Goal: Task Accomplishment & Management: Complete application form

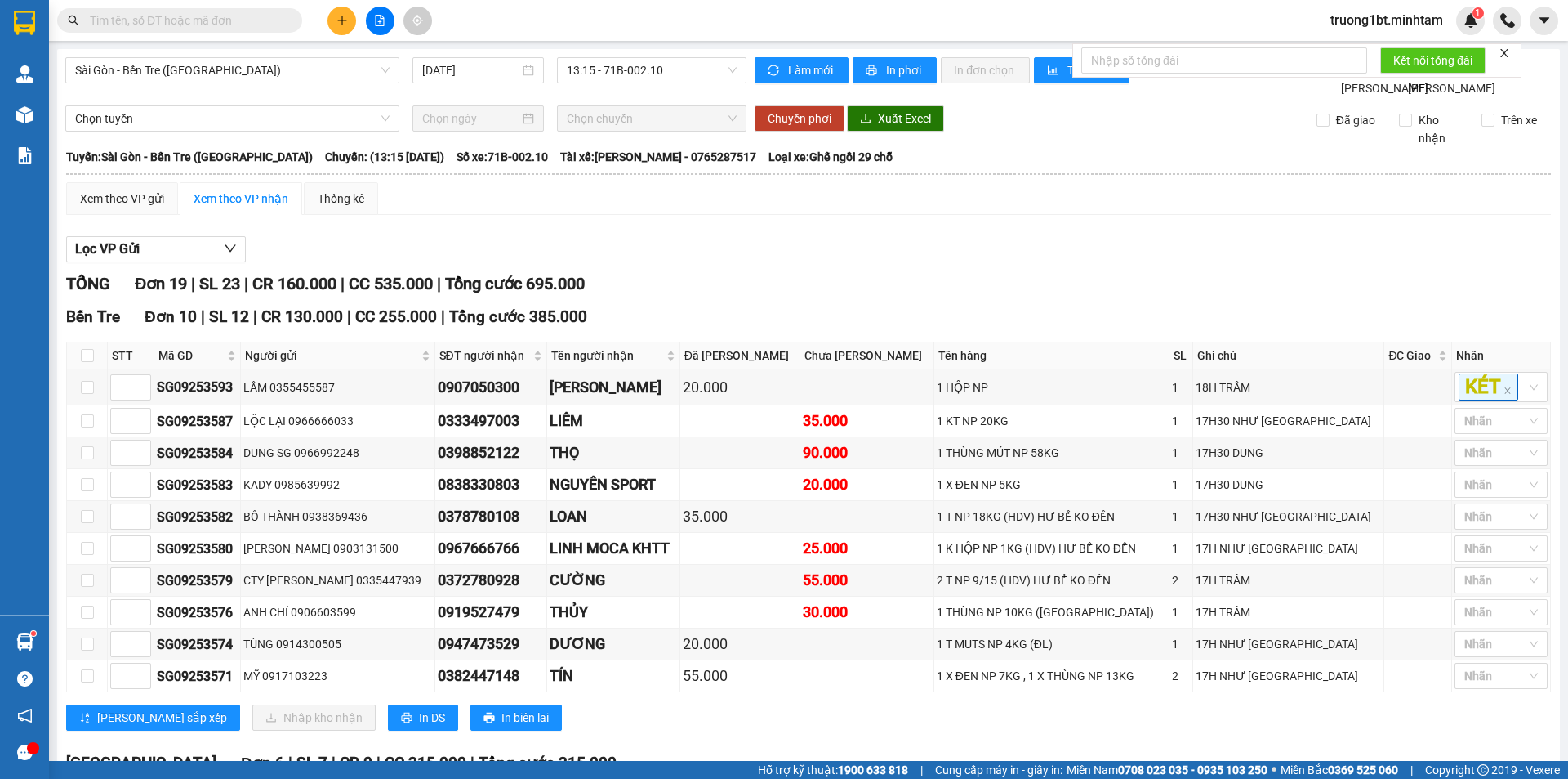
scroll to position [82, 0]
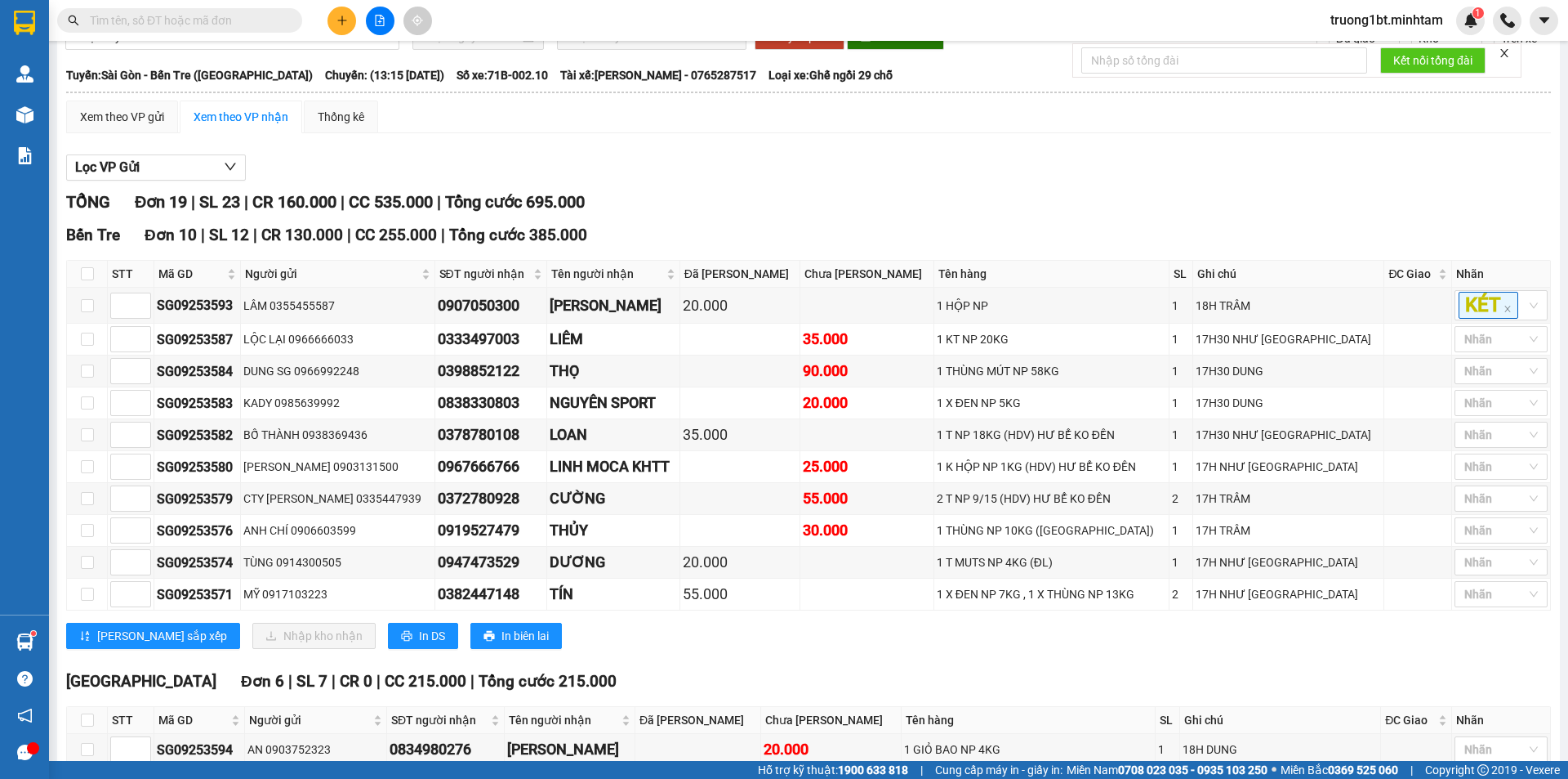
click at [243, 22] on input "text" at bounding box center [186, 20] width 193 height 18
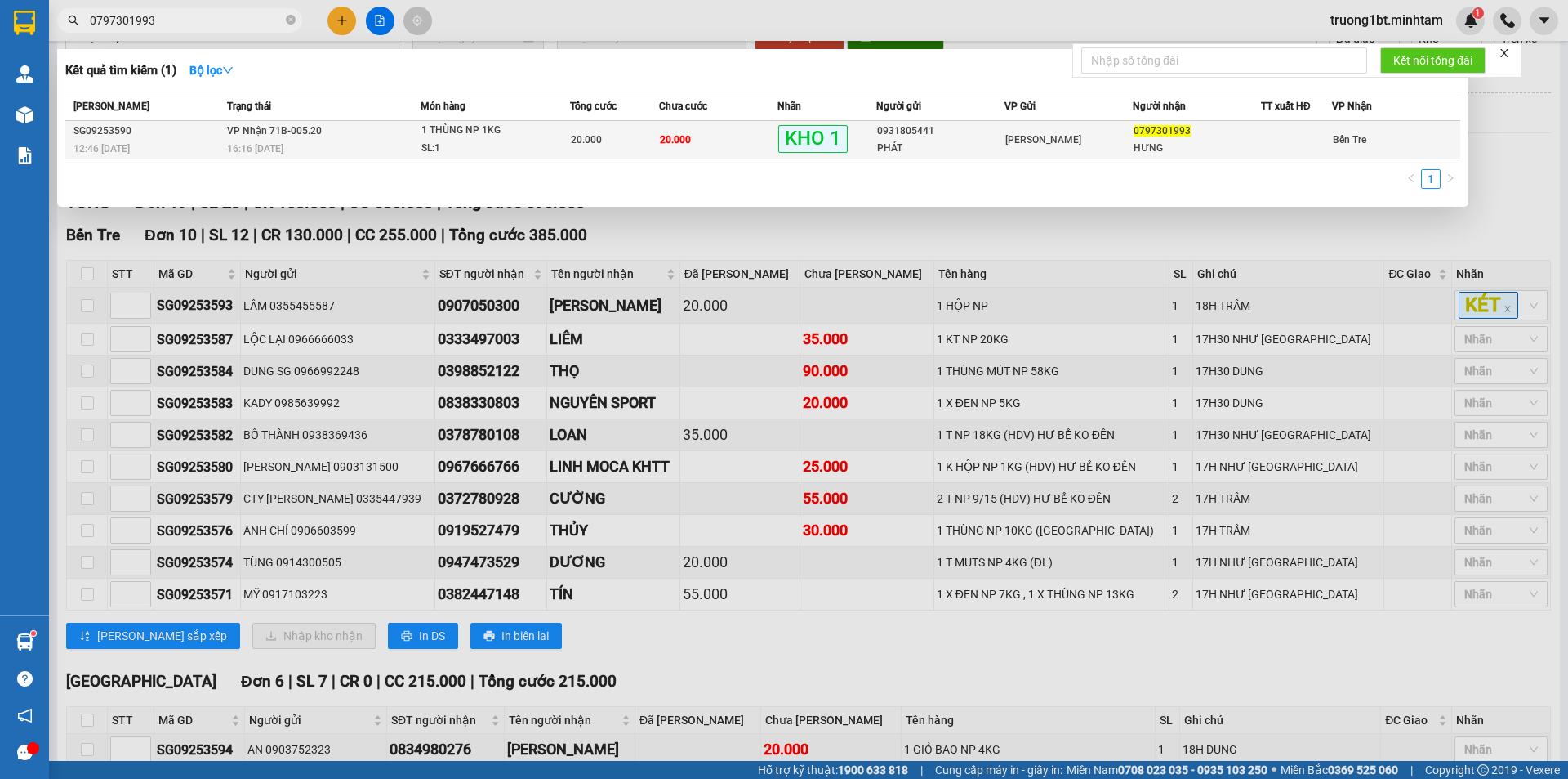
type input "0797301993"
click at [384, 141] on div "16:16 [DATE]" at bounding box center [324, 148] width 193 height 18
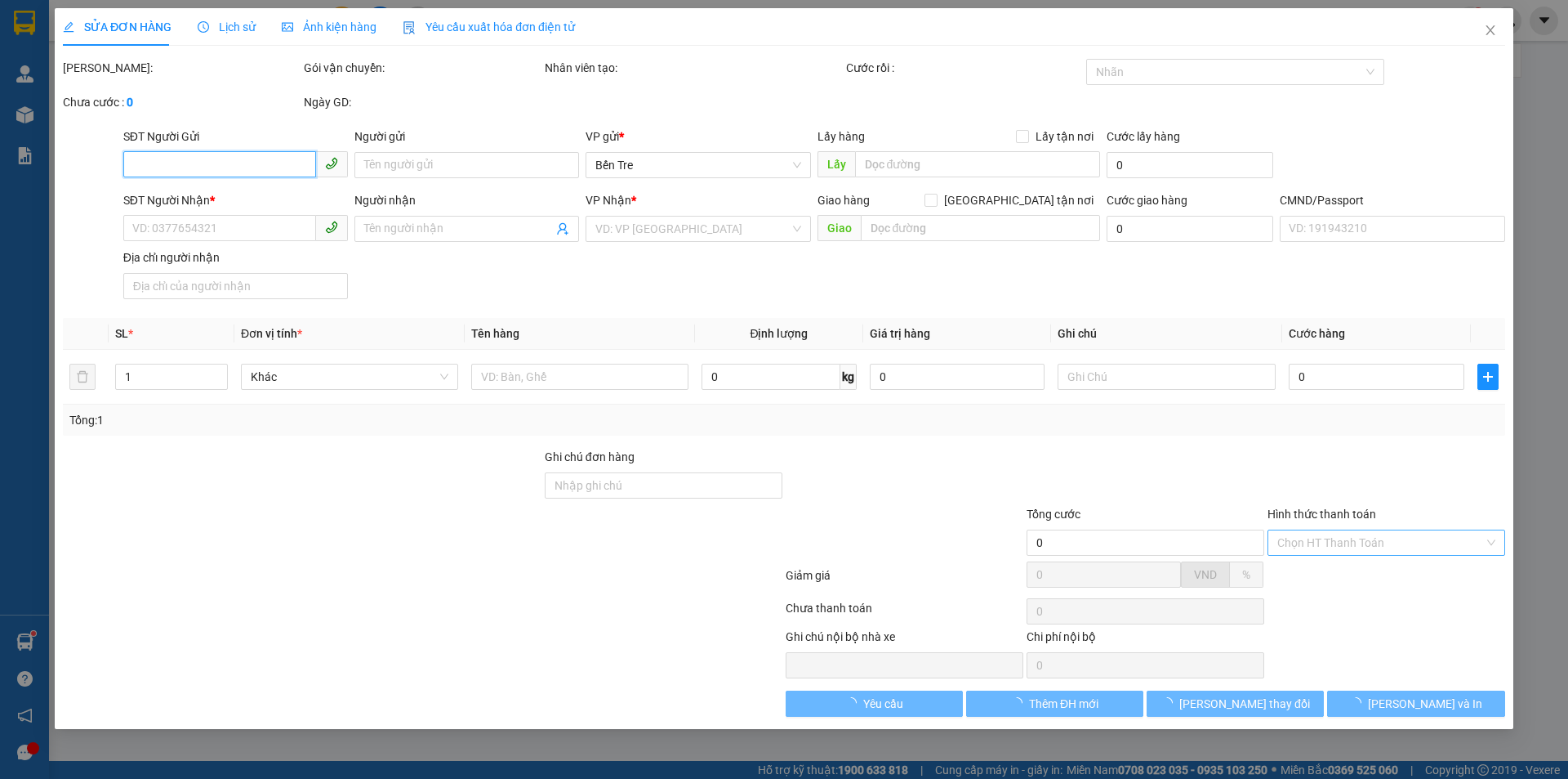
type input "0931805441"
type input "PHÁT"
type input "0797301993"
type input "HƯNG"
type input "20.000"
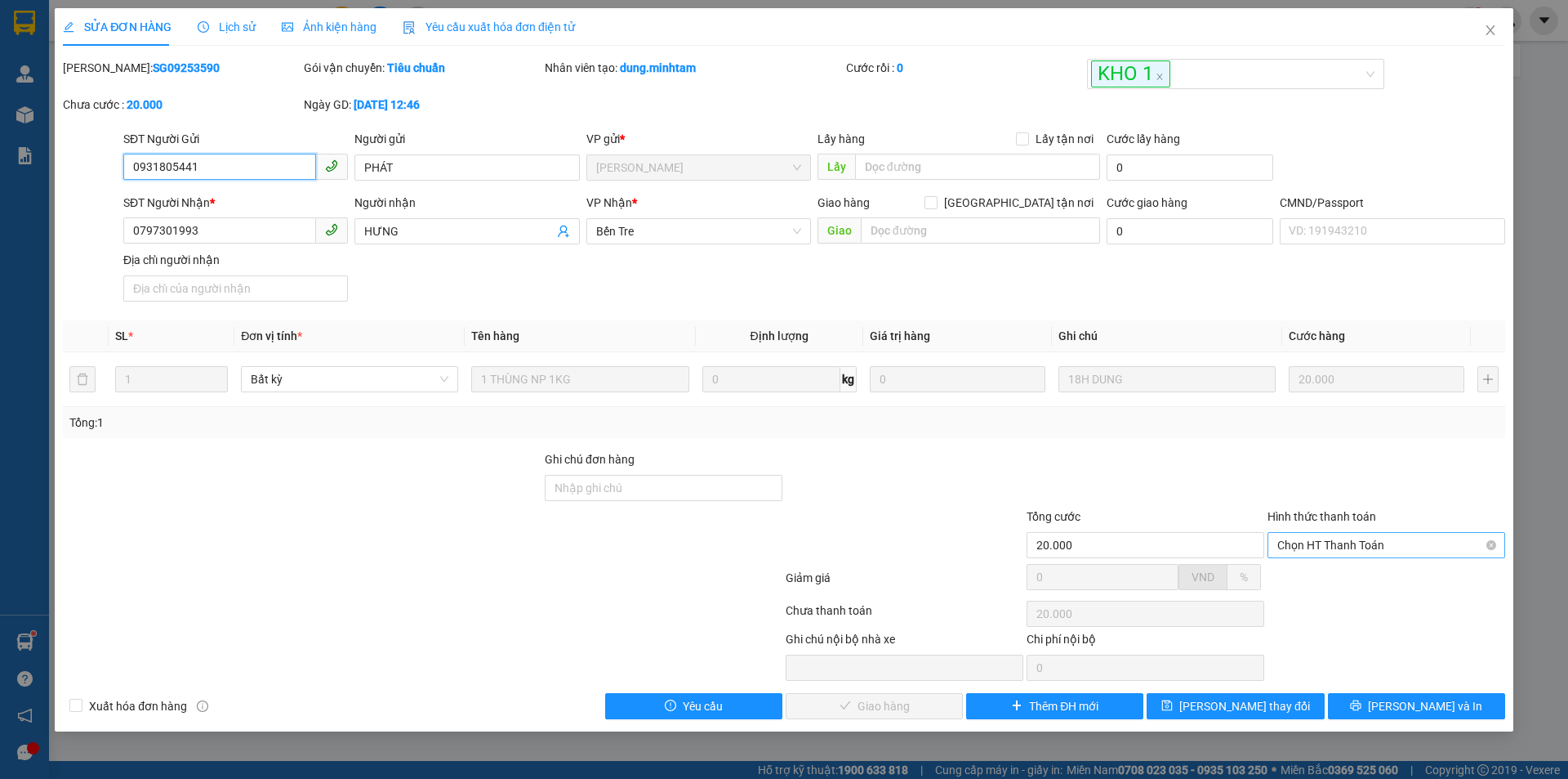
click at [1399, 558] on div "Chọn HT Thanh Toán" at bounding box center [1386, 545] width 238 height 26
click at [1368, 587] on div "Tại văn phòng" at bounding box center [1386, 578] width 238 height 26
type input "0"
click at [827, 699] on button "[PERSON_NAME] và Giao hàng" at bounding box center [874, 706] width 177 height 26
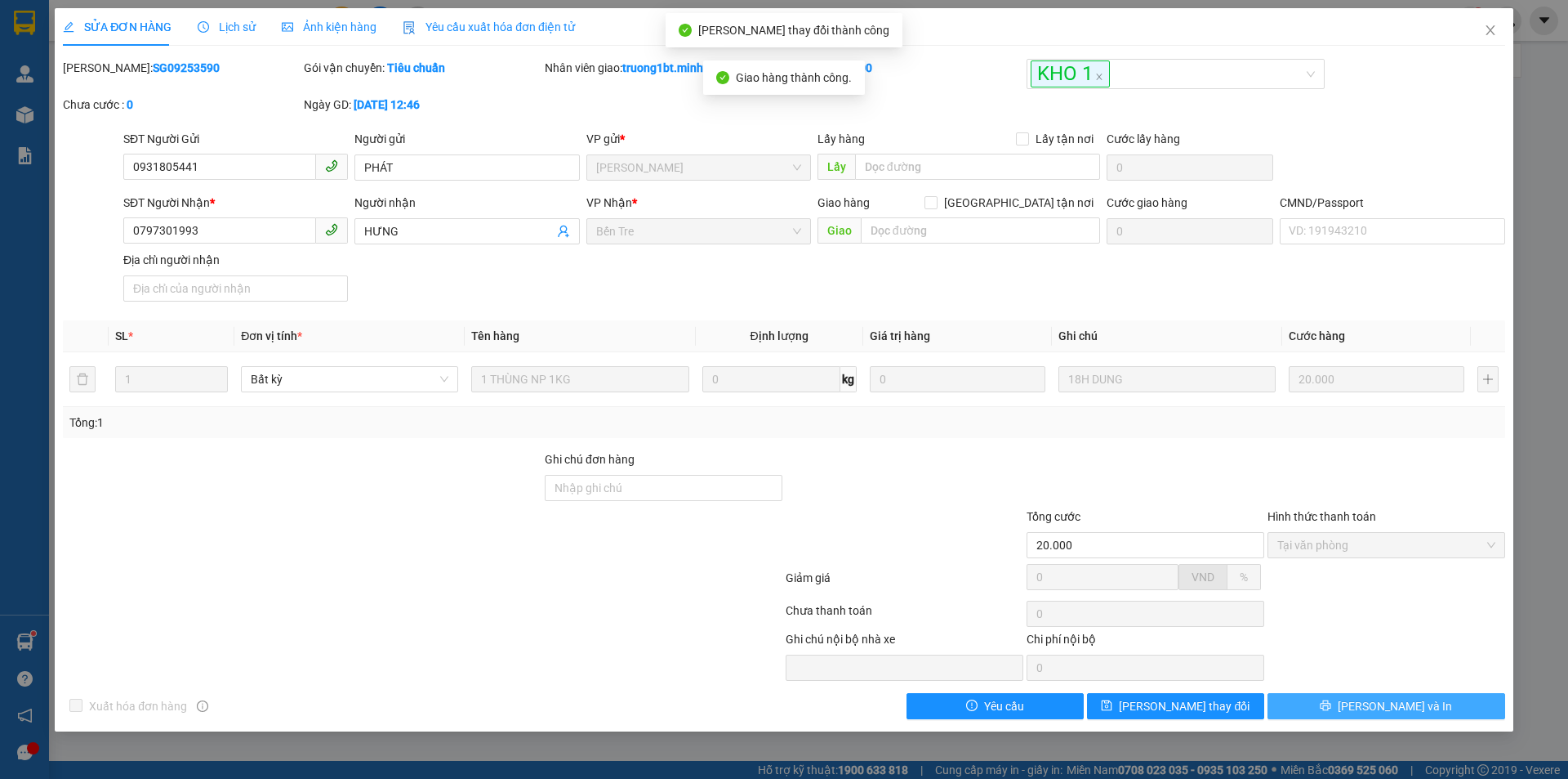
click at [1456, 708] on button "[PERSON_NAME] và In" at bounding box center [1386, 706] width 238 height 26
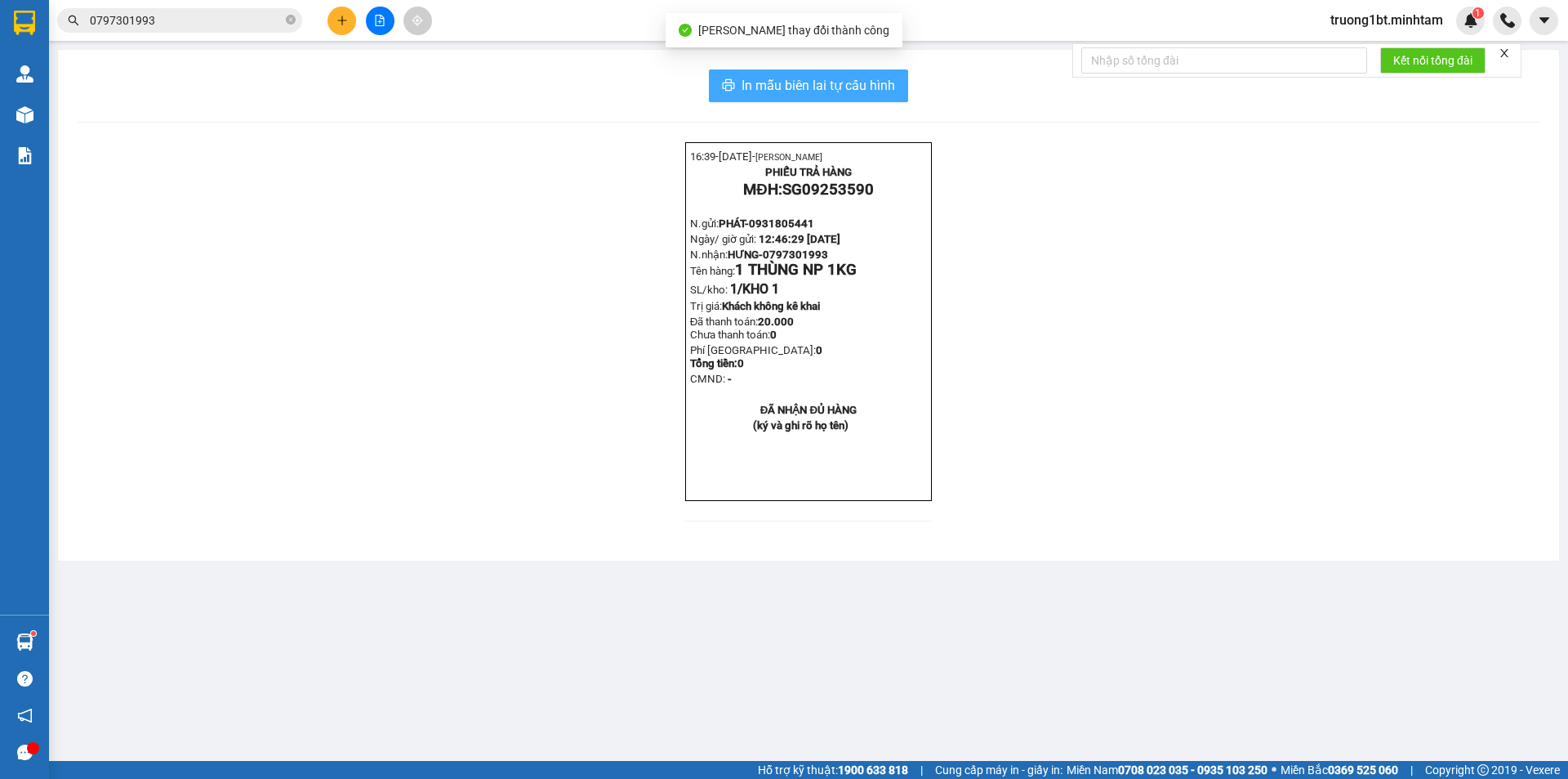
click at [884, 87] on span "In mẫu biên lai tự cấu hình" at bounding box center [818, 85] width 154 height 20
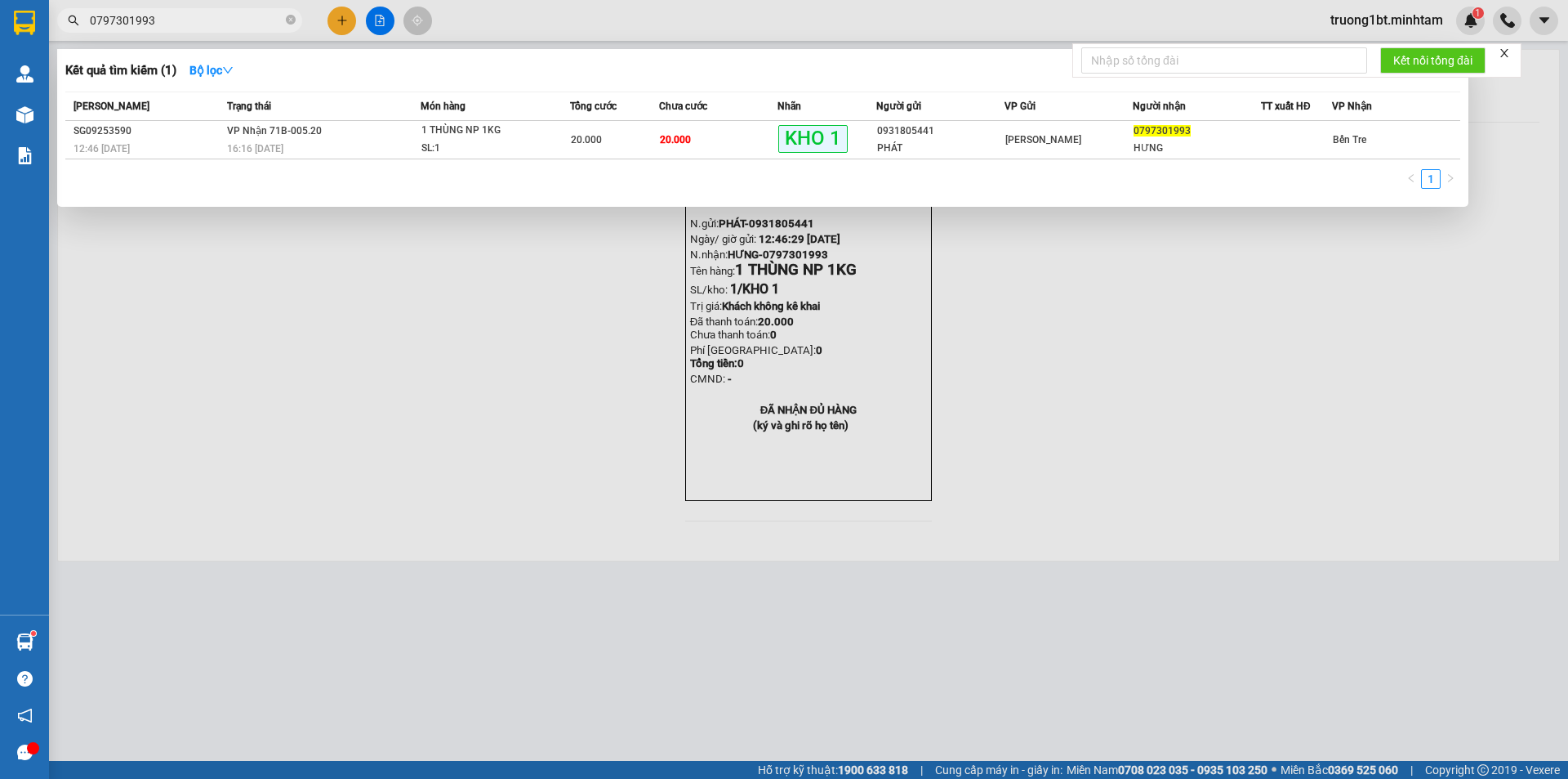
click at [274, 16] on input "0797301993" at bounding box center [186, 20] width 193 height 18
type input "0"
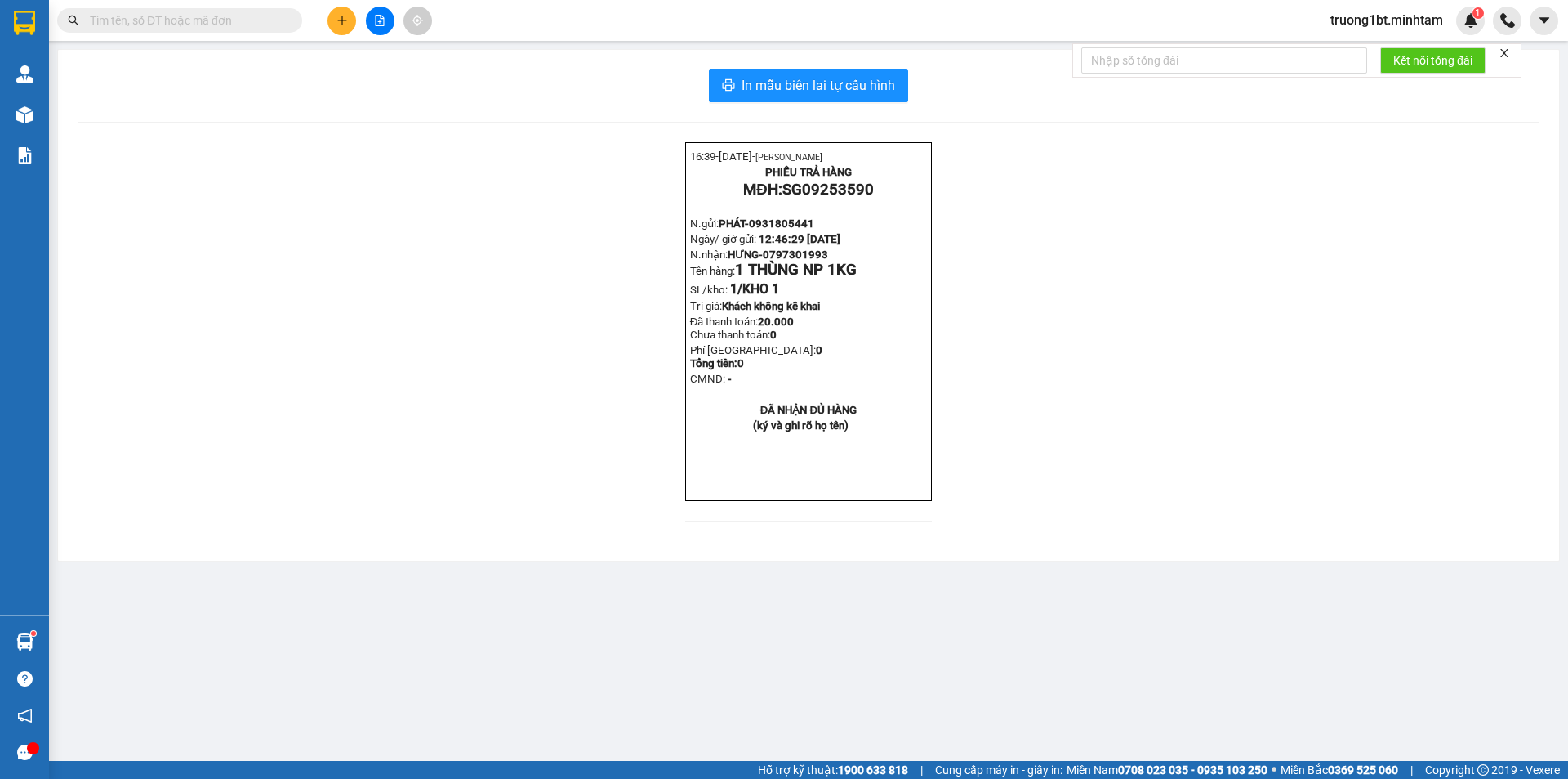
type input "D"
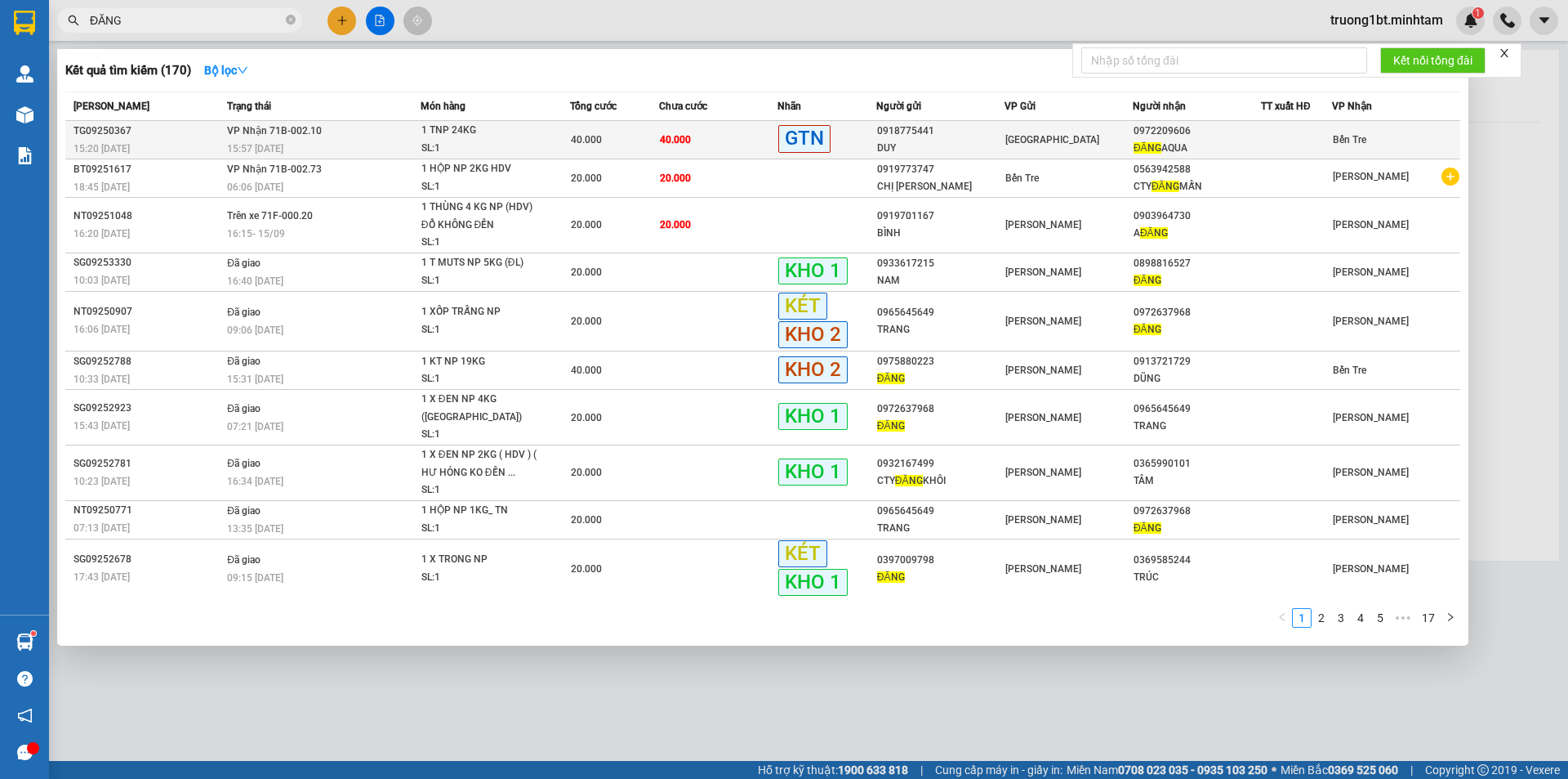
type input "ĐĂNG"
click at [716, 135] on td "40.000" at bounding box center [718, 141] width 119 height 39
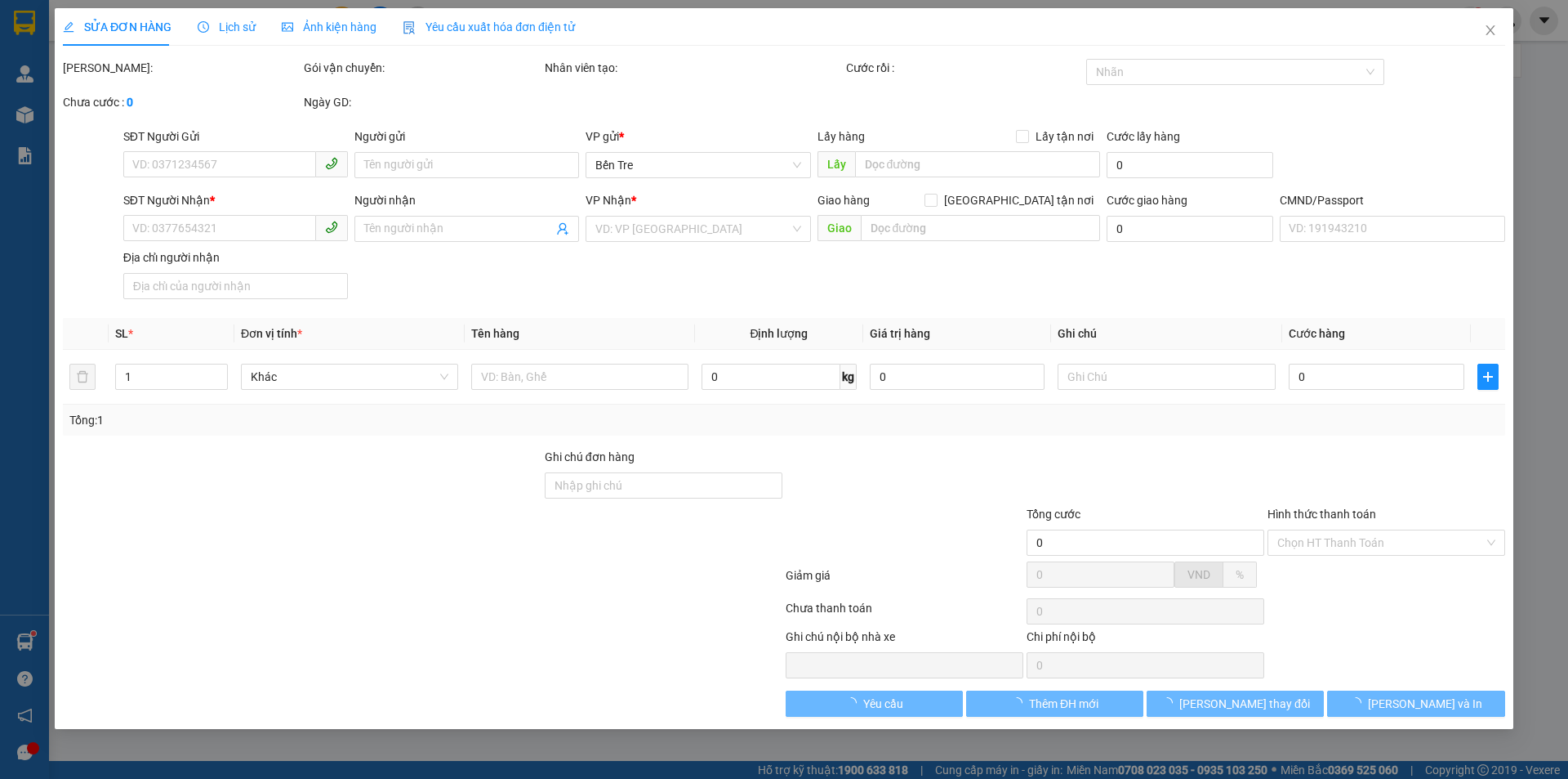
type input "0918775441"
type input "DUY"
type input "0972209606"
type input "ĐĂNG AQUA"
type input "40.000"
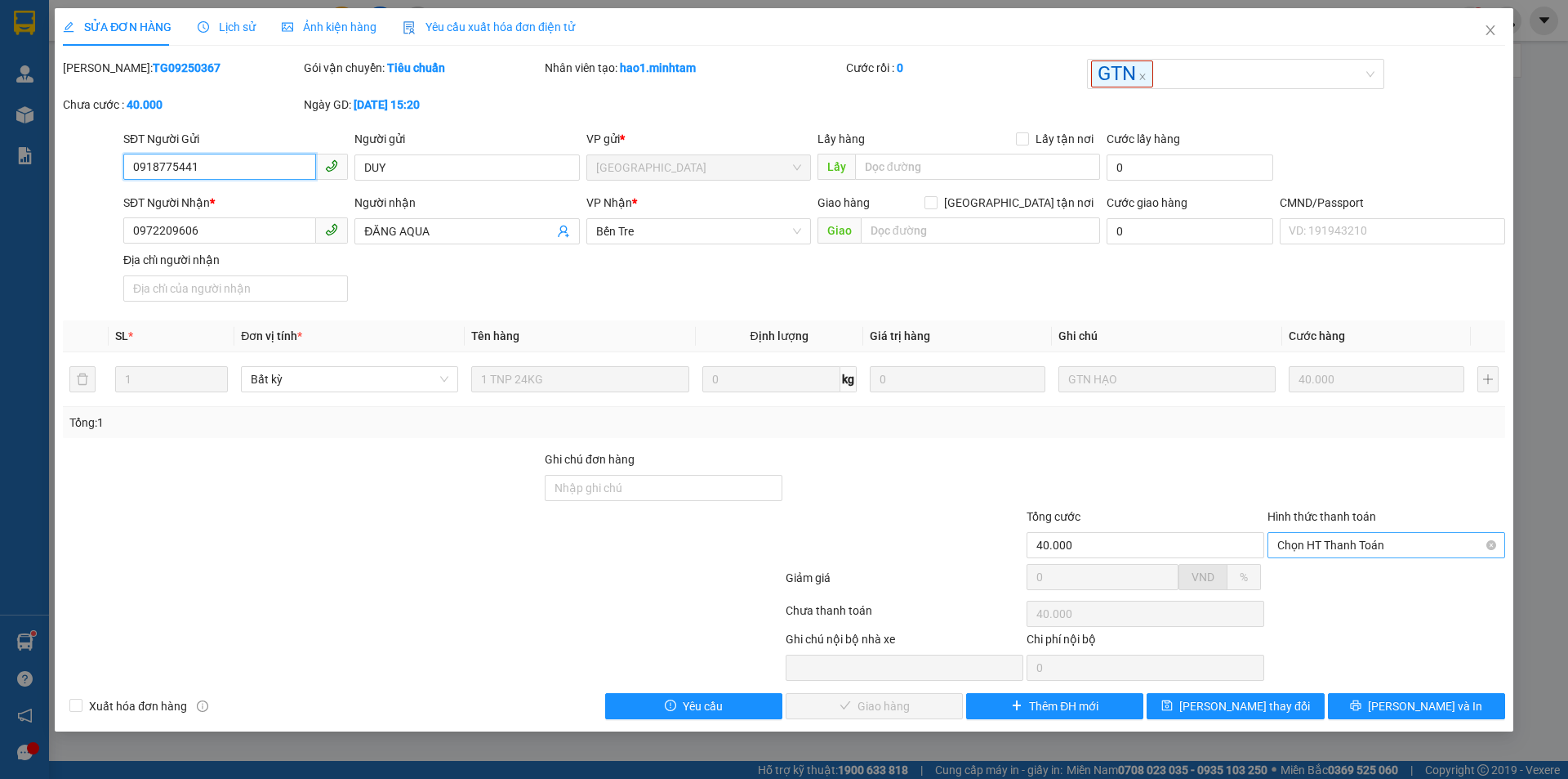
click at [1336, 540] on span "Chọn HT Thanh Toán" at bounding box center [1386, 545] width 218 height 25
click at [1330, 580] on div "Tại văn phòng" at bounding box center [1386, 578] width 218 height 18
type input "0"
drag, startPoint x: 889, startPoint y: 703, endPoint x: 1142, endPoint y: 704, distance: 253.0
click at [892, 703] on span "[PERSON_NAME] và Giao hàng" at bounding box center [895, 706] width 157 height 18
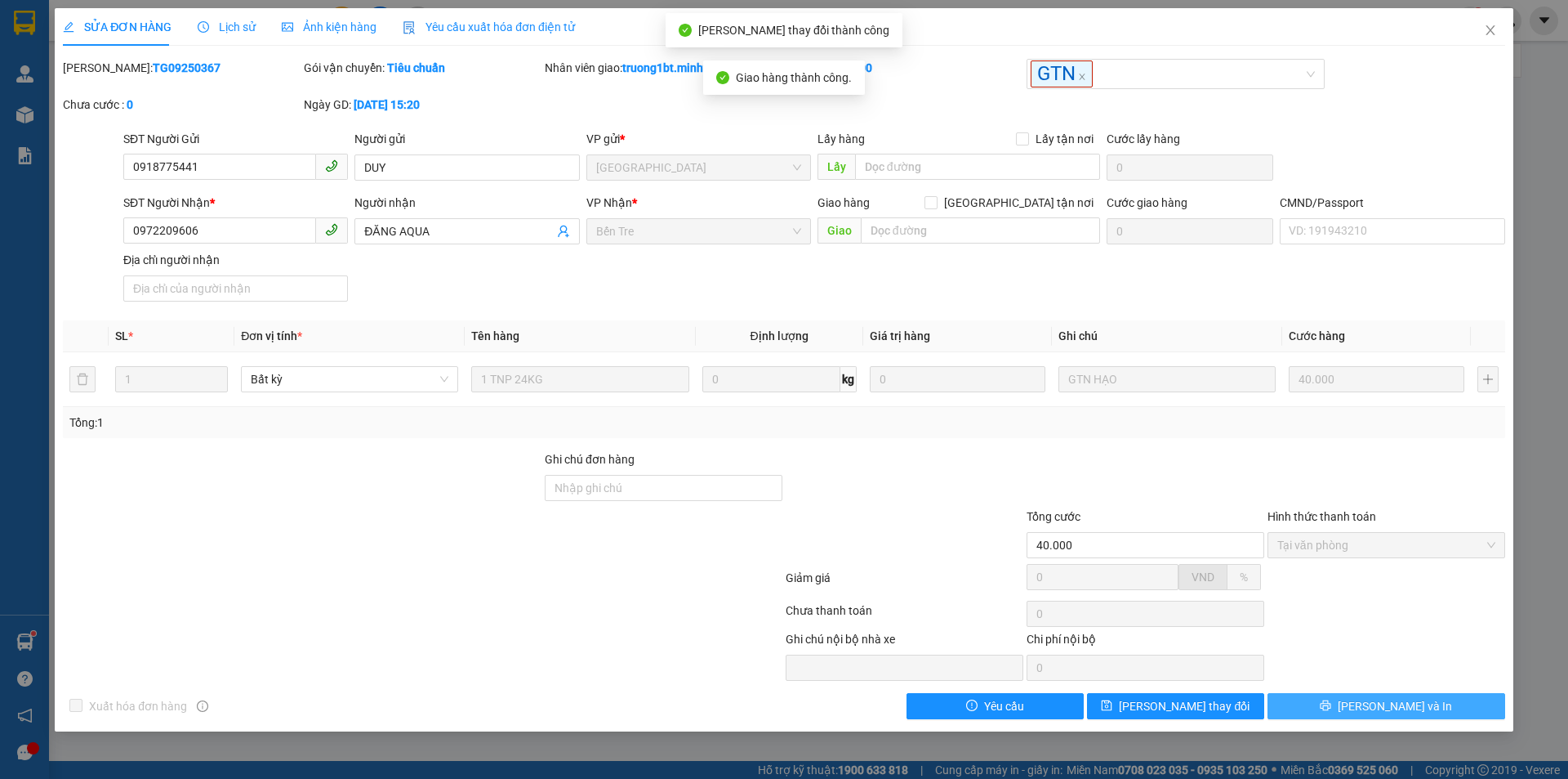
click at [1399, 706] on span "[PERSON_NAME] và In" at bounding box center [1395, 706] width 114 height 18
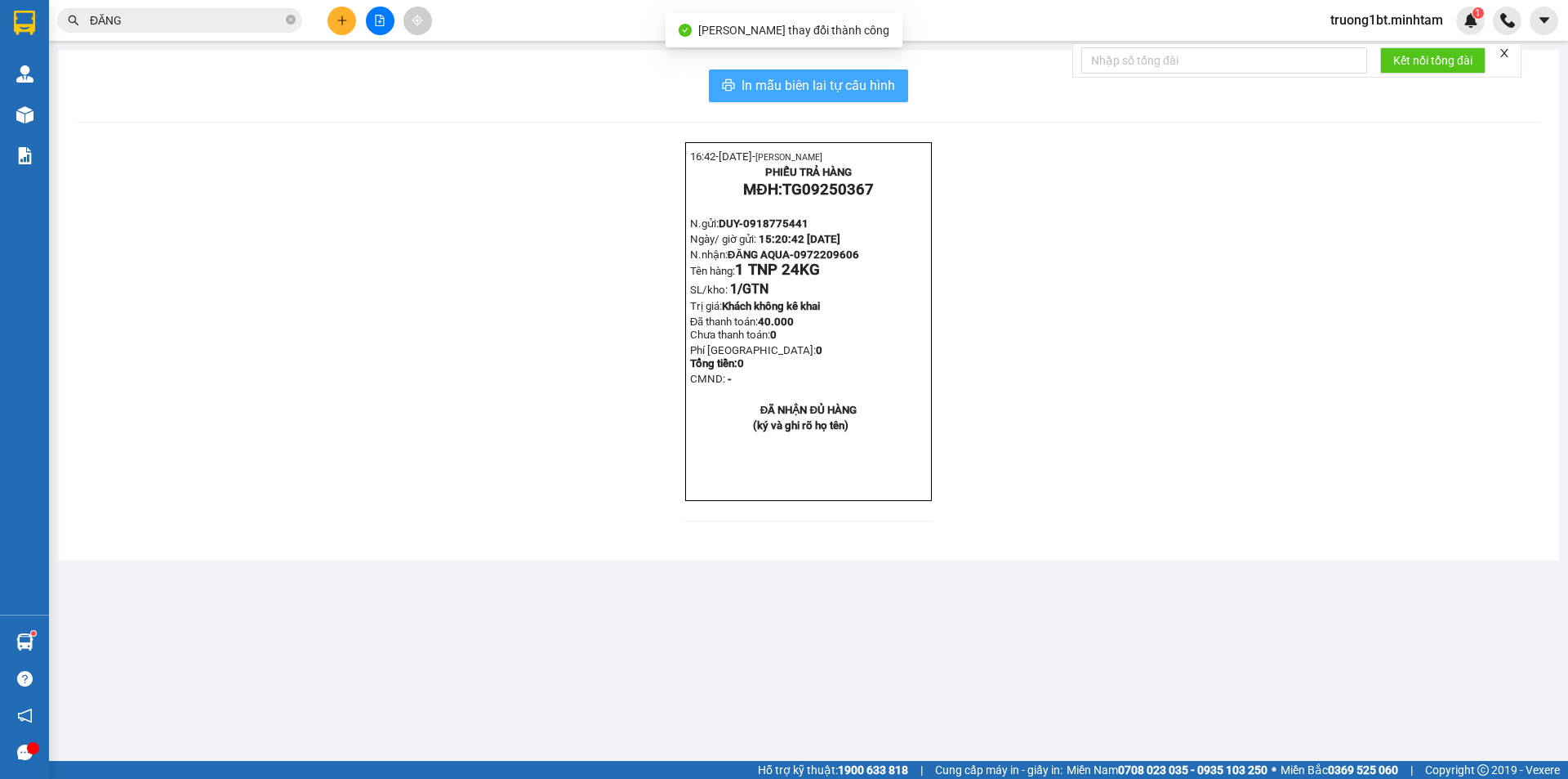
click at [873, 79] on span "In mẫu biên lai tự cấu hình" at bounding box center [818, 85] width 154 height 20
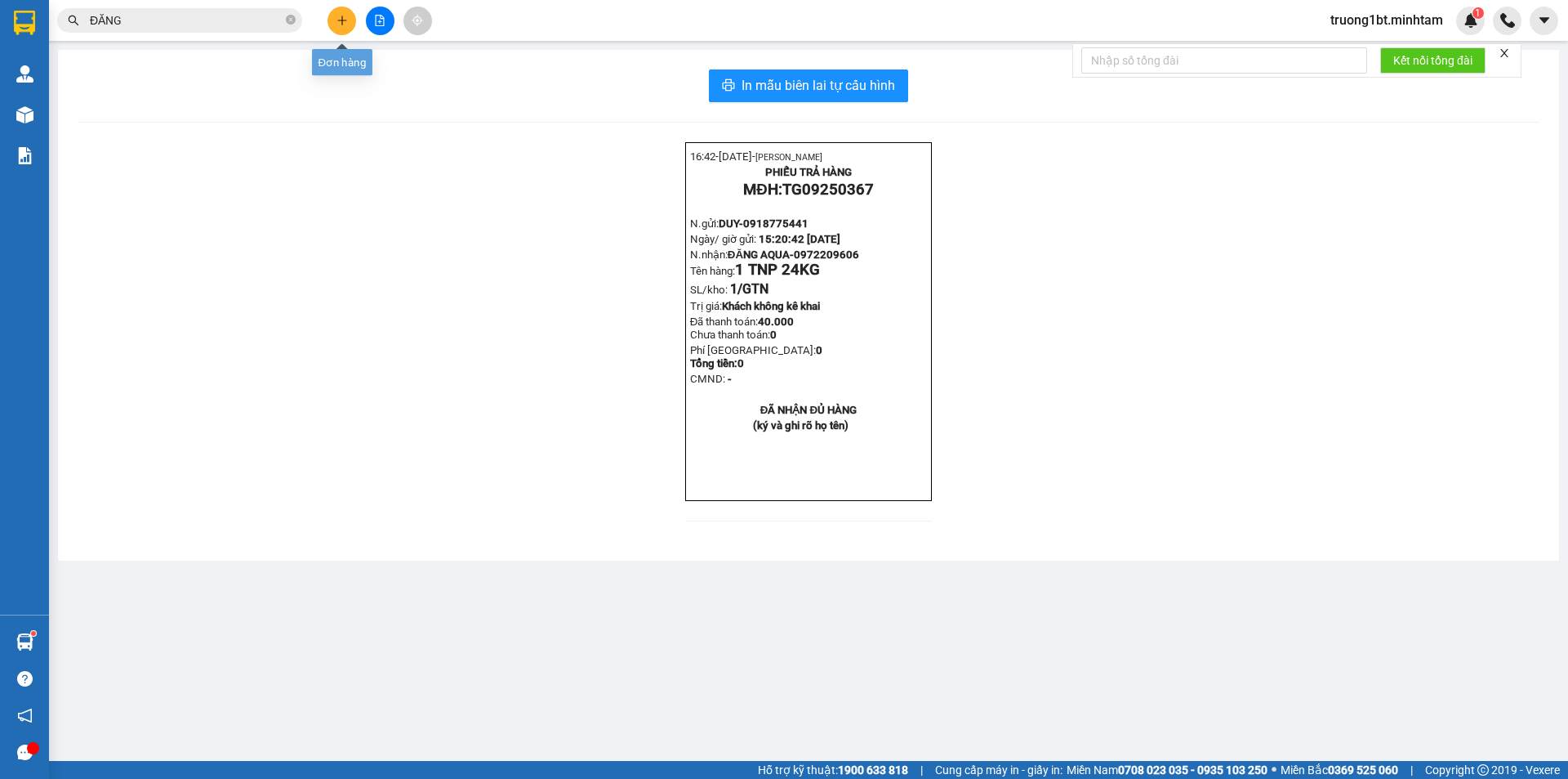
click at [336, 28] on button at bounding box center [342, 20] width 29 height 29
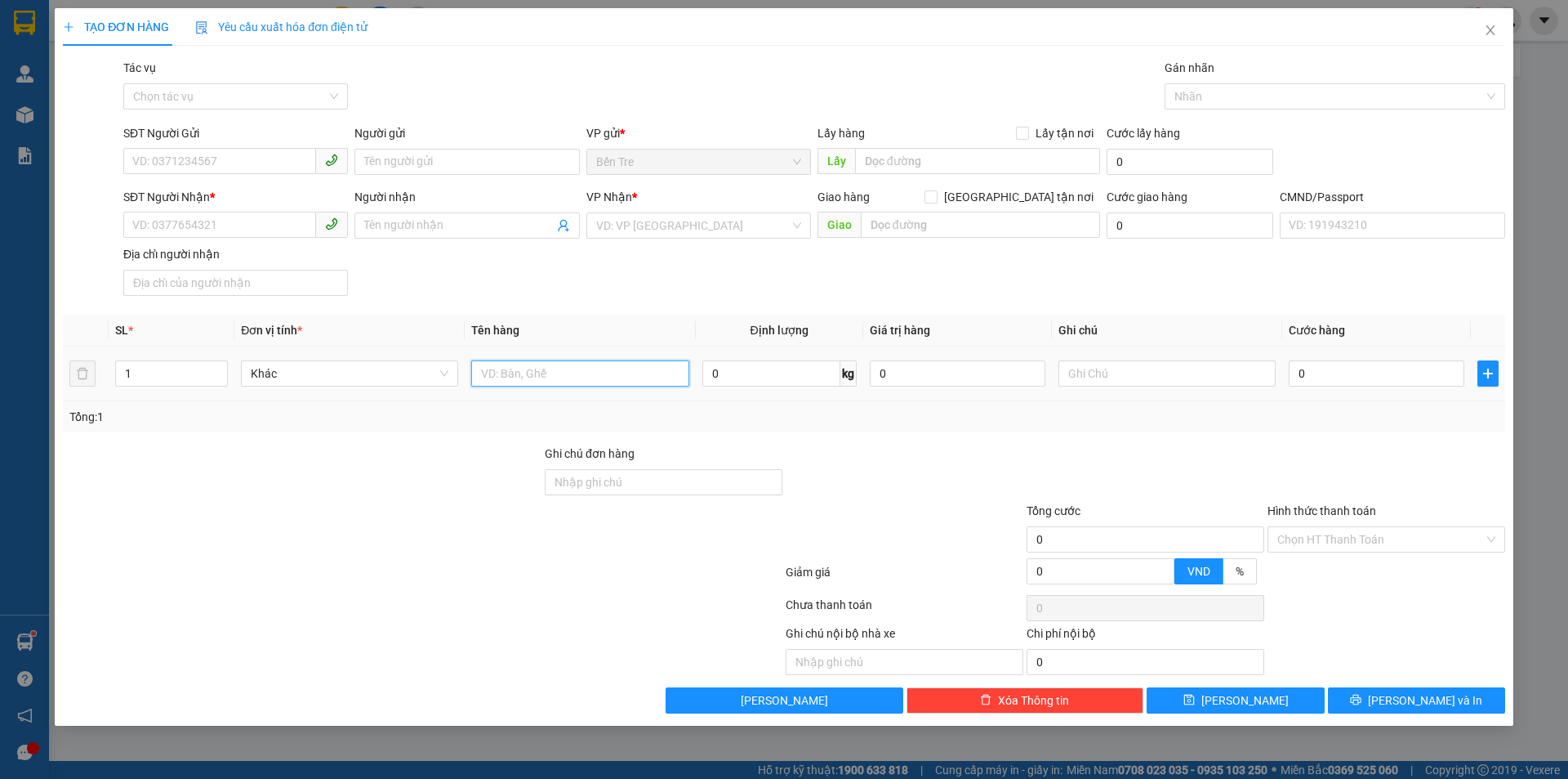
click at [580, 371] on input "text" at bounding box center [579, 373] width 217 height 26
type input "1 T NP 36KG"
click at [222, 158] on input "SĐT Người Gửi" at bounding box center [219, 161] width 193 height 26
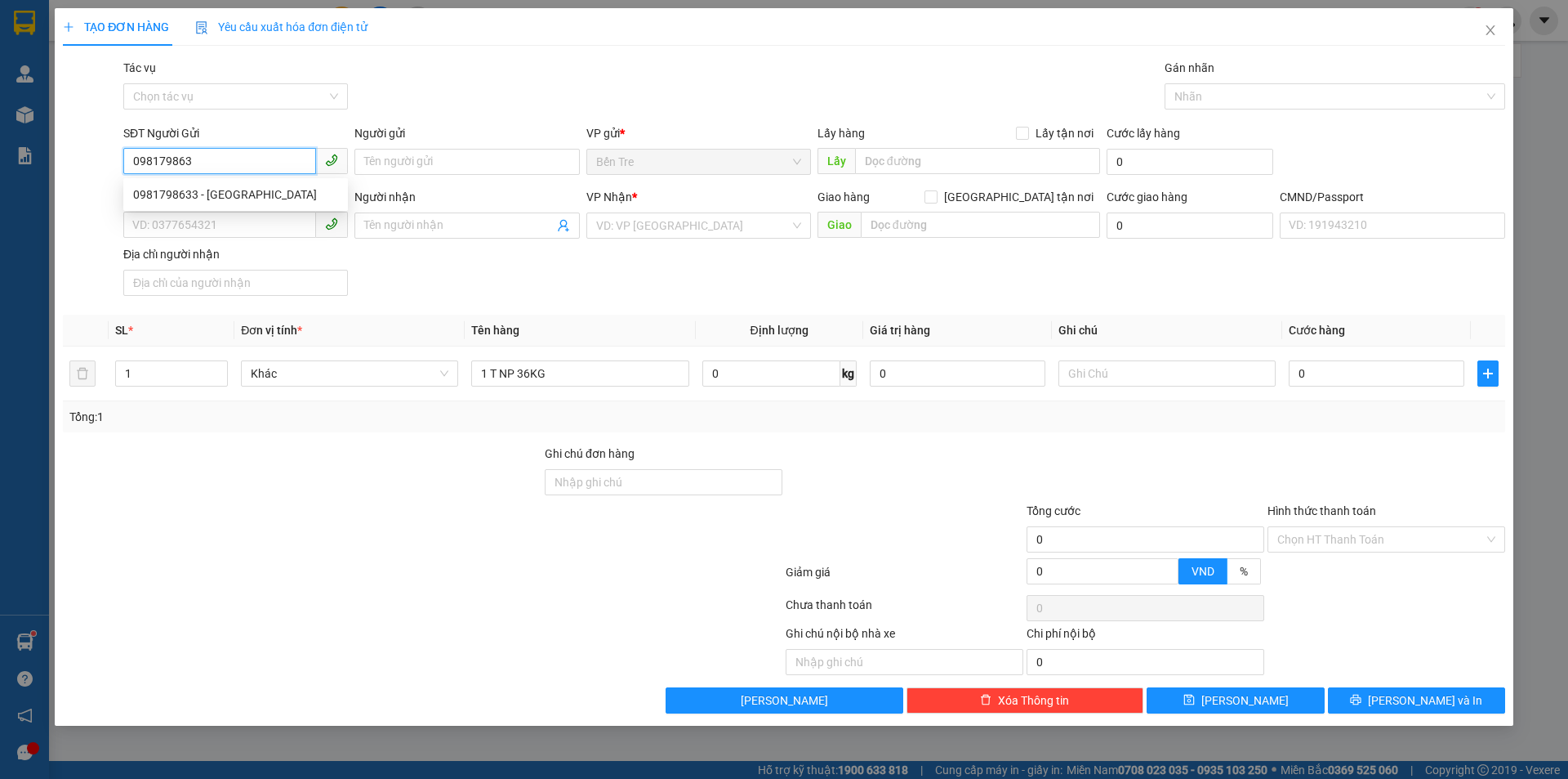
type input "0981798633"
click at [276, 193] on div "0981798633 - [GEOGRAPHIC_DATA]" at bounding box center [236, 194] width 205 height 18
type input "[PERSON_NAME]"
type input "0938462269"
type input "ANH PHONG"
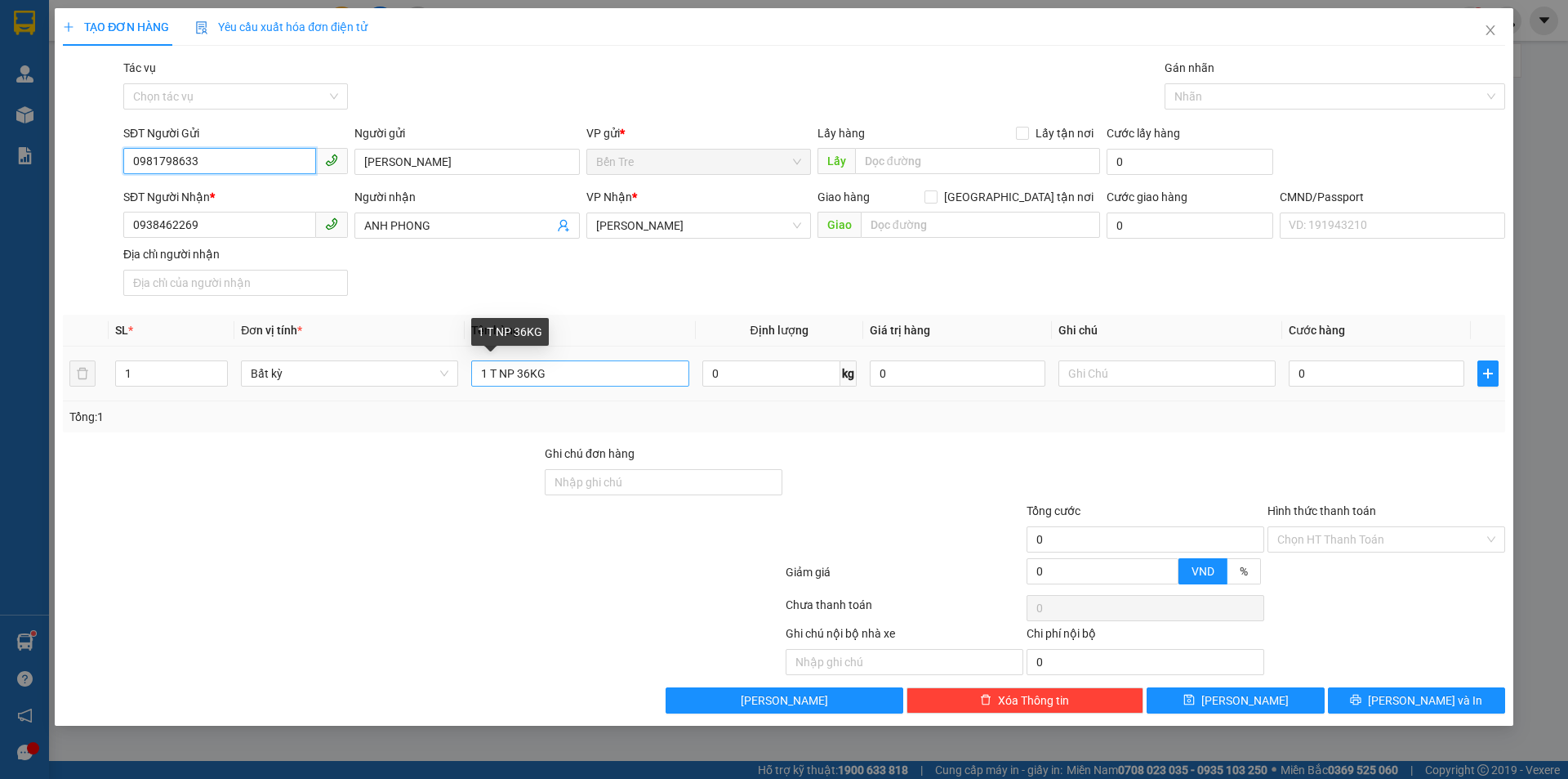
type input "0981798633"
click at [637, 369] on input "1 T NP 36KG" at bounding box center [579, 373] width 217 height 26
type input "1 T NP 36KG (HDV)"
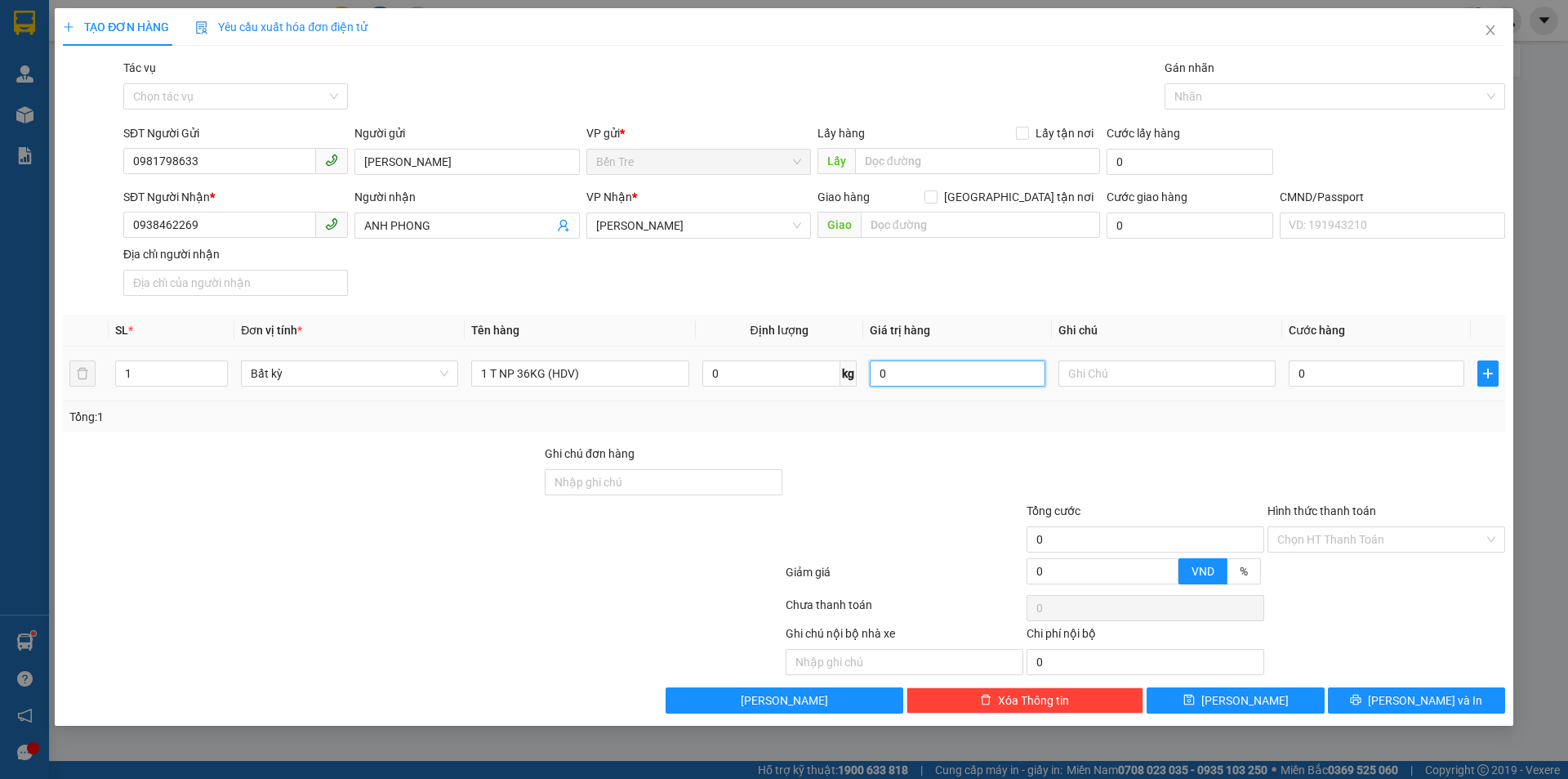
click at [975, 380] on input "0" at bounding box center [958, 373] width 176 height 26
type input "300.000"
drag, startPoint x: 1011, startPoint y: 440, endPoint x: 1110, endPoint y: 370, distance: 121.2
click at [1019, 444] on div "Transit Pickup Surcharge Ids Transit Deliver Surcharge Ids Transit Deliver Surc…" at bounding box center [784, 386] width 1442 height 654
click at [1111, 368] on input "text" at bounding box center [1167, 373] width 217 height 26
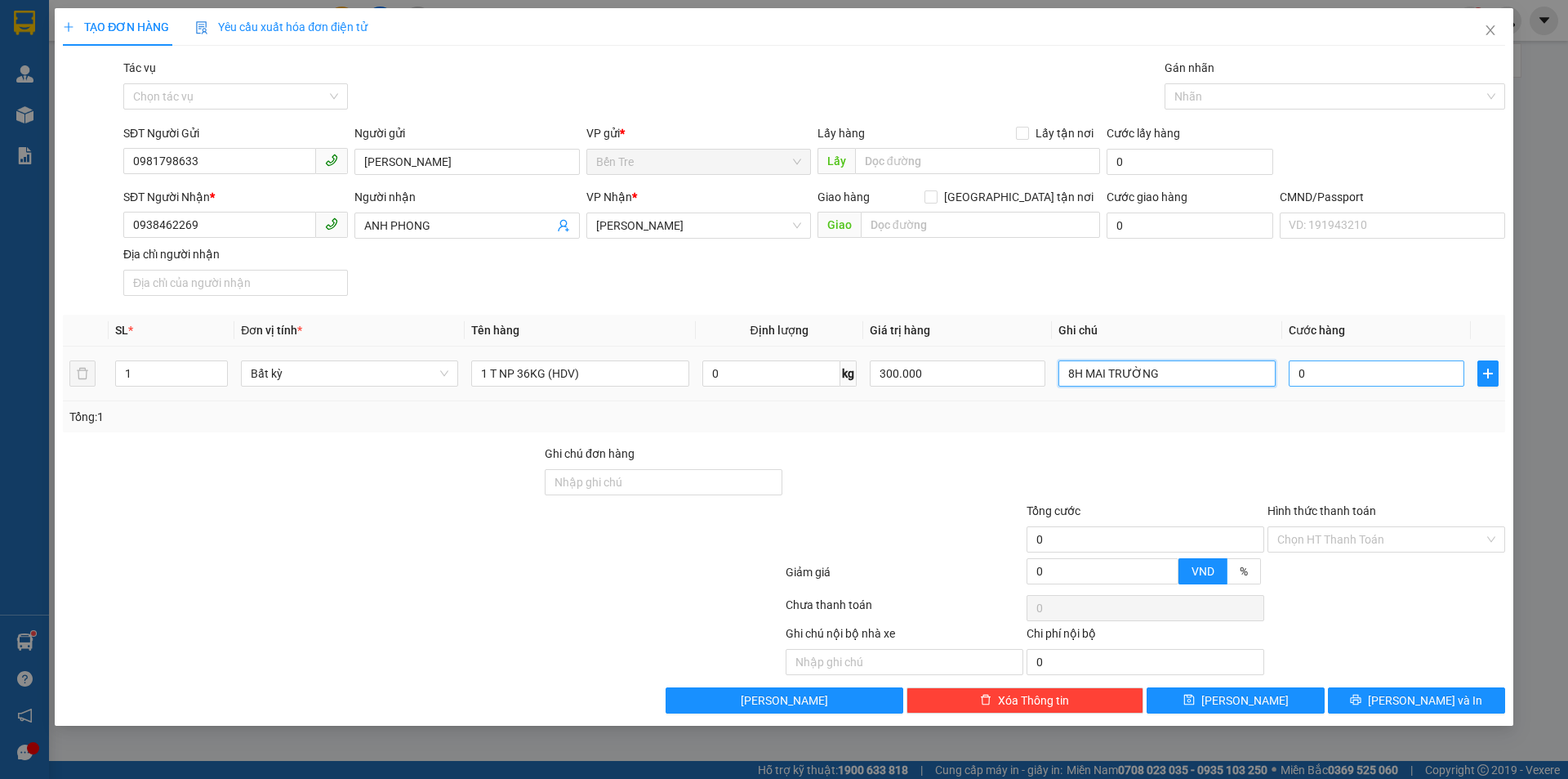
type input "8H MAI TRƯỜNG"
click at [1327, 378] on input "0" at bounding box center [1377, 373] width 176 height 26
type input "5"
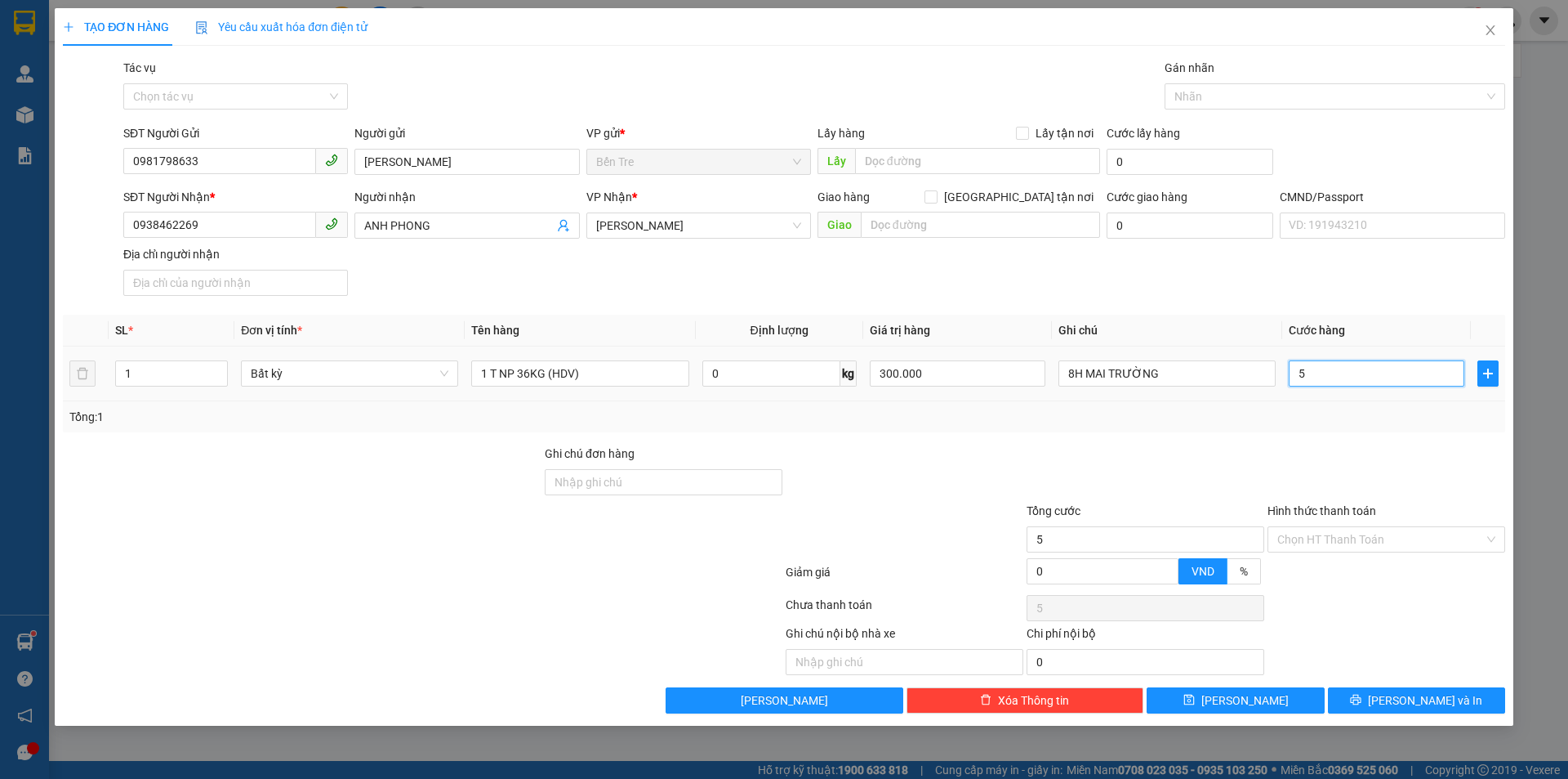
type input "55"
type input "55.000"
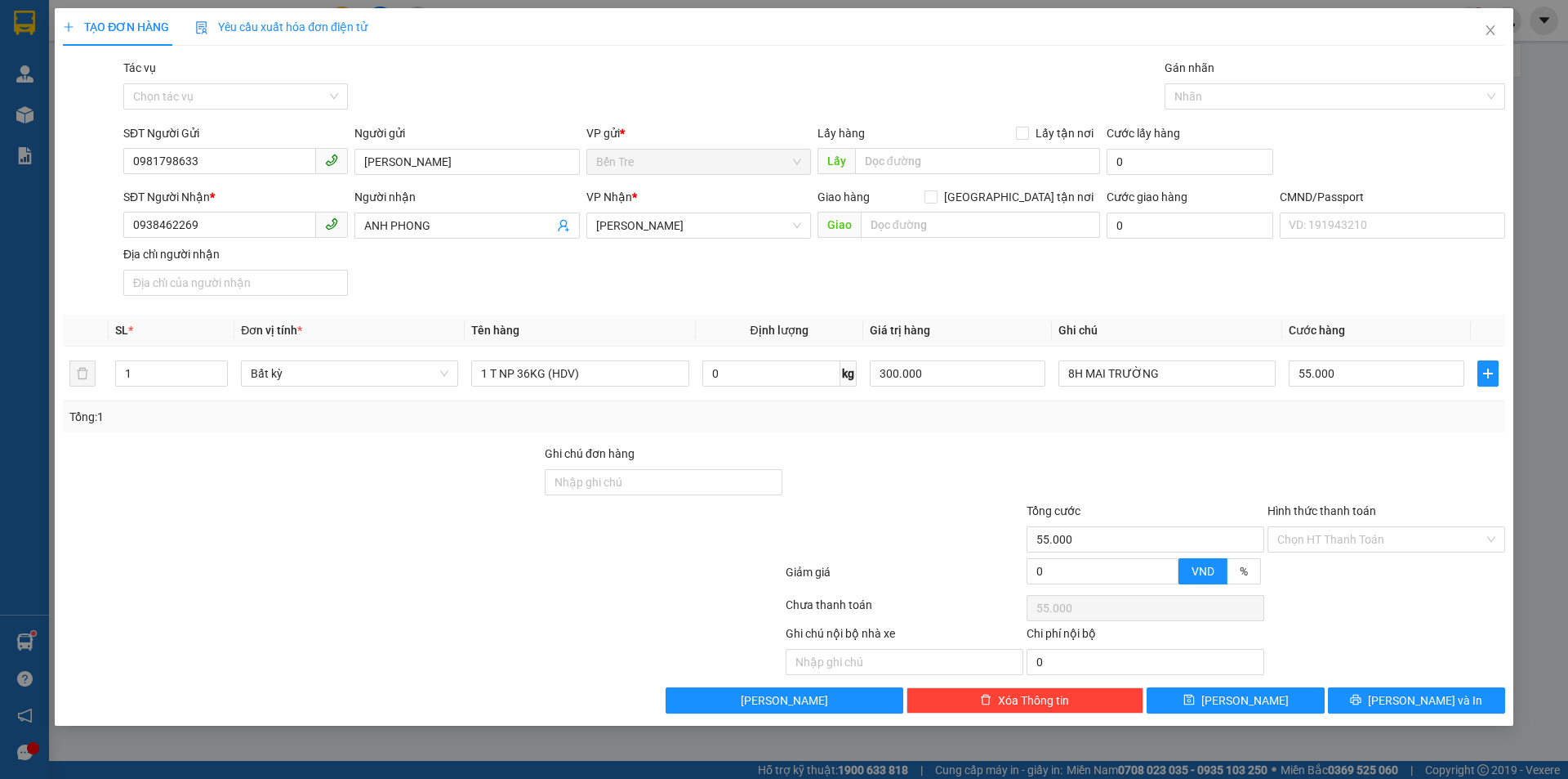
click at [1299, 487] on div at bounding box center [1386, 472] width 241 height 57
click at [1334, 541] on input "Hình thức thanh toán" at bounding box center [1380, 539] width 206 height 25
click at [1334, 570] on div "Tại văn phòng" at bounding box center [1386, 572] width 218 height 18
type input "0"
click at [1362, 703] on icon "printer" at bounding box center [1356, 699] width 11 height 11
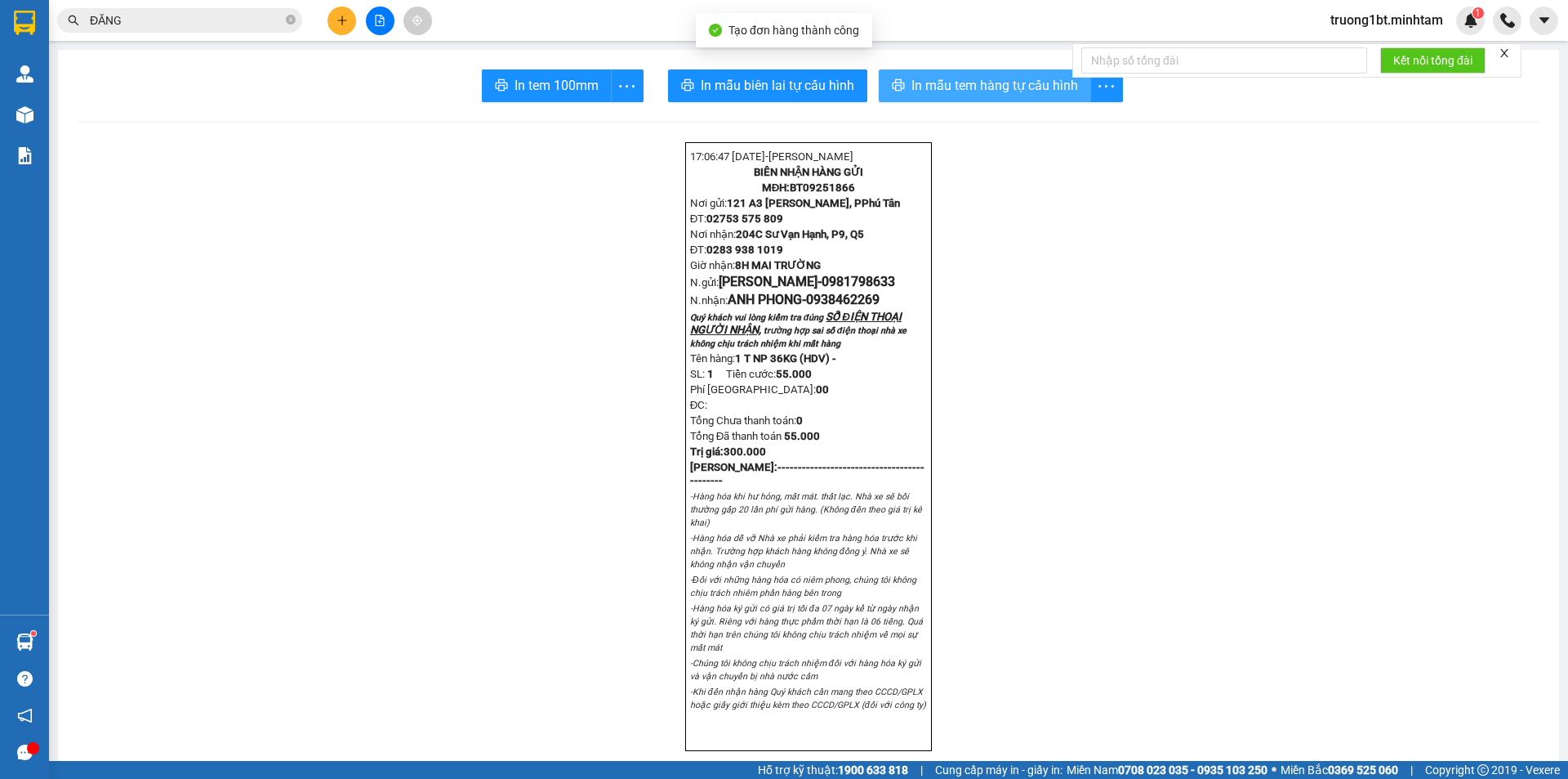
click at [895, 88] on icon "printer" at bounding box center [898, 84] width 12 height 11
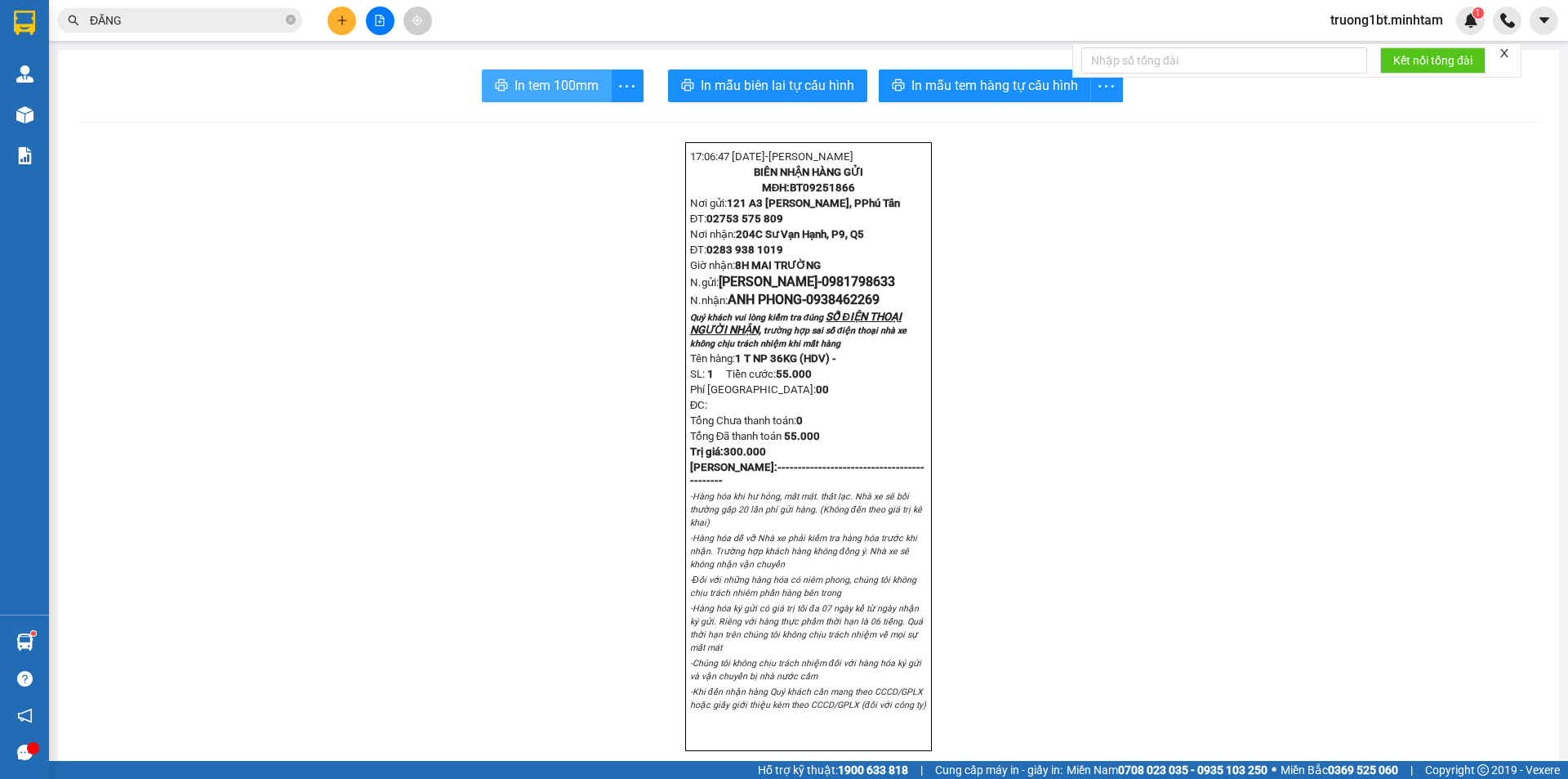
click at [541, 94] on span "In tem 100mm" at bounding box center [557, 85] width 84 height 20
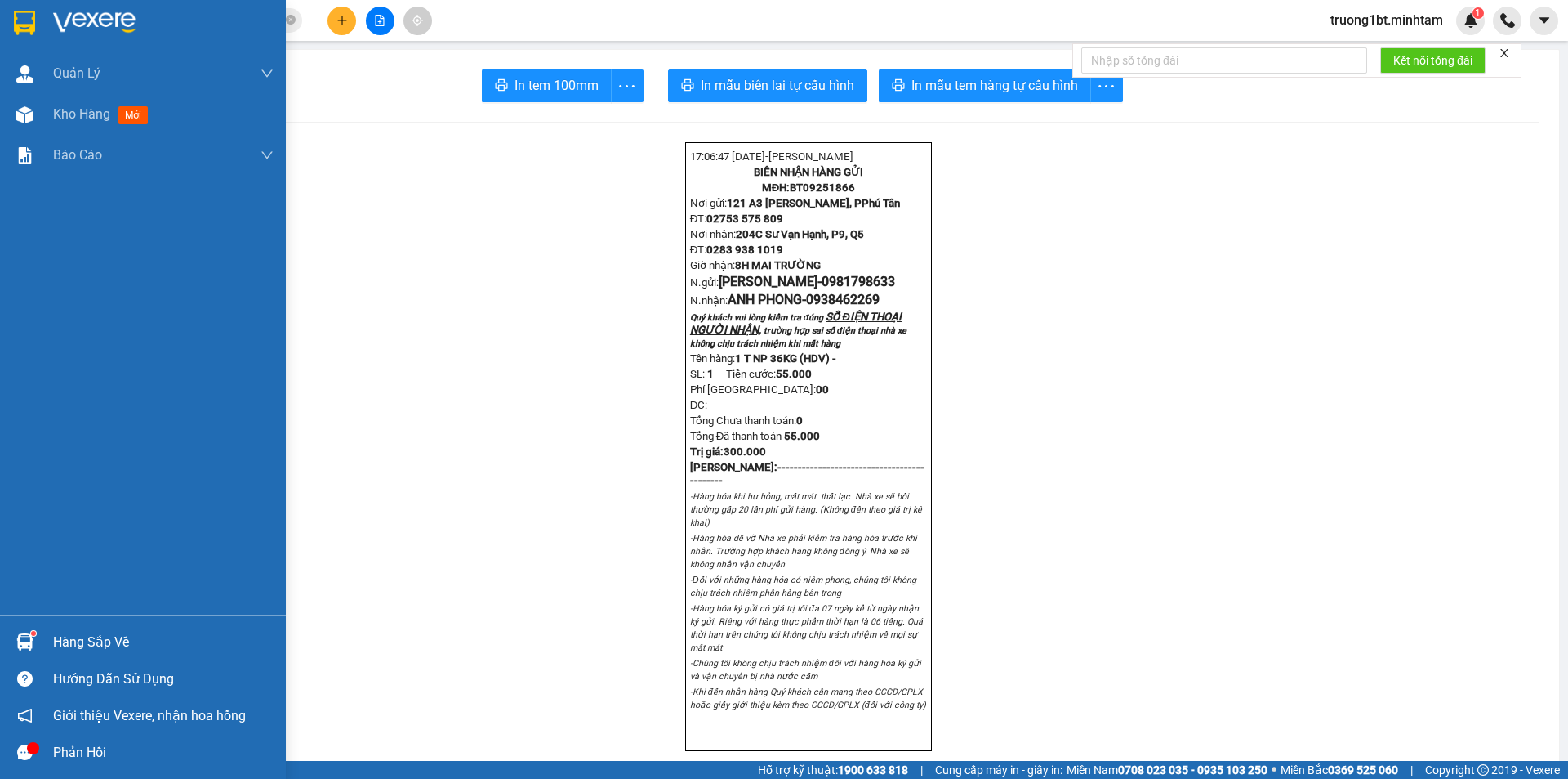
click at [23, 637] on img at bounding box center [25, 642] width 18 height 18
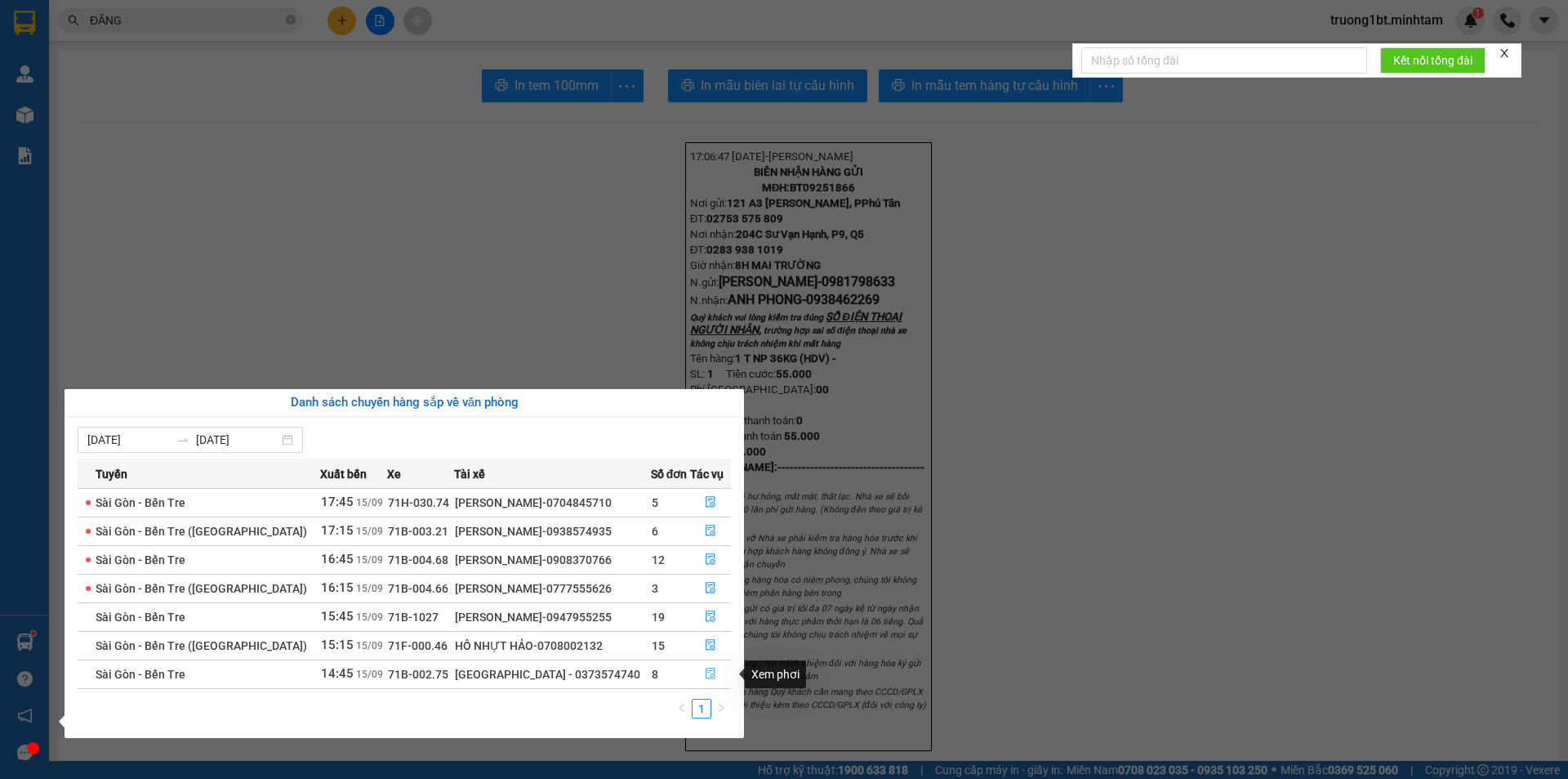
click at [708, 674] on icon "file-done" at bounding box center [710, 673] width 11 height 11
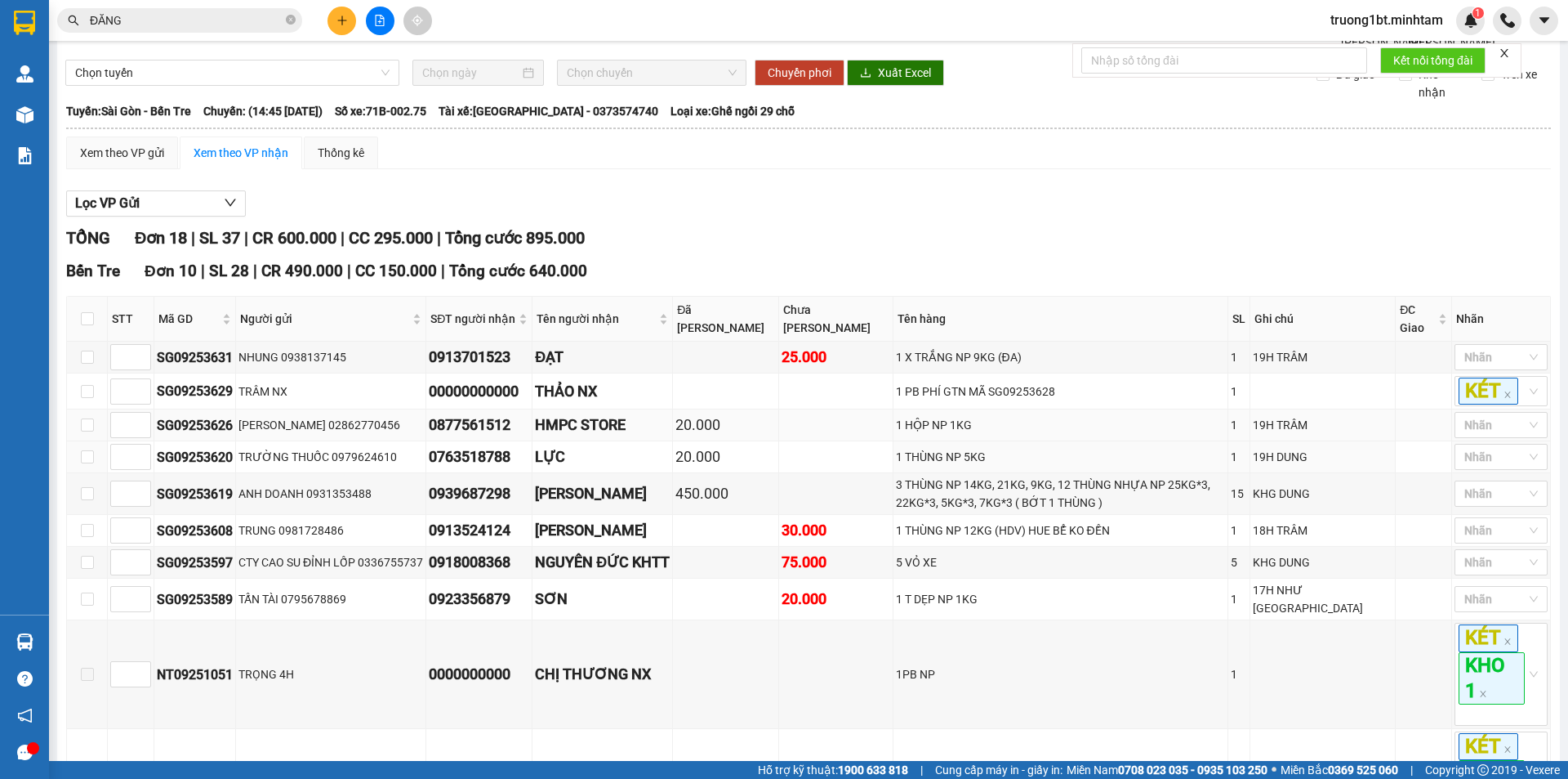
scroll to position [82, 0]
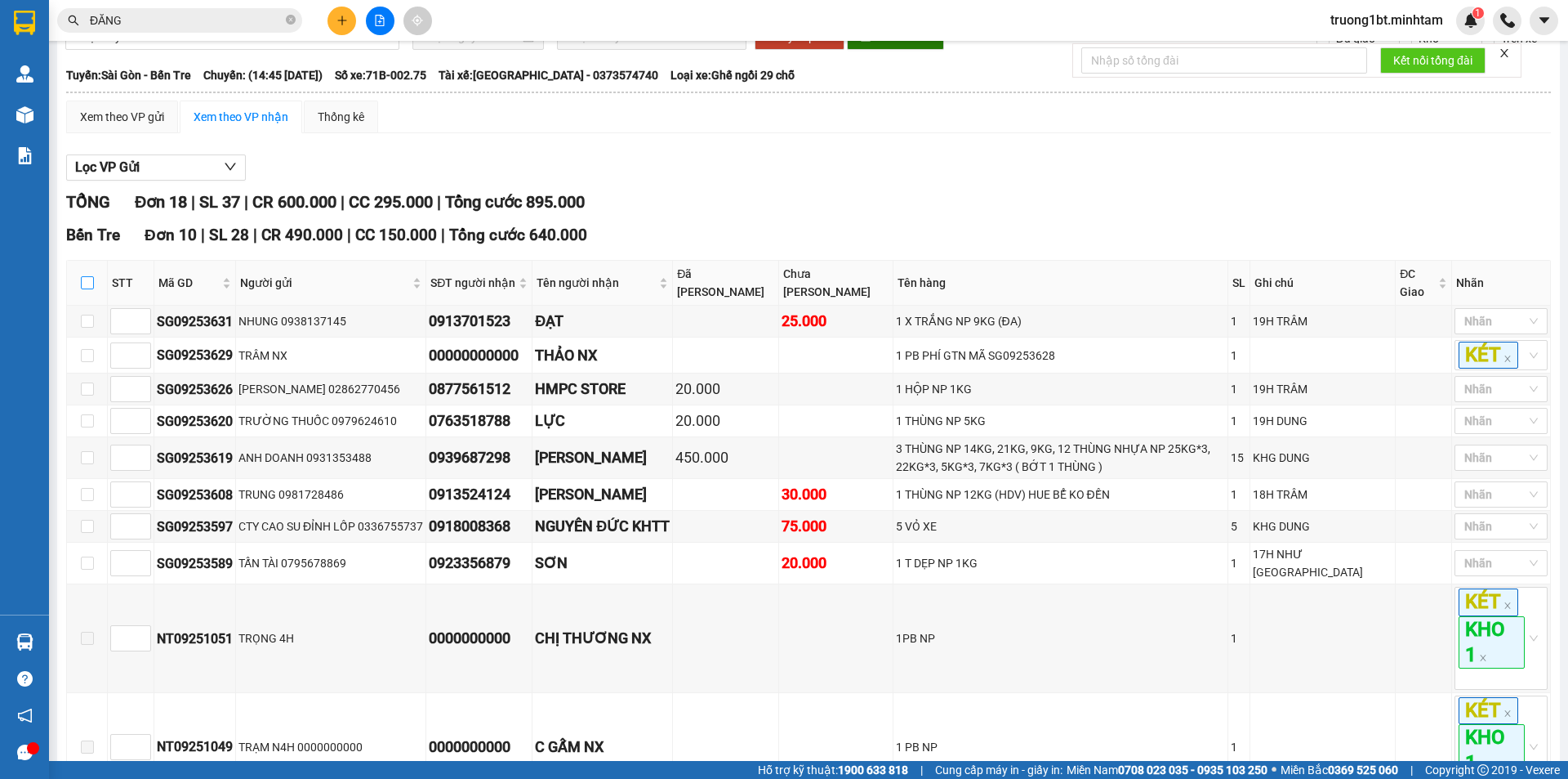
click at [92, 289] on input "checkbox" at bounding box center [87, 282] width 13 height 13
checkbox input "true"
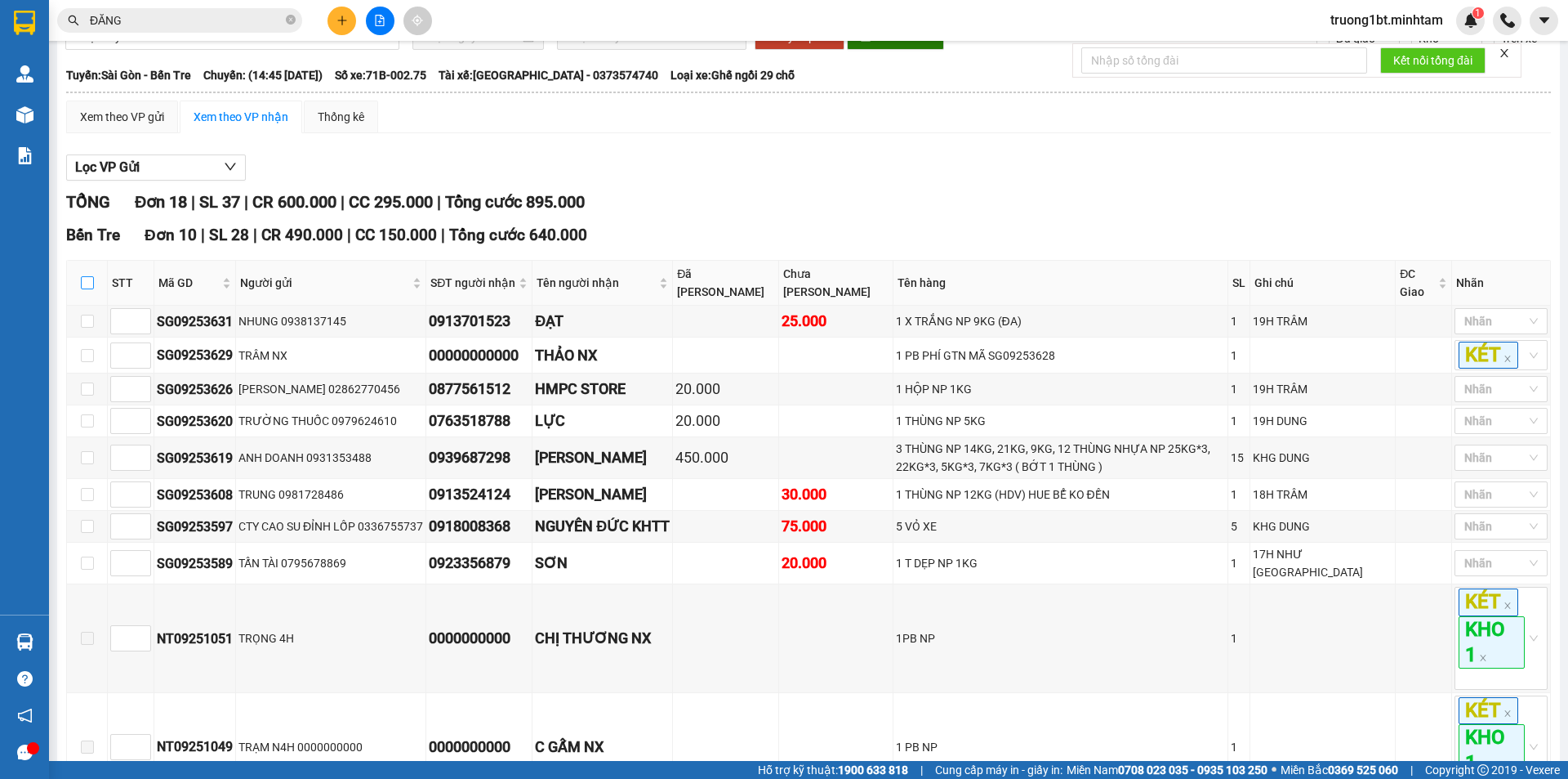
checkbox input "true"
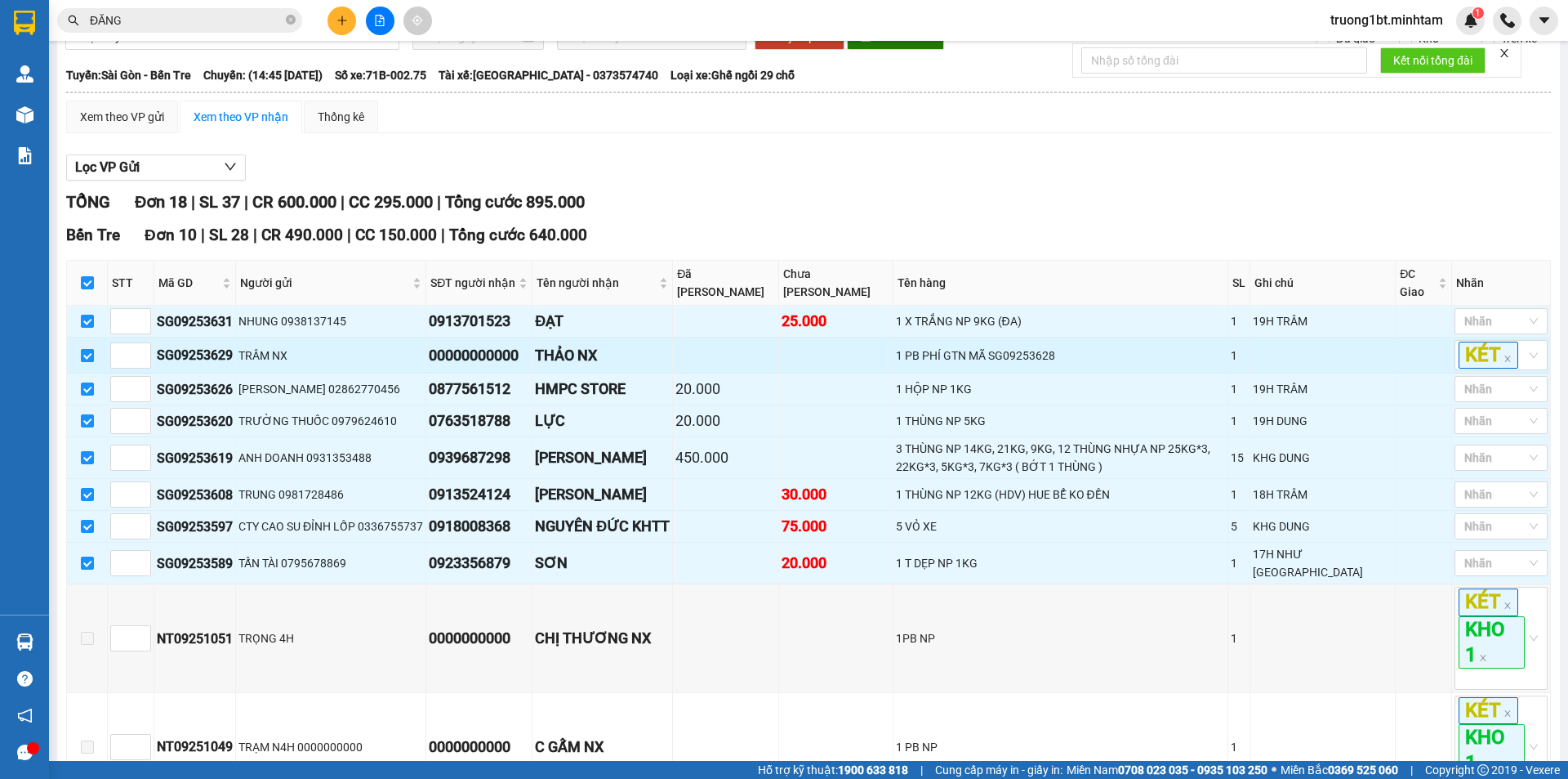
click at [83, 362] on input "checkbox" at bounding box center [87, 355] width 13 height 13
checkbox input "false"
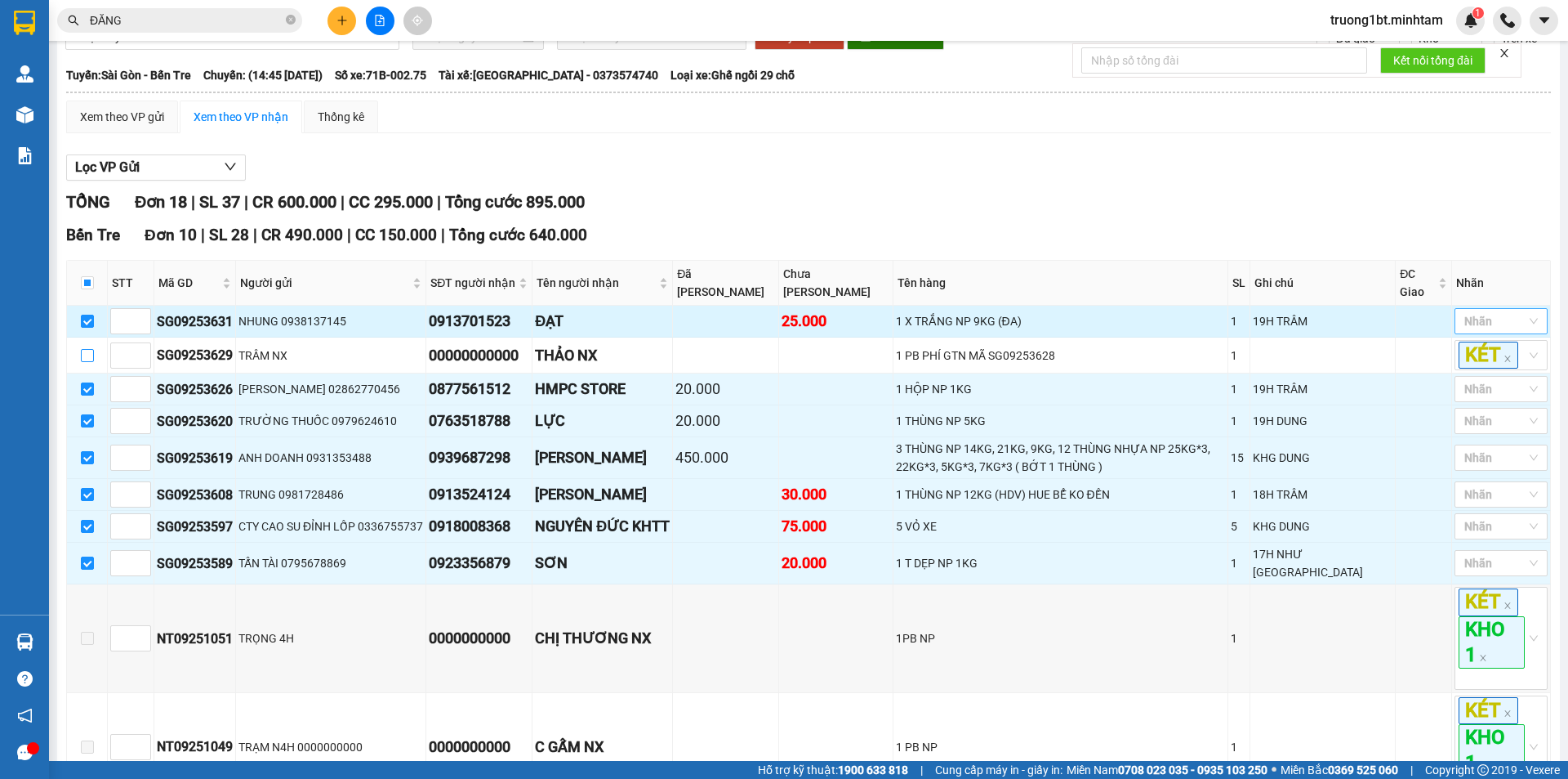
click at [1513, 331] on div at bounding box center [1493, 321] width 68 height 19
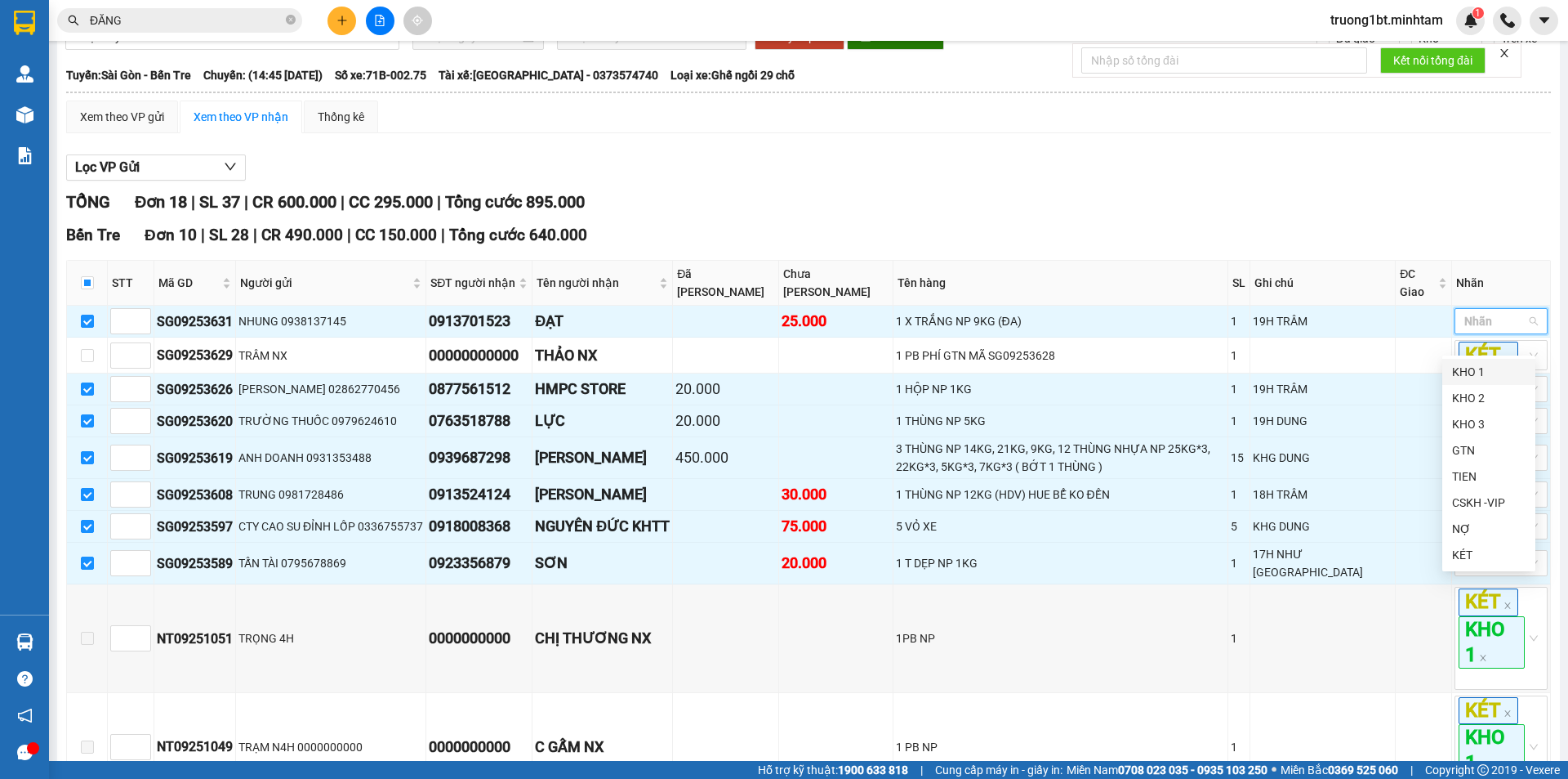
click at [1507, 364] on div "KHO 1" at bounding box center [1489, 371] width 74 height 18
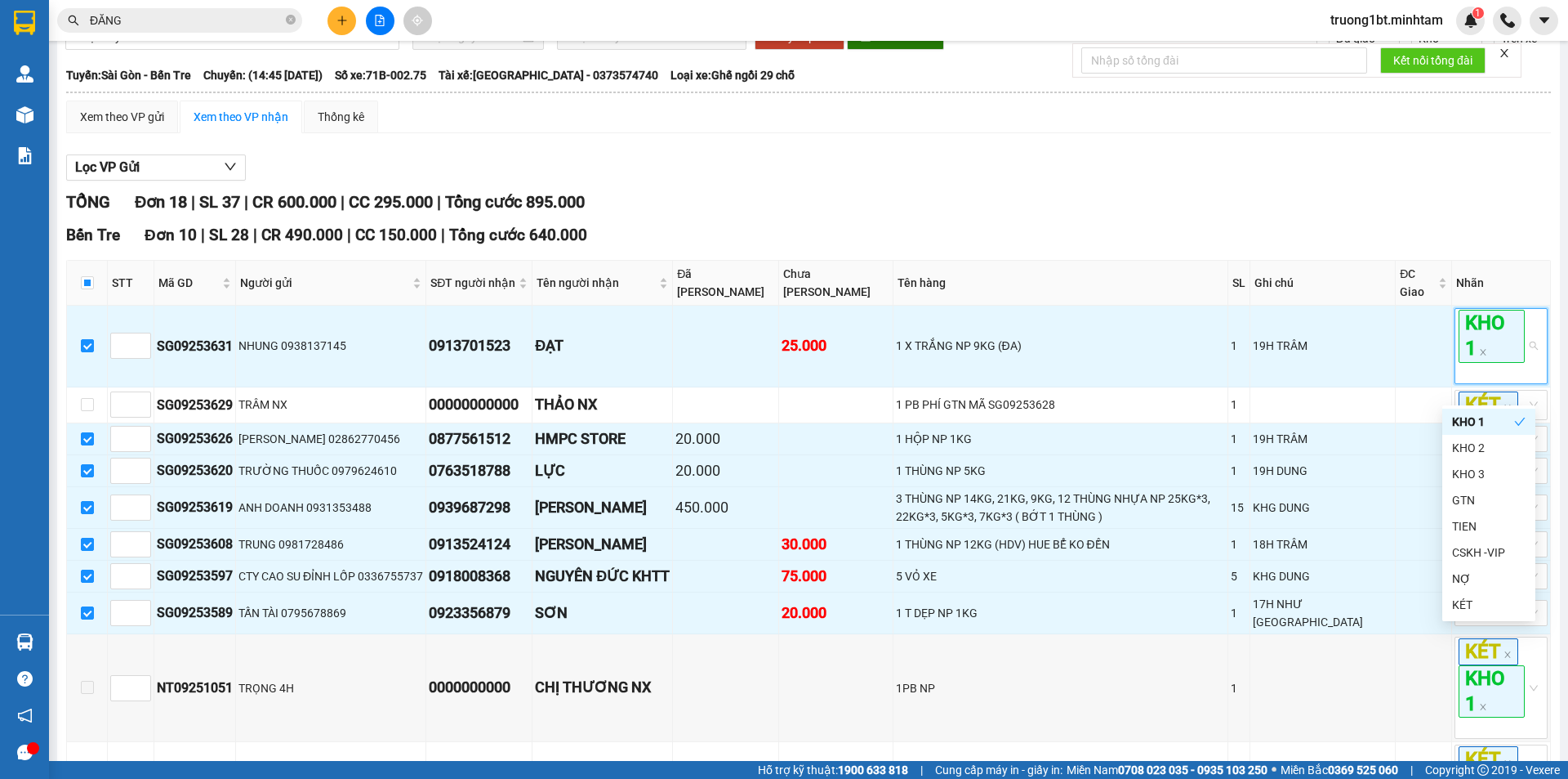
click at [1331, 245] on div "Bến Tre Đơn 10 | SL 28 | CR 490.000 | CC 150.000 | Tổng cước 640.000" at bounding box center [809, 235] width 1485 height 25
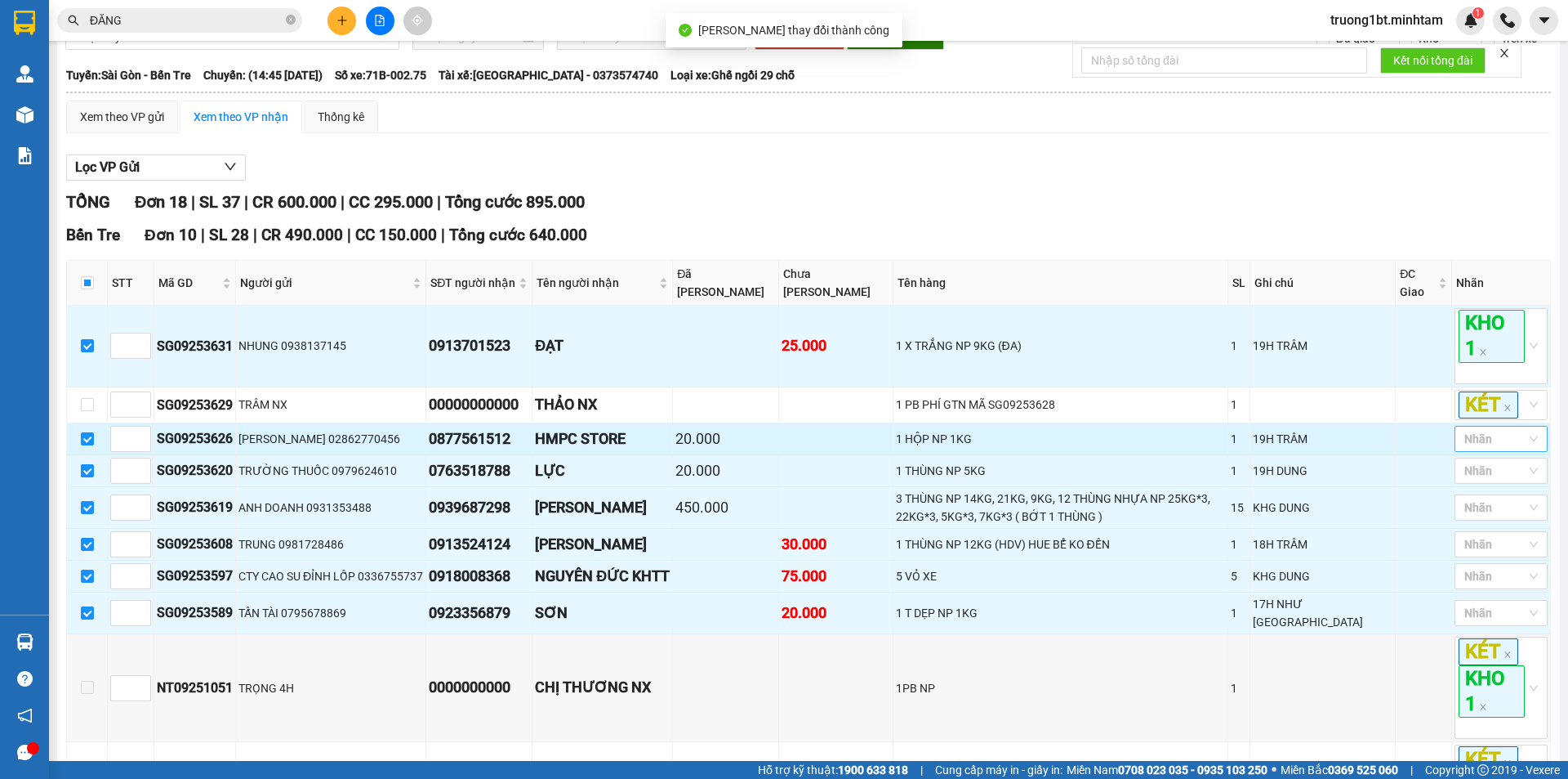
click at [1500, 449] on div at bounding box center [1493, 438] width 68 height 19
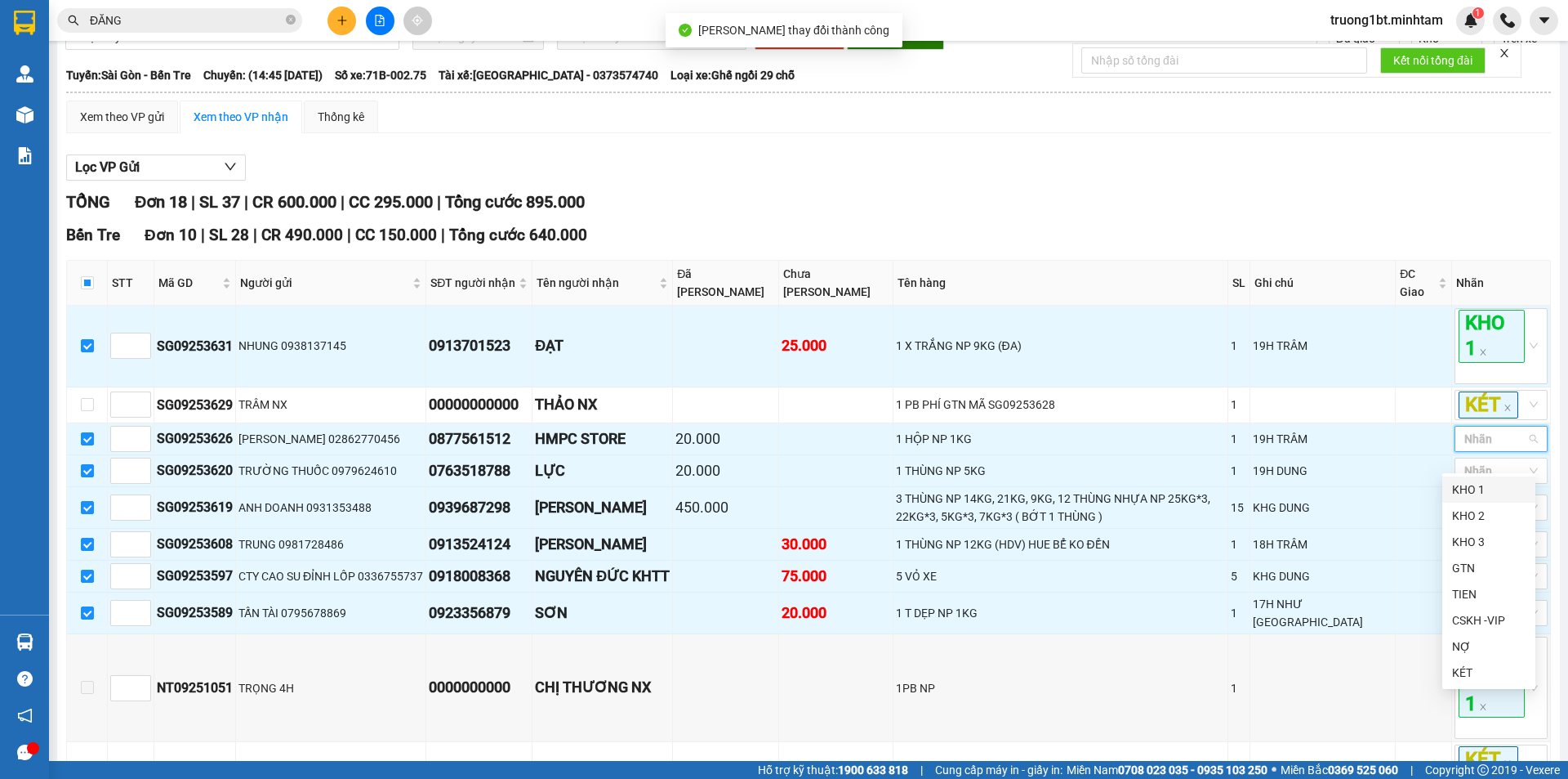
click at [1500, 495] on div "KHO 1" at bounding box center [1489, 489] width 74 height 18
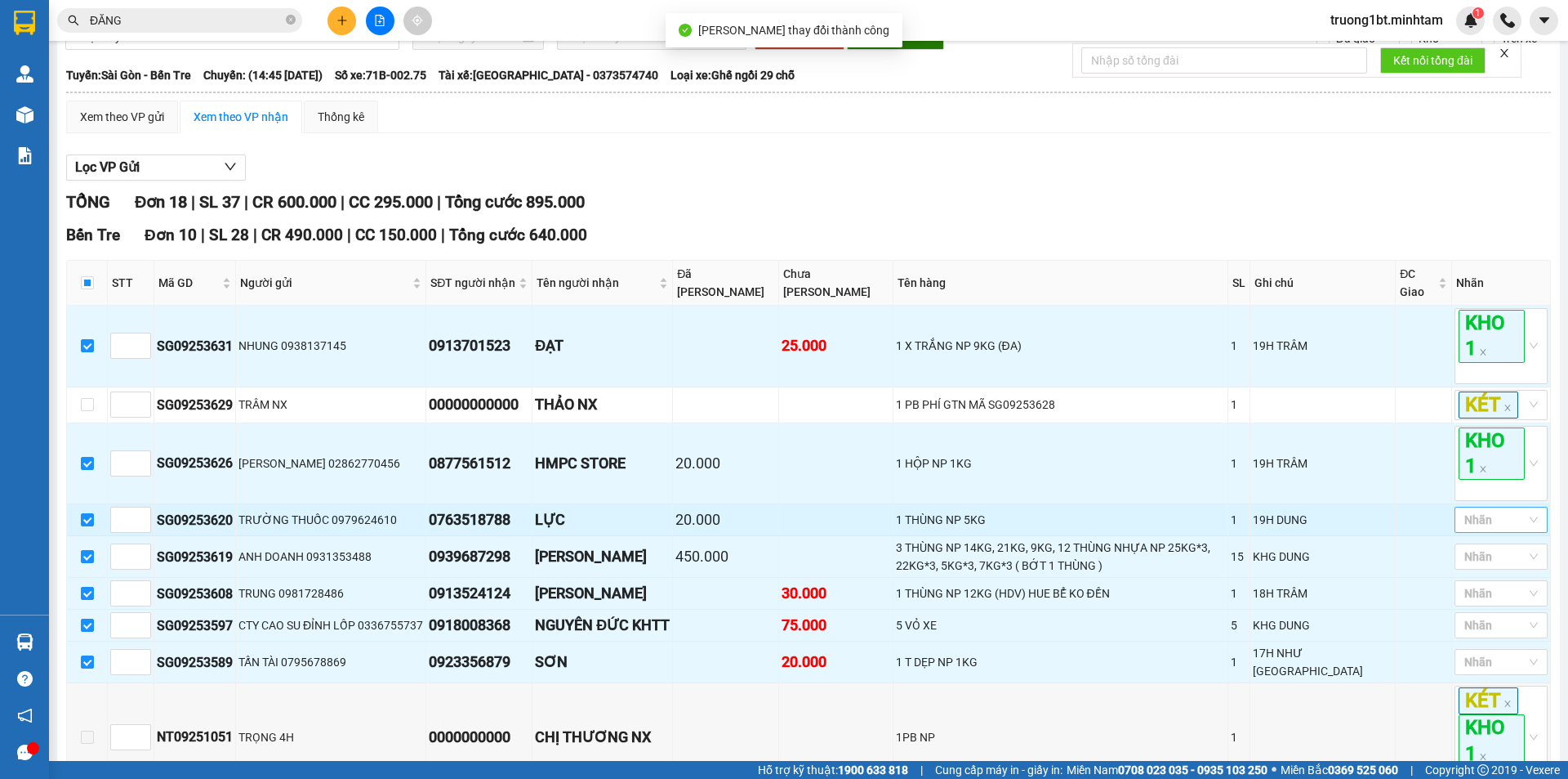
click at [1482, 530] on div at bounding box center [1493, 520] width 68 height 19
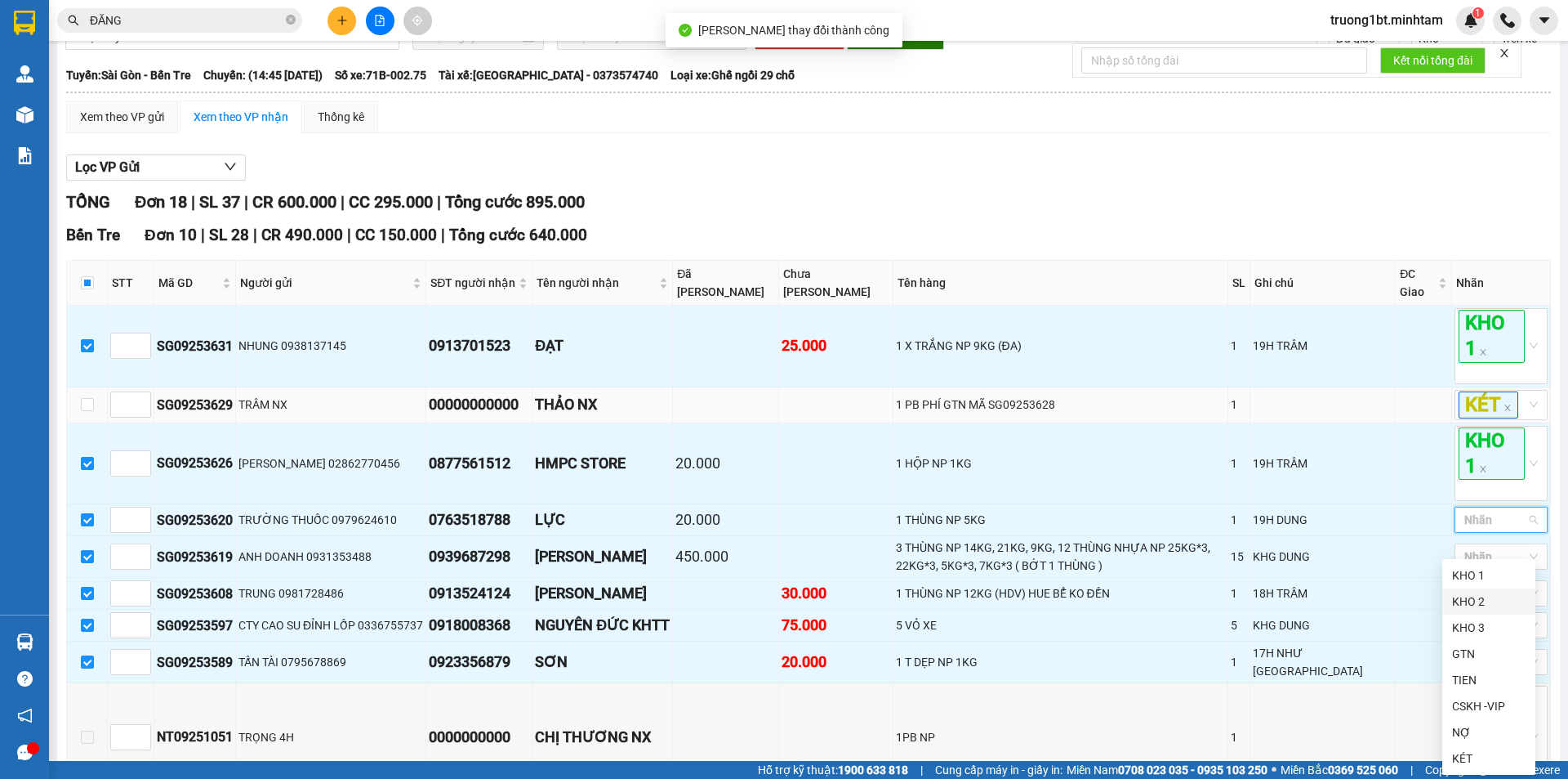
drag, startPoint x: 1473, startPoint y: 600, endPoint x: 1369, endPoint y: 429, distance: 200.1
click at [1473, 598] on div "KHO 2" at bounding box center [1489, 602] width 74 height 18
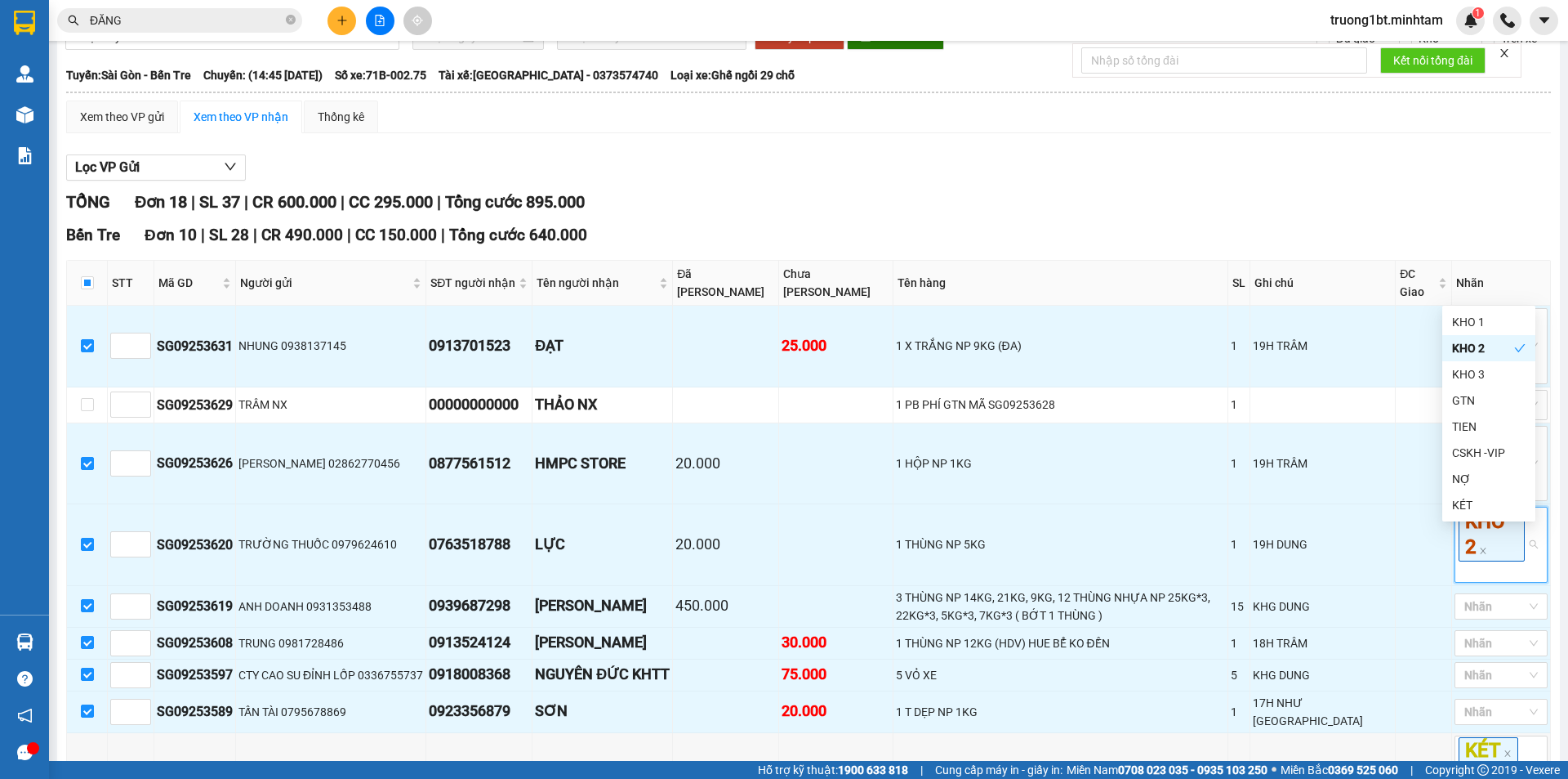
click at [1306, 215] on div "TỔNG Đơn 18 | SL 37 | CR 600.000 | CC 295.000 | Tổng cước 895.000" at bounding box center [809, 202] width 1485 height 25
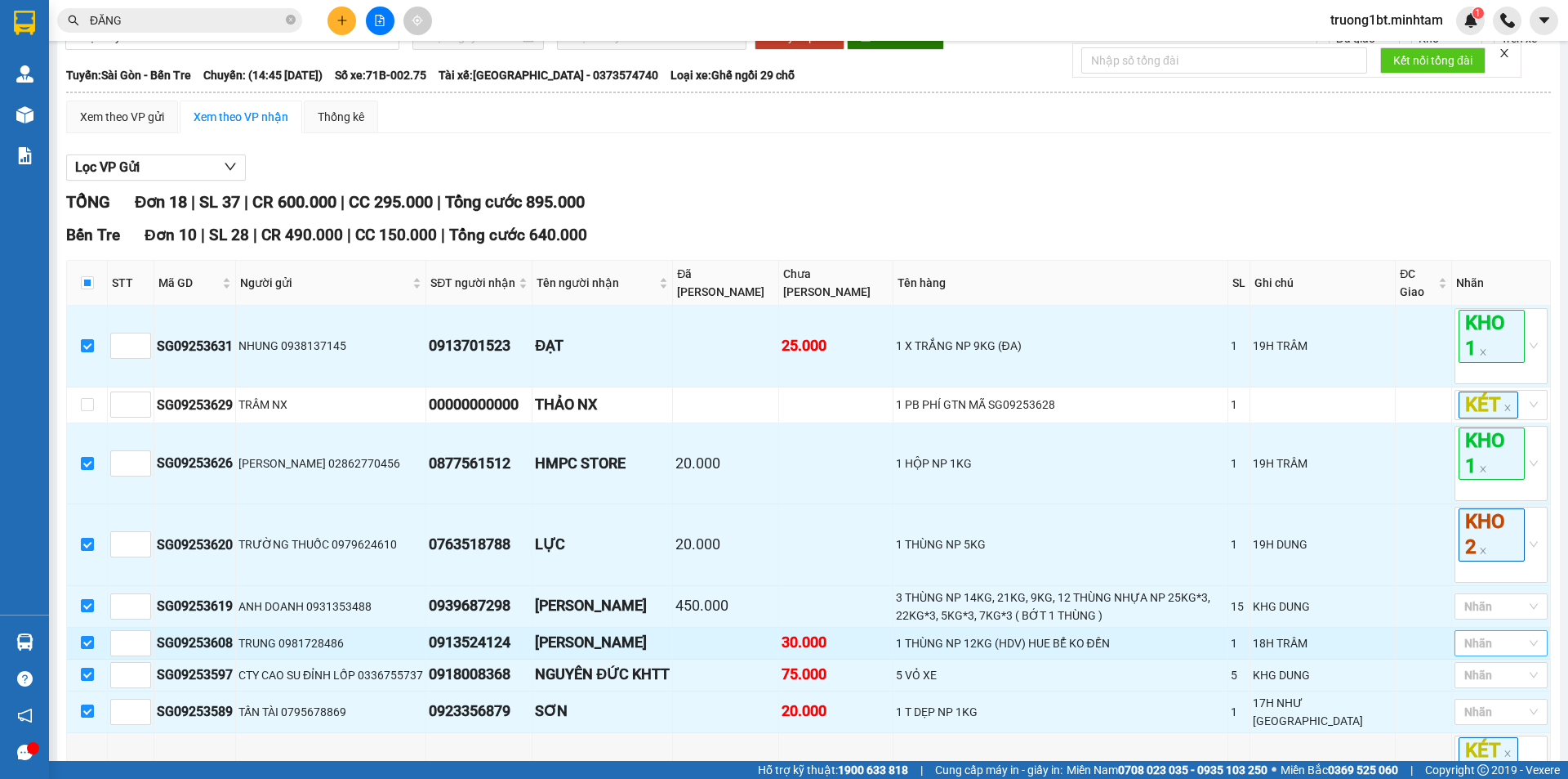
scroll to position [245, 0]
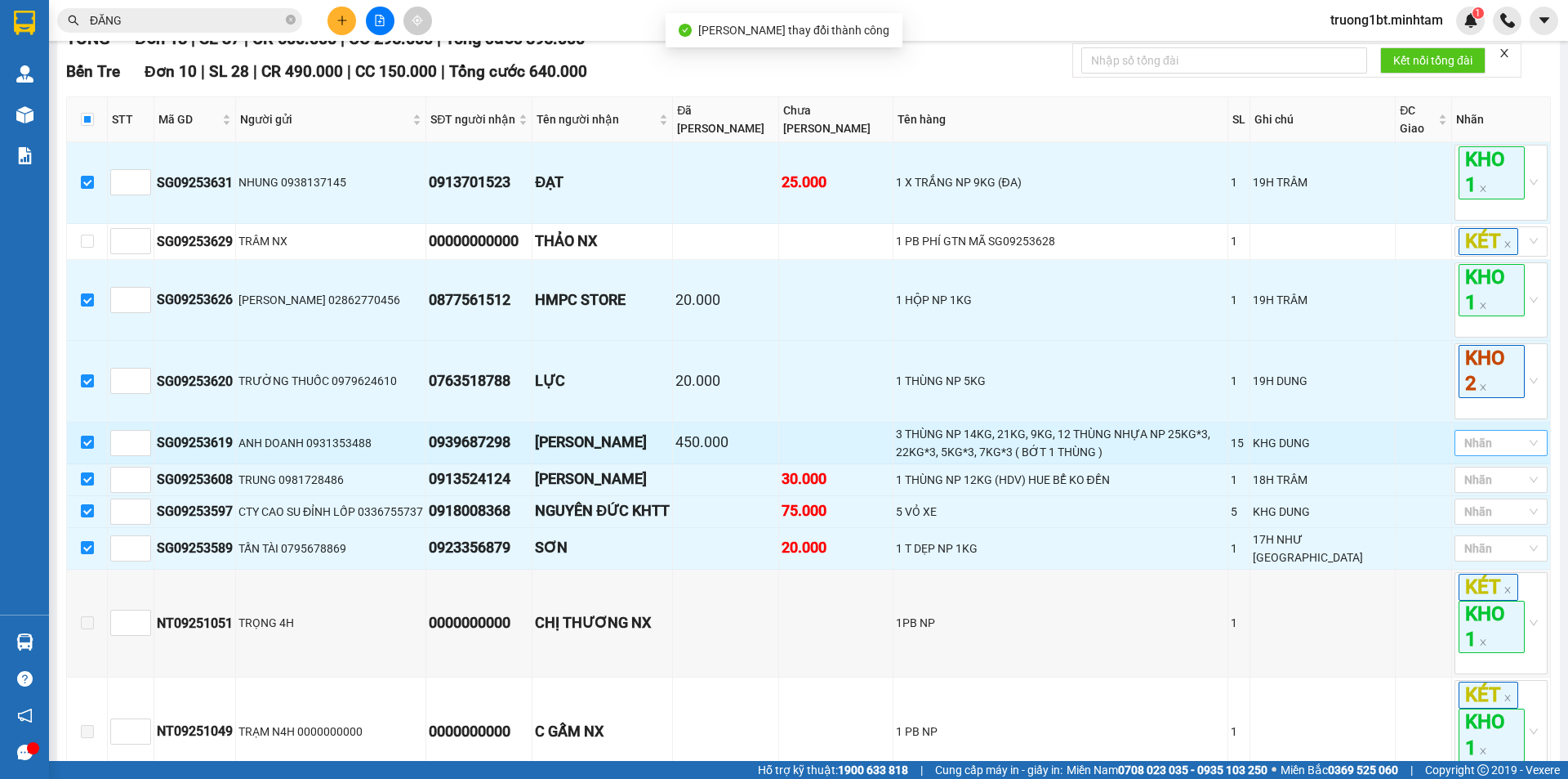
click at [1500, 452] on div at bounding box center [1493, 443] width 68 height 19
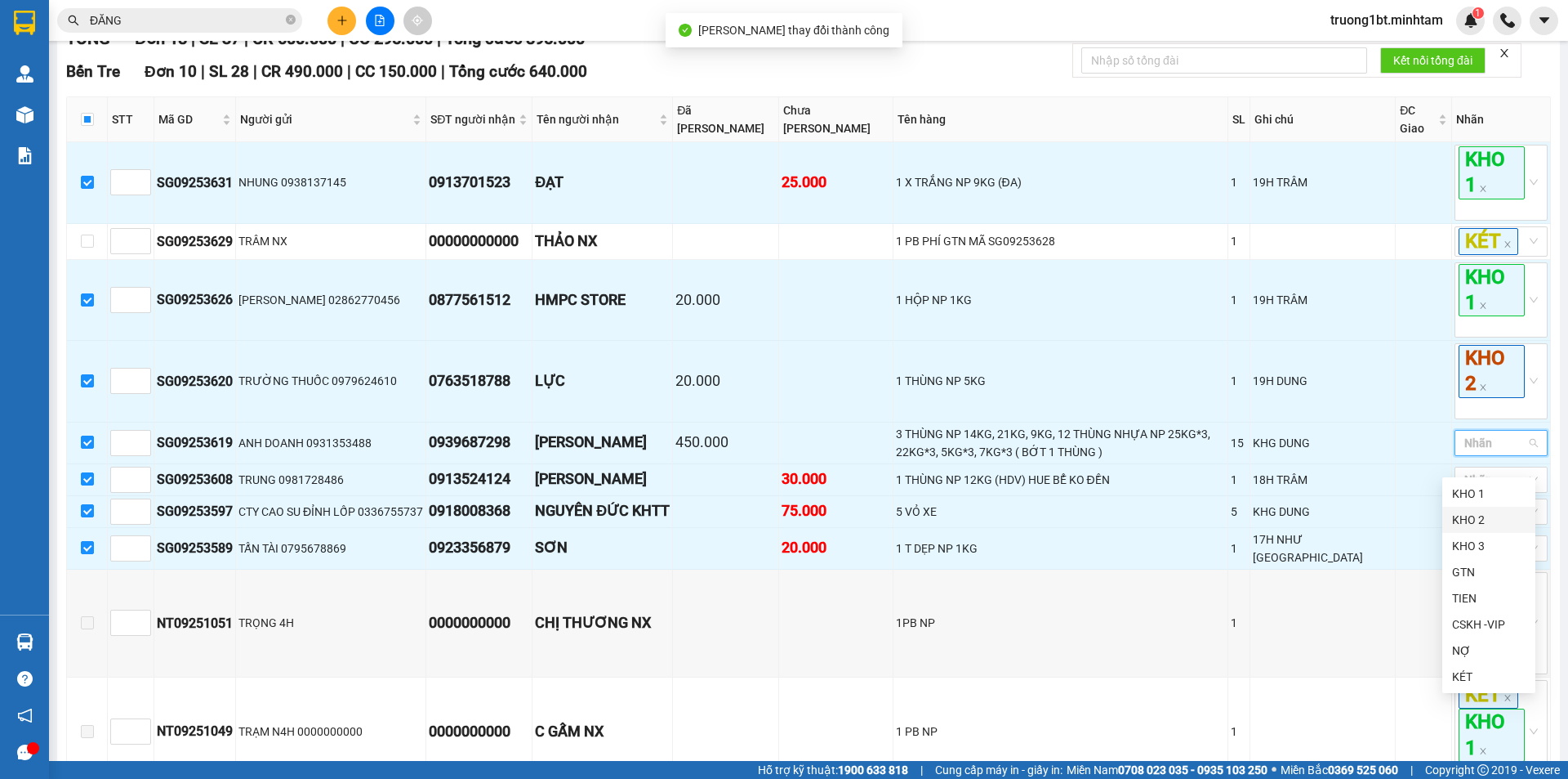
click at [1484, 528] on div "KHO 2" at bounding box center [1489, 520] width 74 height 18
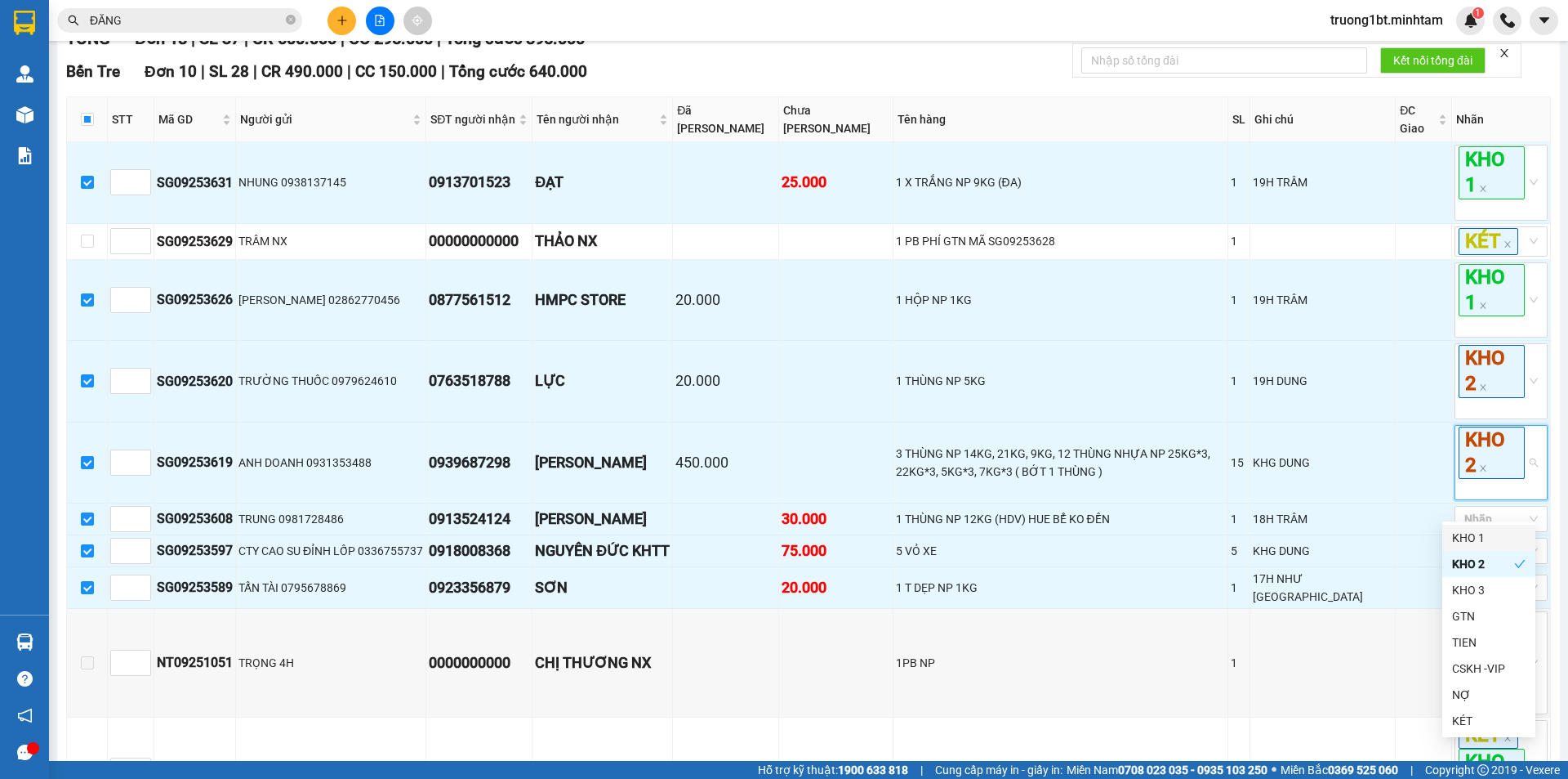
click at [1546, 466] on div "[GEOGRAPHIC_DATA] - Bến Tre [DATE] 14:45 - 71B-002.75 Làm mới In phơi In đơn ch…" at bounding box center [809, 706] width 1503 height 1805
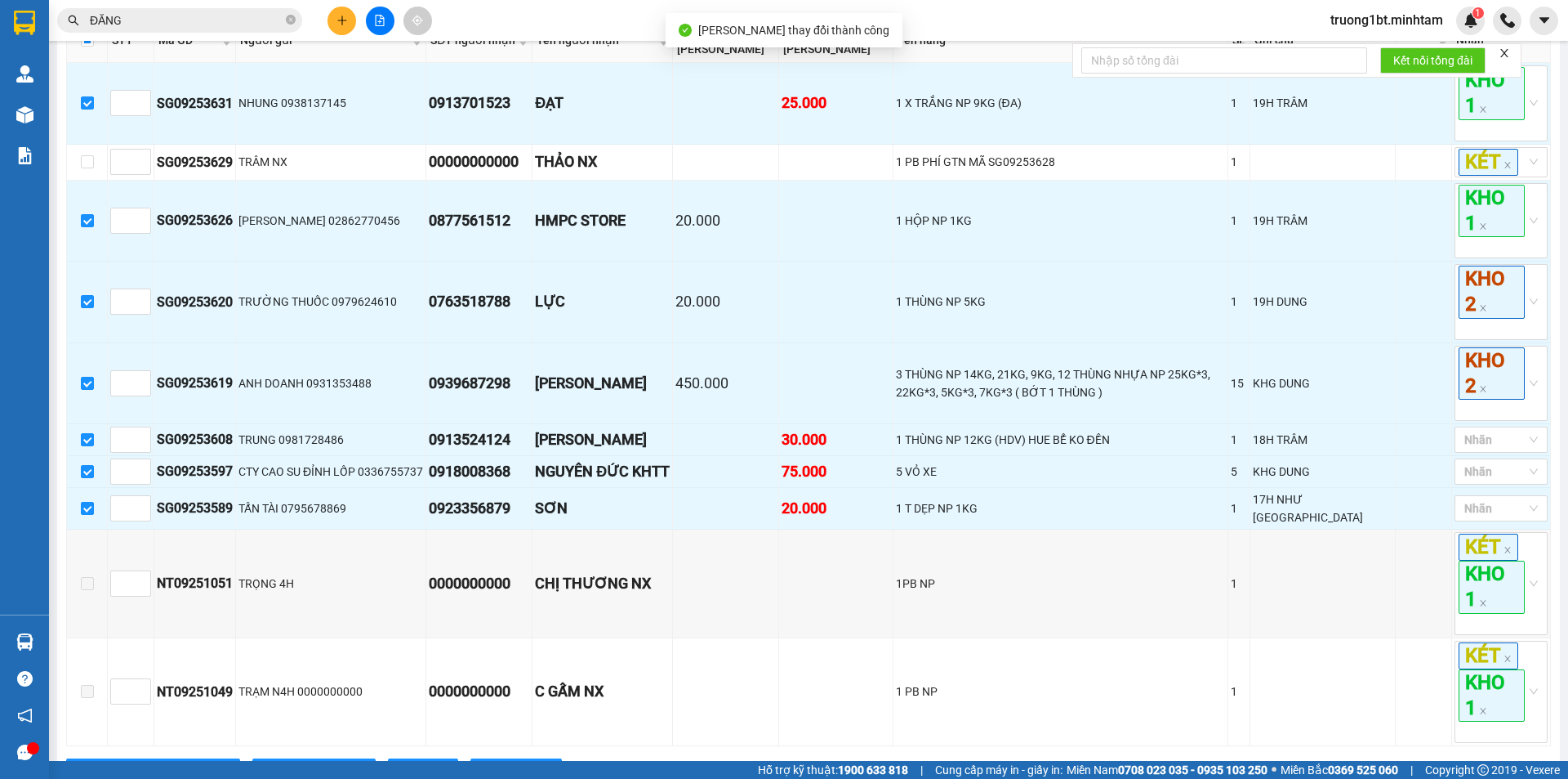
scroll to position [327, 0]
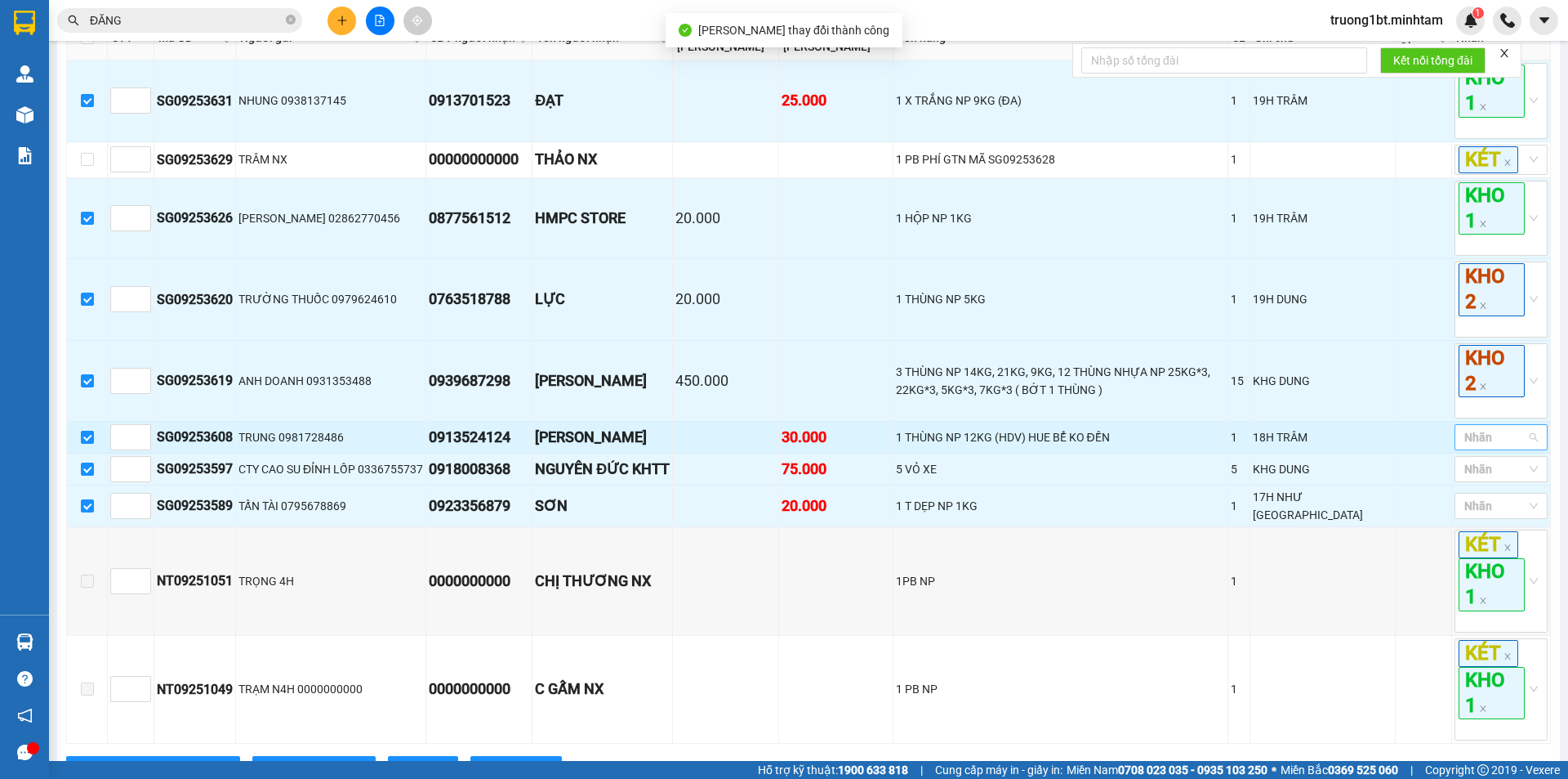
click at [1502, 447] on div at bounding box center [1493, 437] width 68 height 19
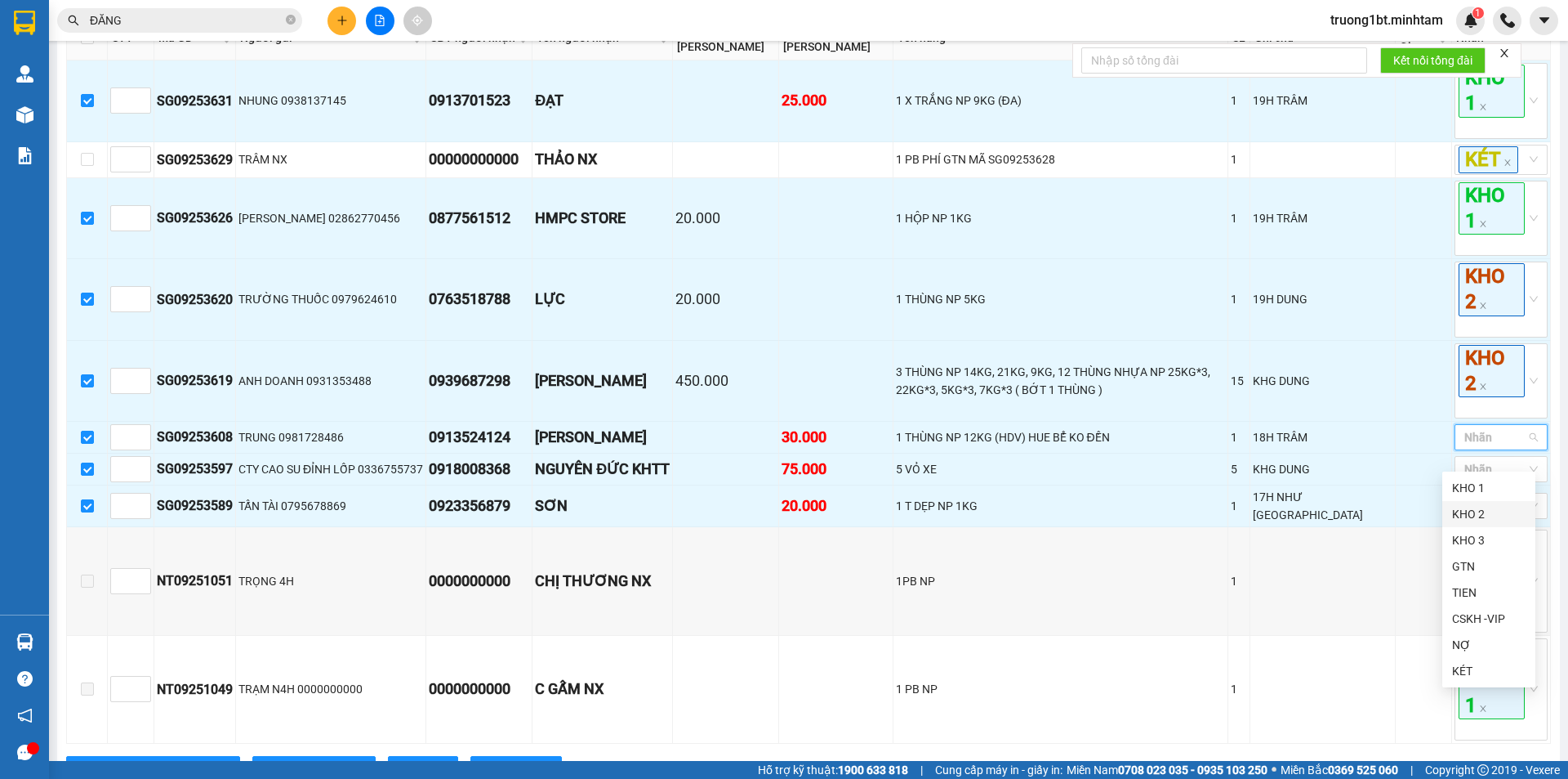
click at [1499, 511] on div "KHO 2" at bounding box center [1489, 514] width 74 height 18
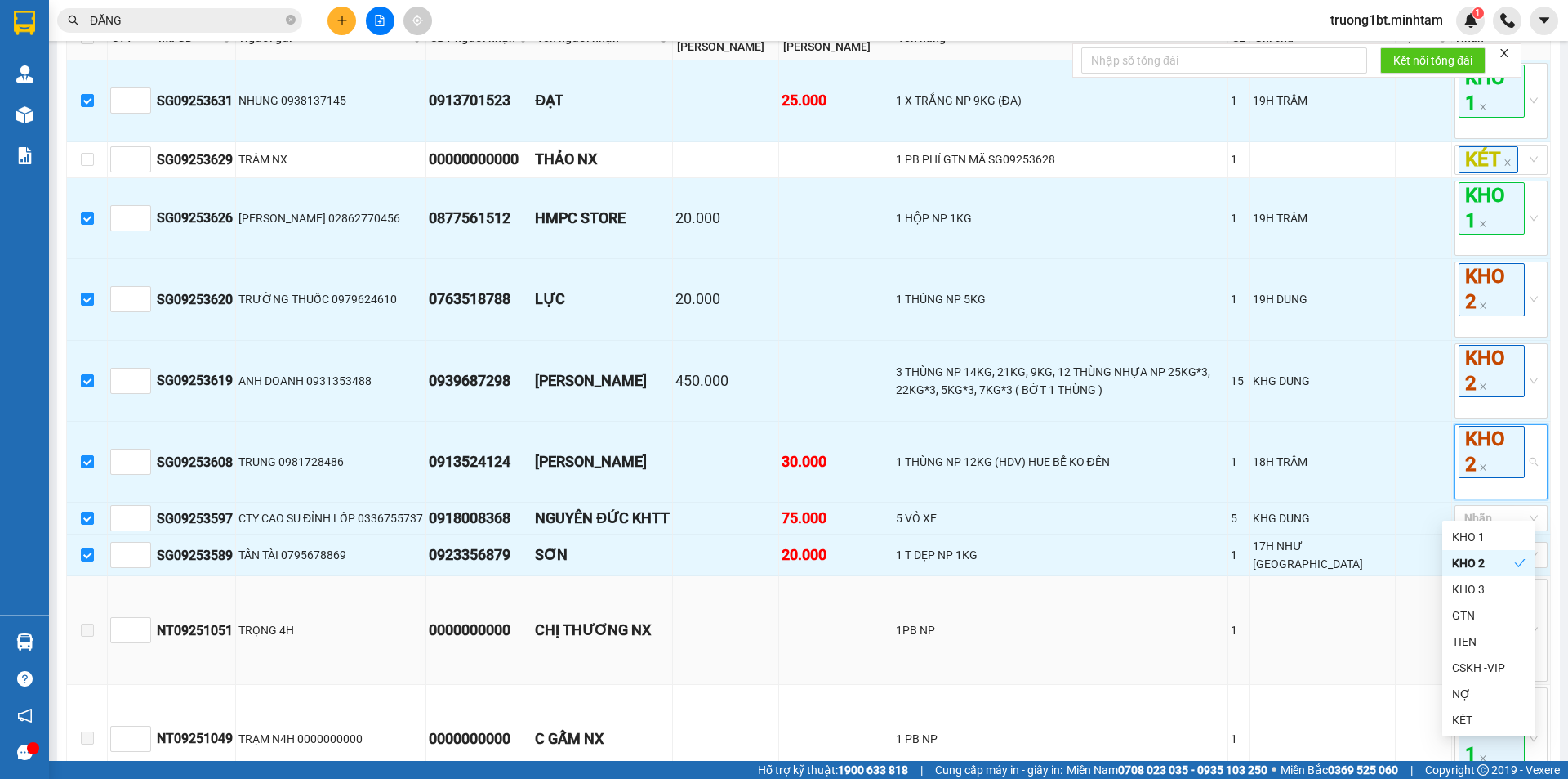
click at [1251, 674] on td "1" at bounding box center [1239, 631] width 22 height 109
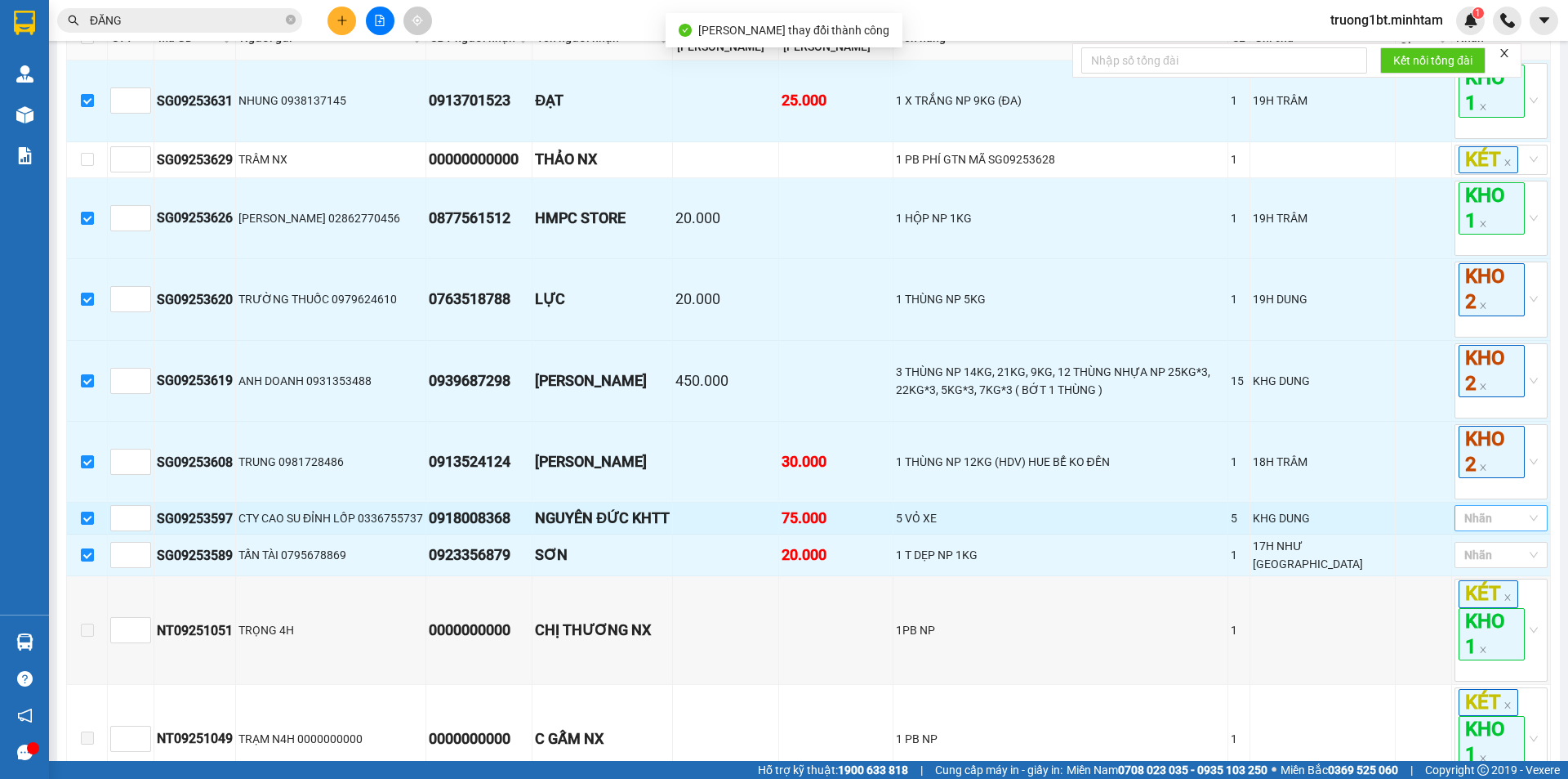
click at [1478, 528] on div at bounding box center [1493, 518] width 68 height 19
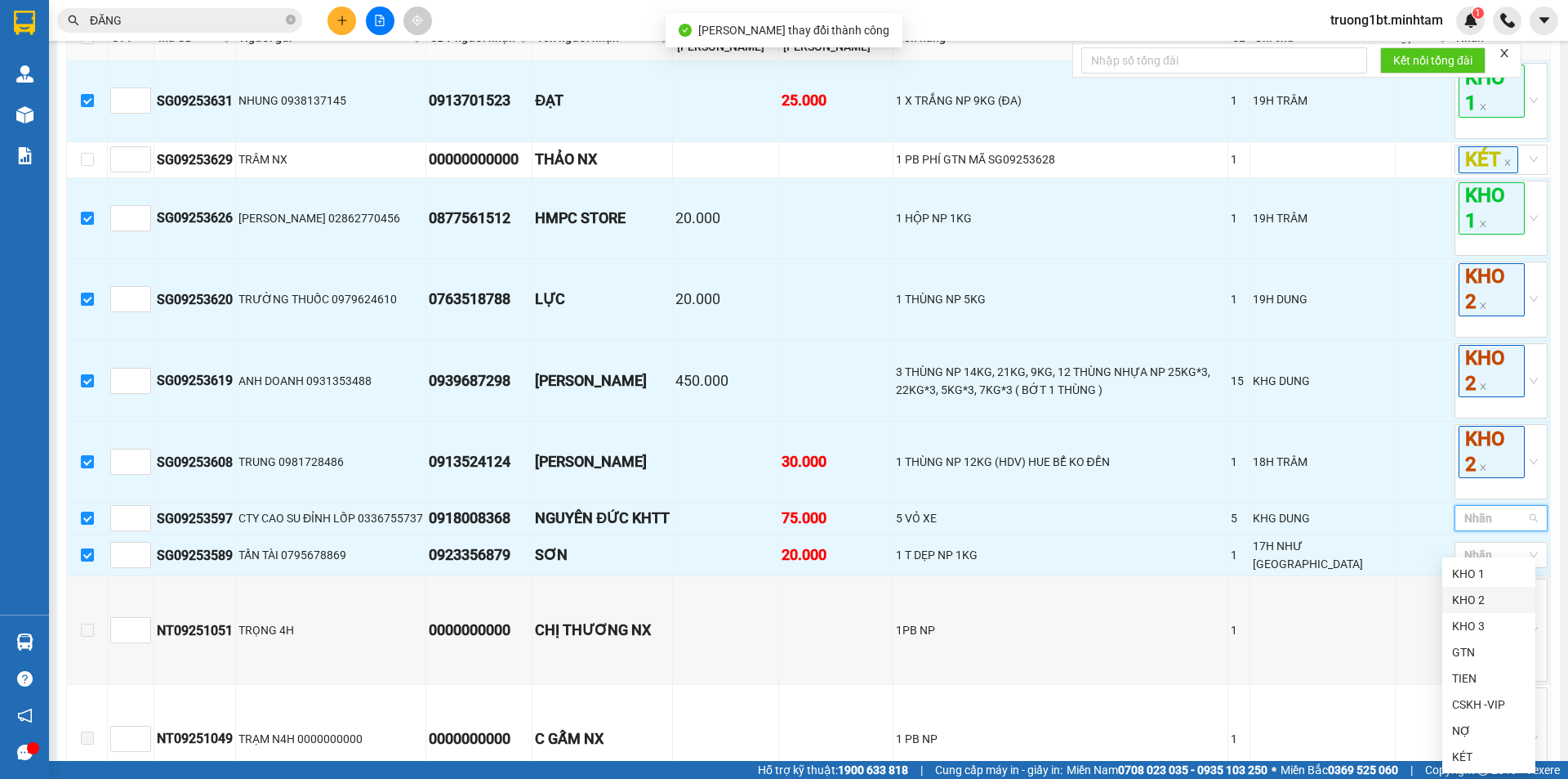
click at [1459, 600] on div "KHO 2" at bounding box center [1489, 600] width 74 height 18
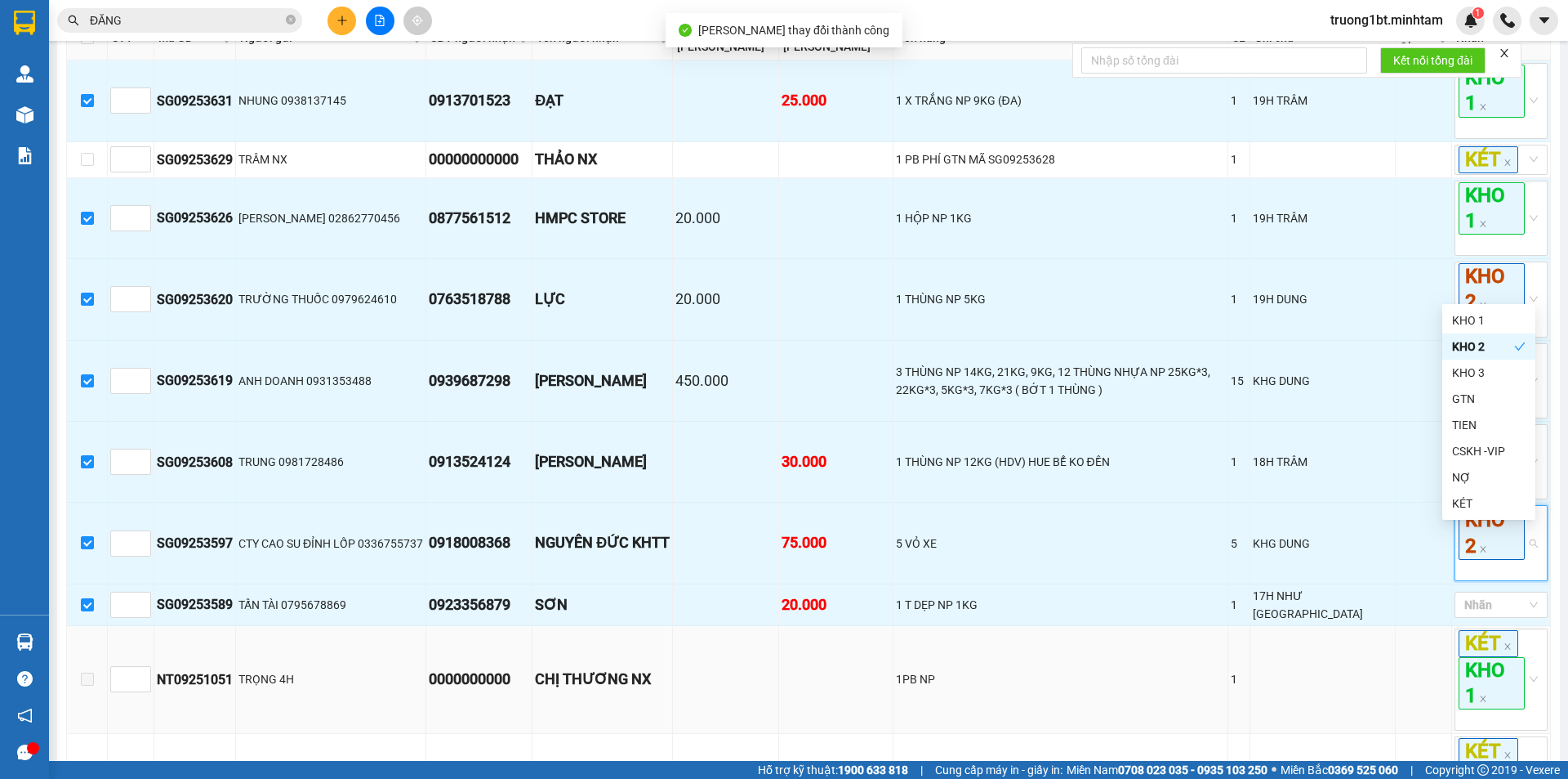
click at [1370, 691] on td at bounding box center [1324, 681] width 147 height 109
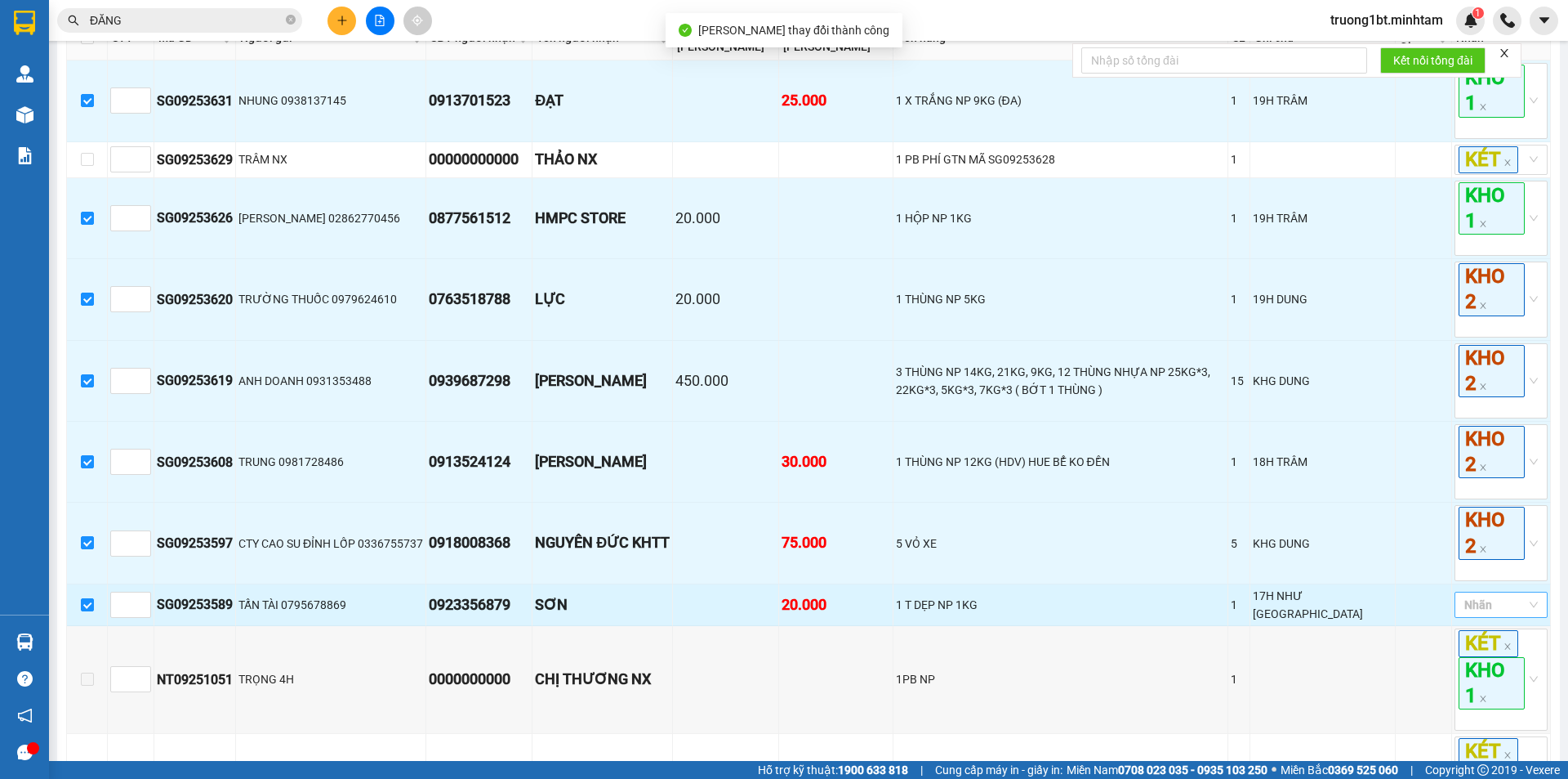
click at [1463, 615] on div at bounding box center [1493, 604] width 68 height 19
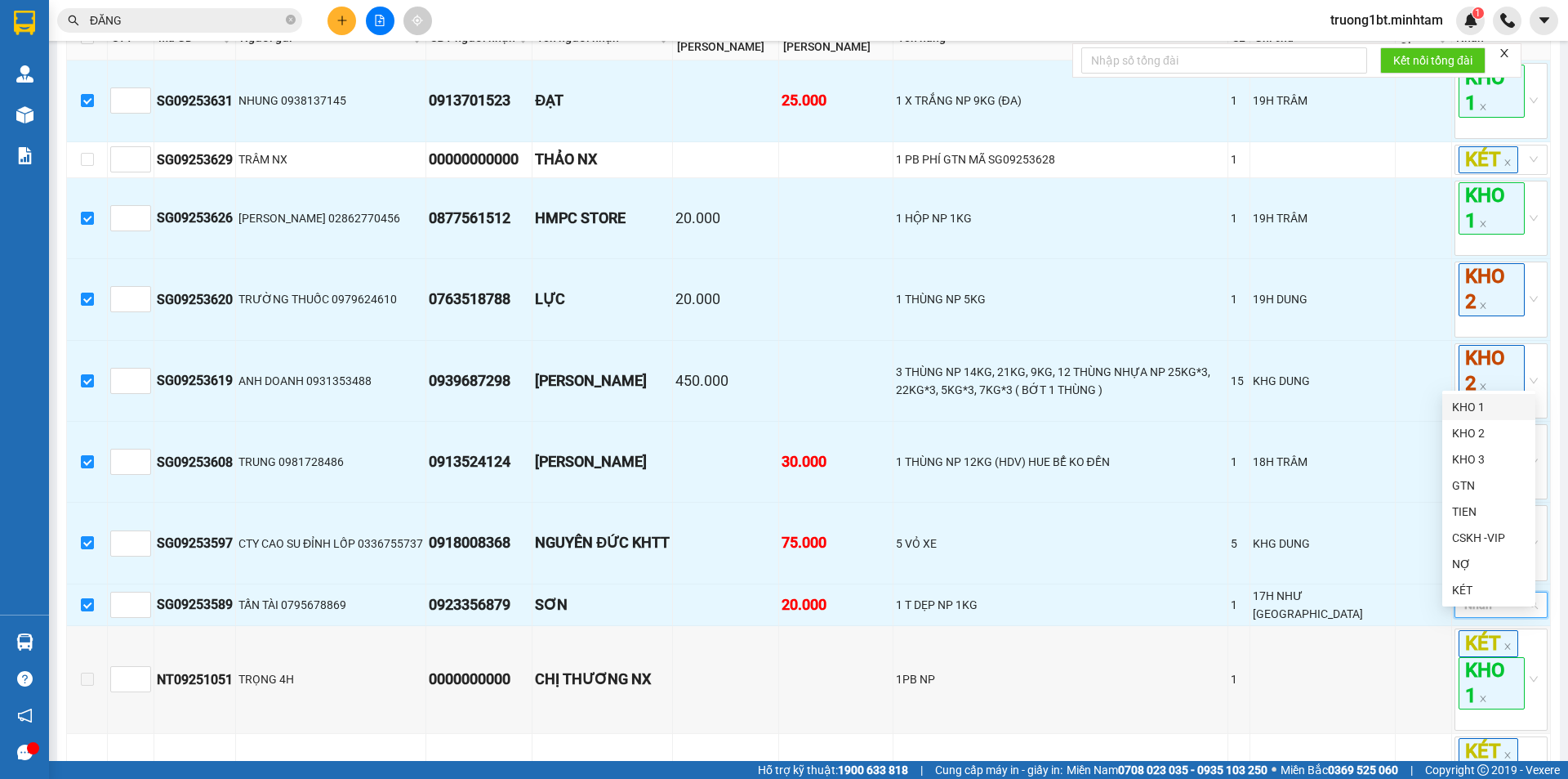
click at [1485, 400] on div "KHO 1" at bounding box center [1489, 407] width 74 height 18
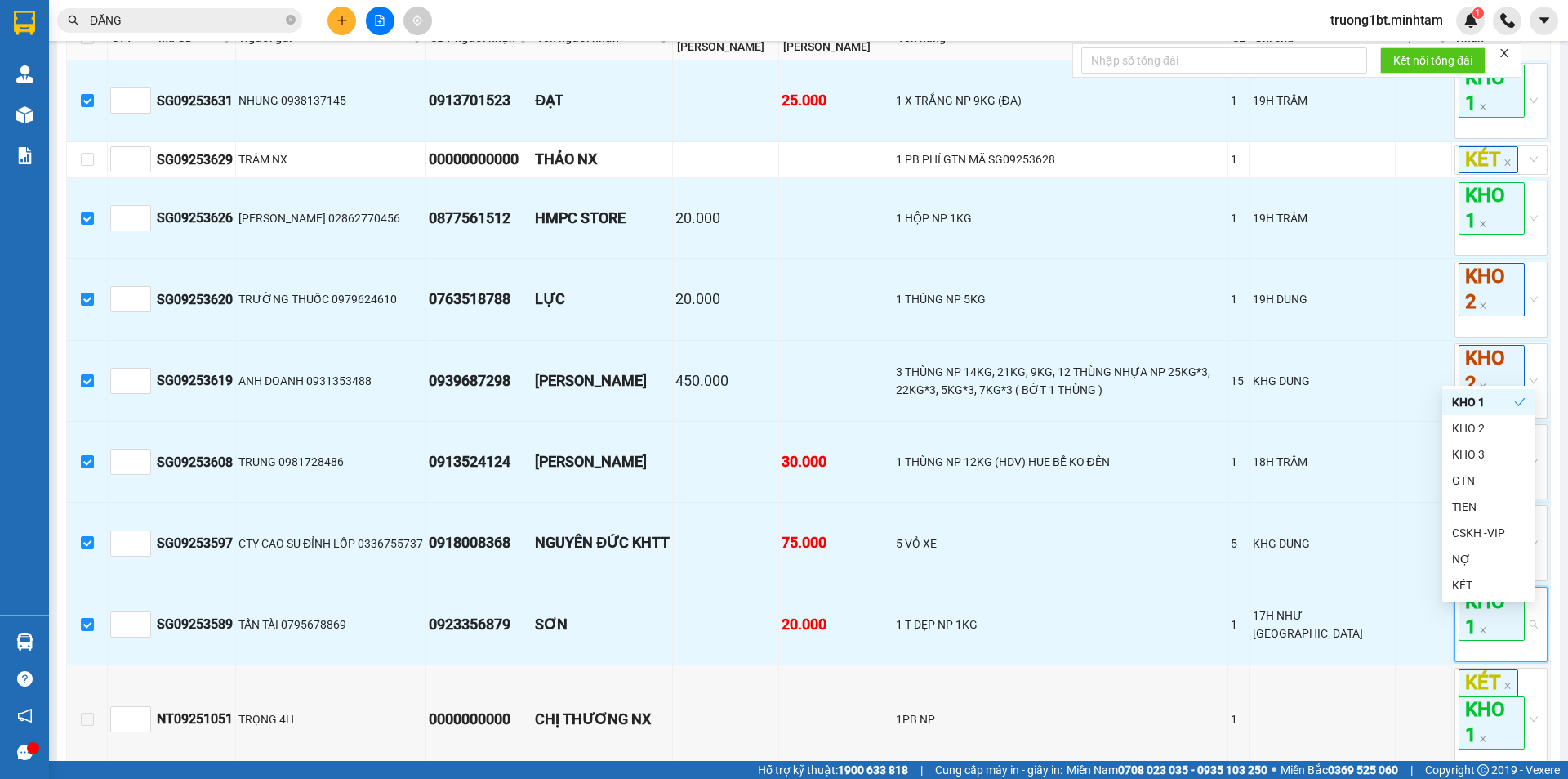
click at [1543, 402] on div "[GEOGRAPHIC_DATA] - Bến Tre [DATE] 14:45 - 71B-002.75 Làm mới In phơi In đơn ch…" at bounding box center [809, 695] width 1503 height 1944
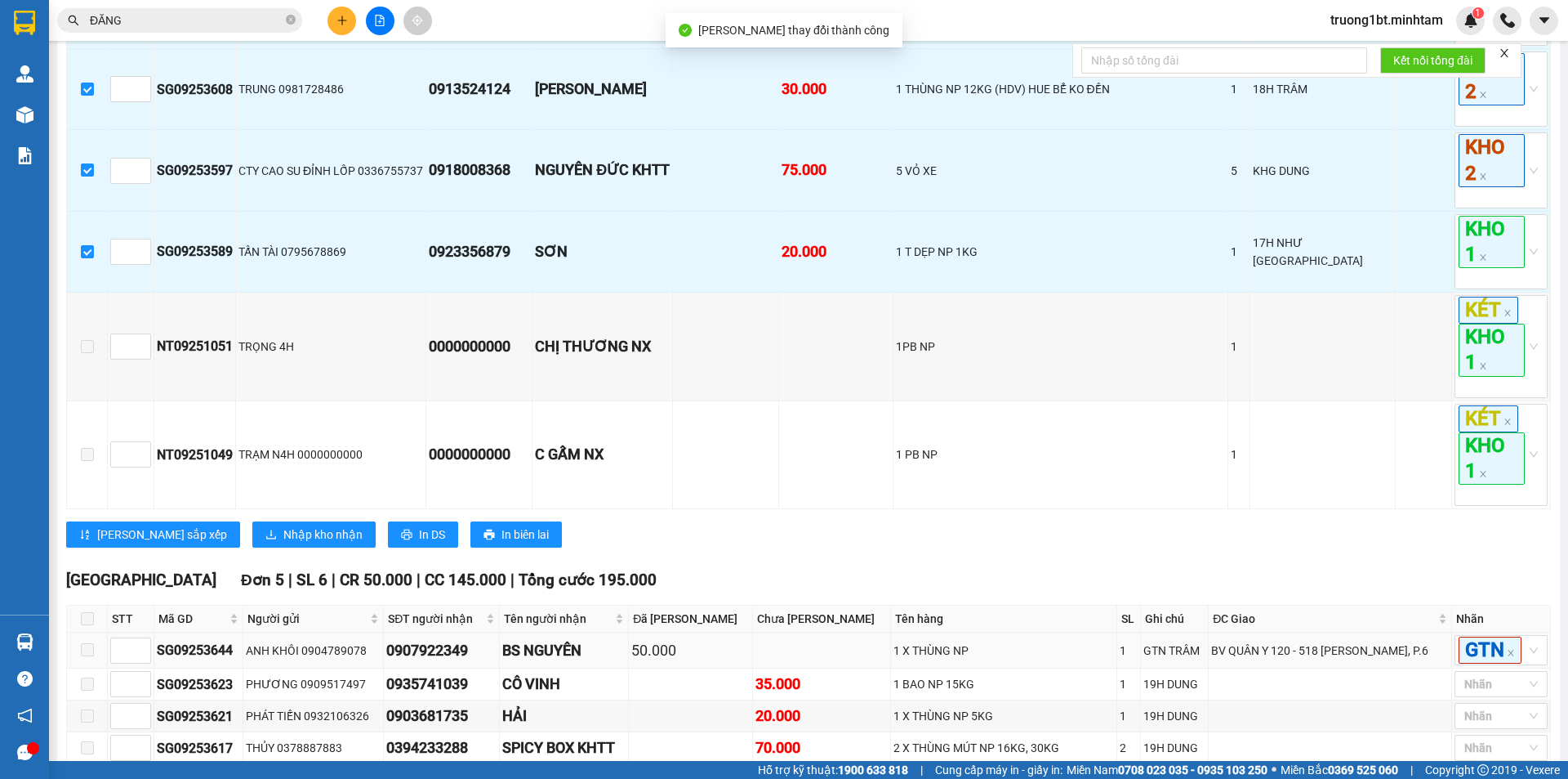
scroll to position [735, 0]
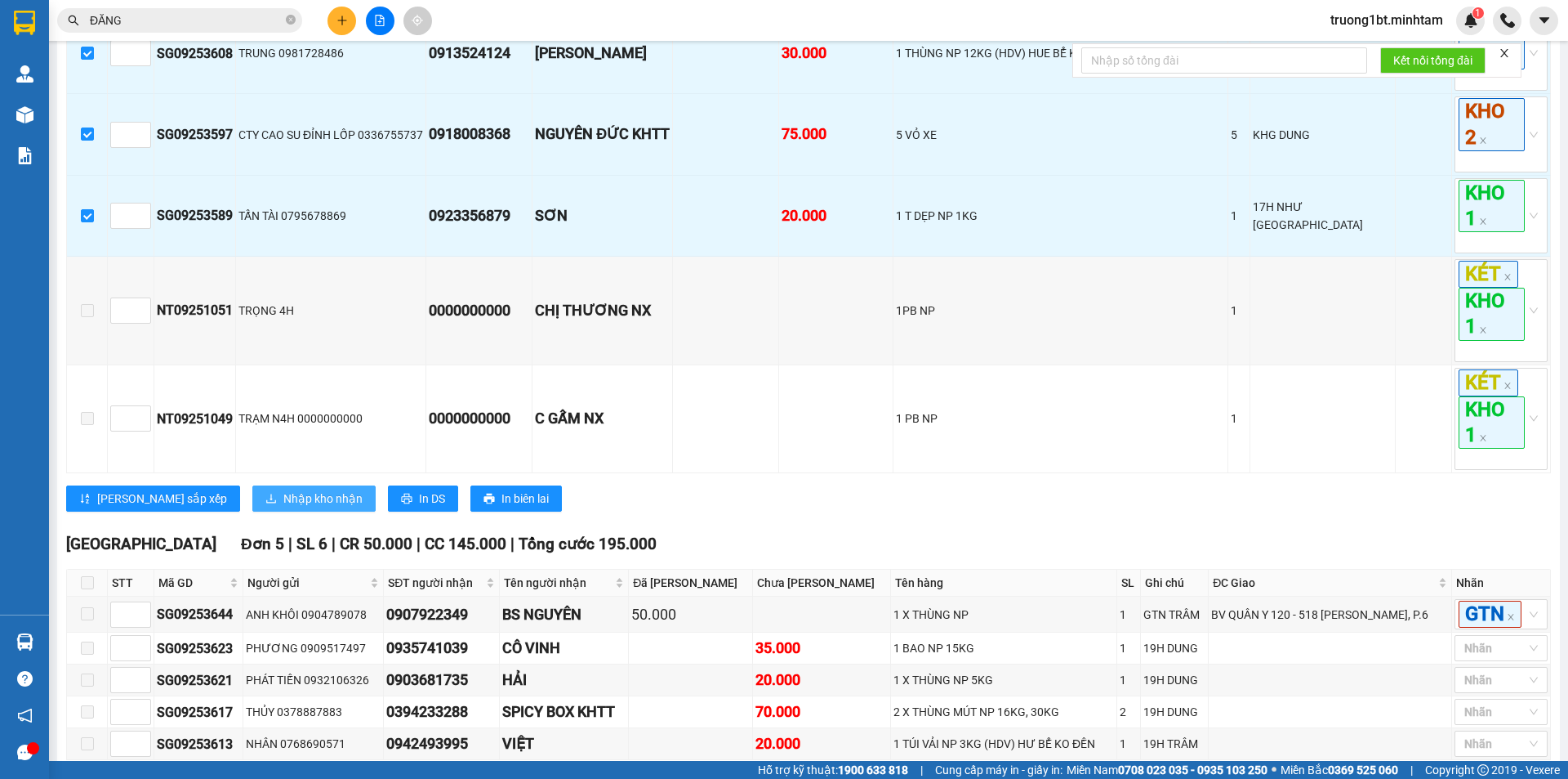
click at [284, 508] on span "Nhập kho nhận" at bounding box center [323, 498] width 79 height 18
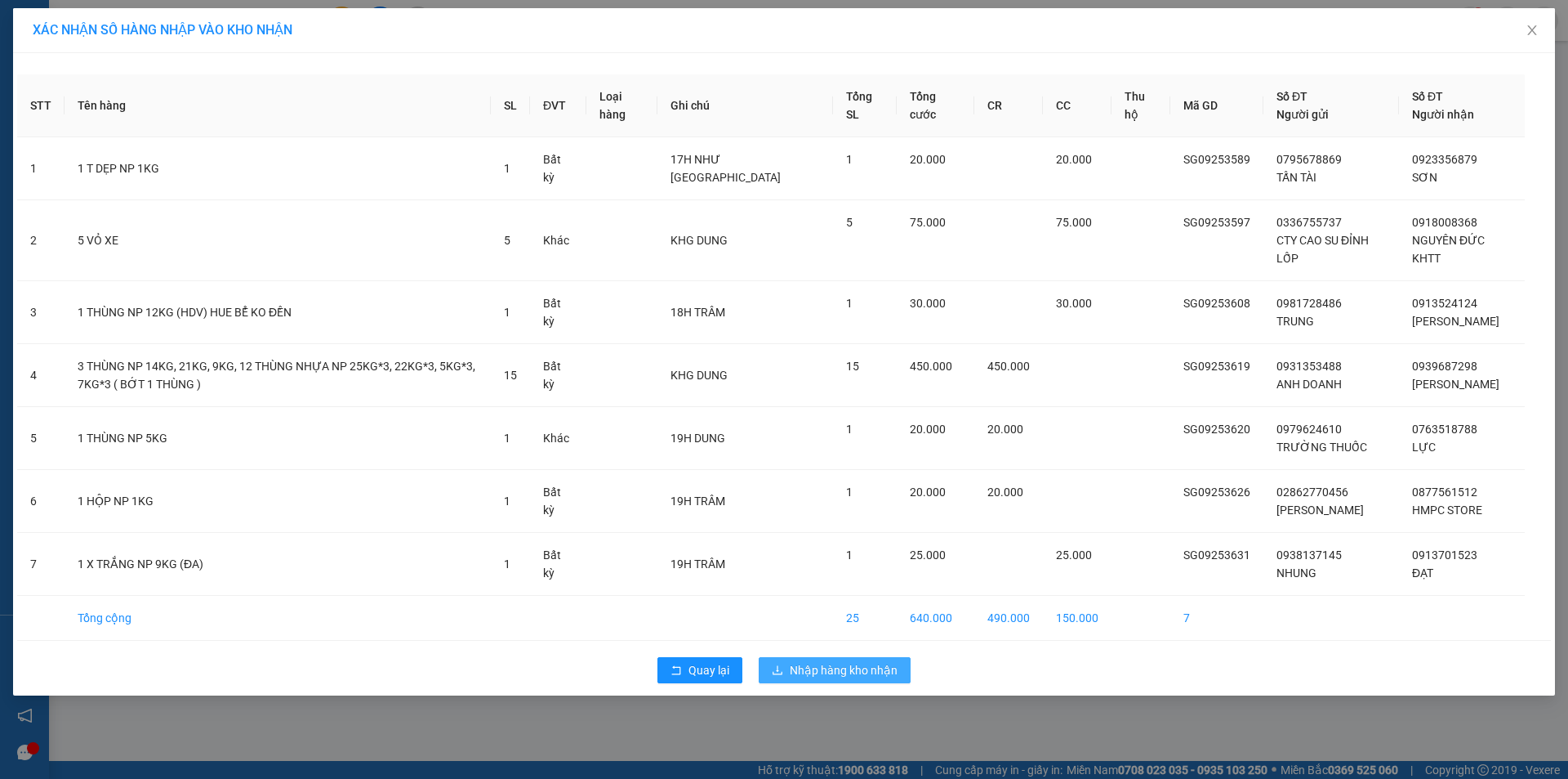
click at [853, 667] on span "Nhập hàng kho nhận" at bounding box center [844, 670] width 108 height 18
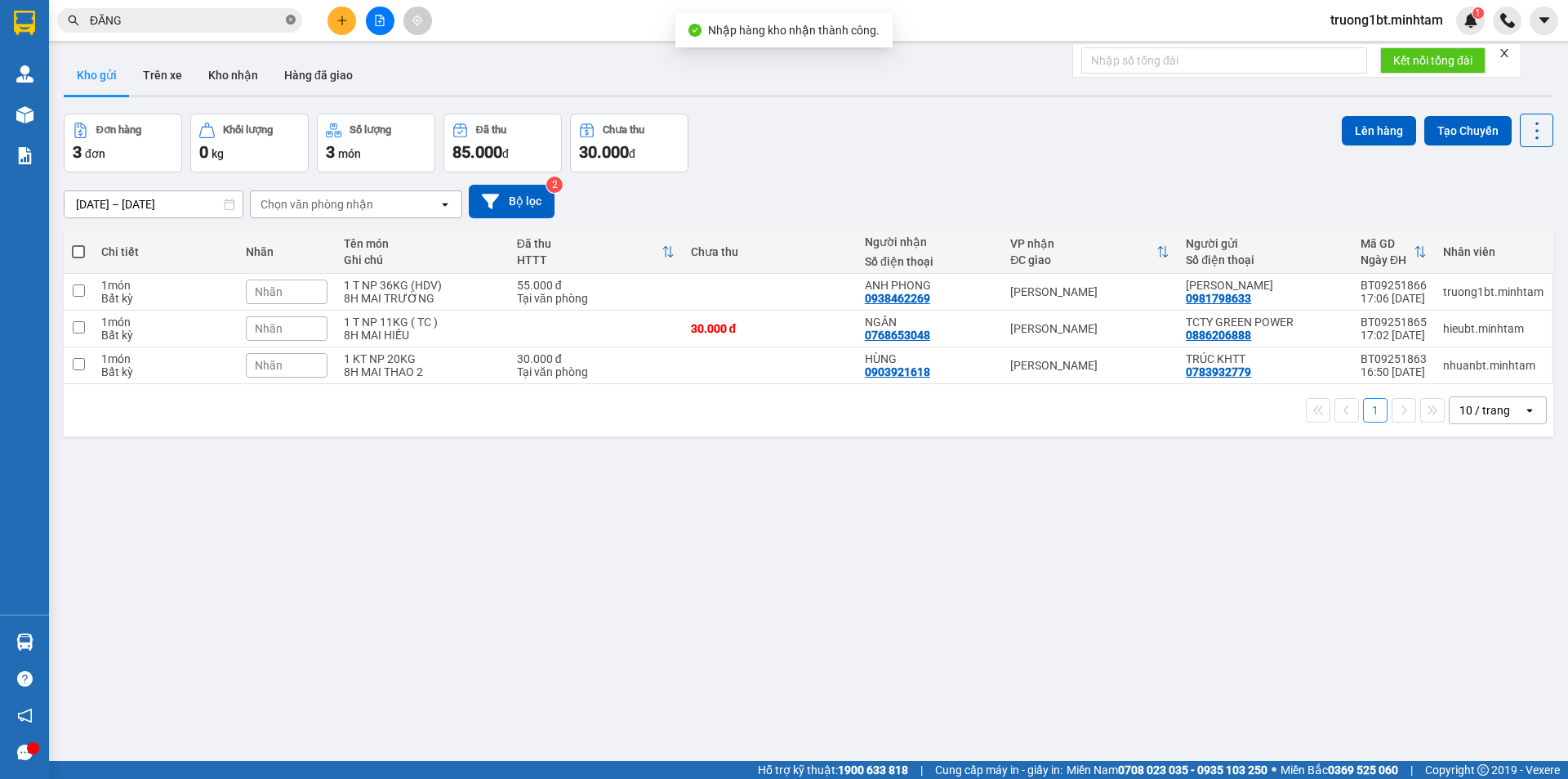
click at [288, 20] on icon "close-circle" at bounding box center [291, 19] width 10 height 10
click at [253, 18] on input "text" at bounding box center [186, 20] width 193 height 18
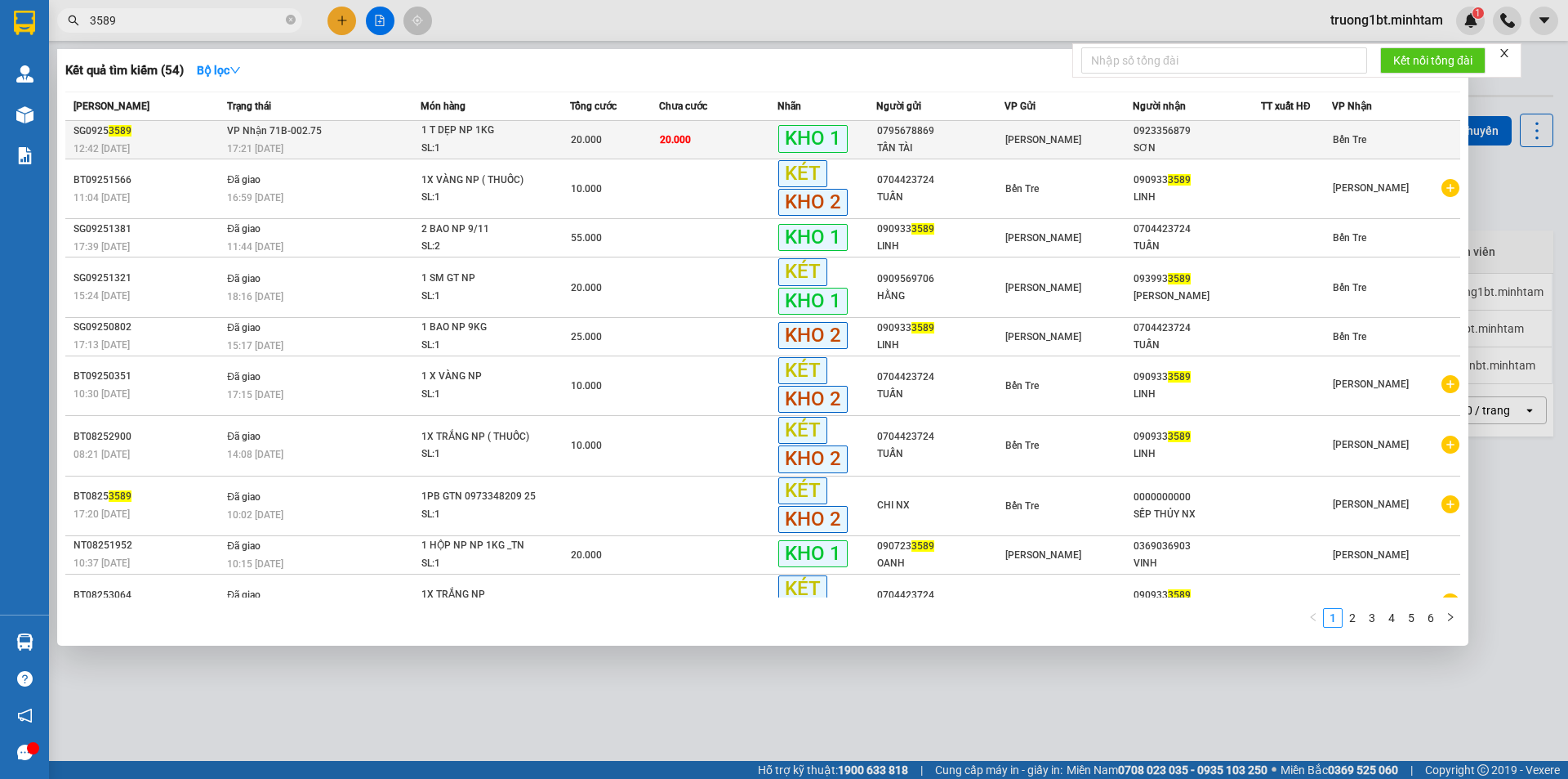
type input "3589"
click at [487, 136] on div "1 T DẸP NP 1KG" at bounding box center [483, 131] width 123 height 18
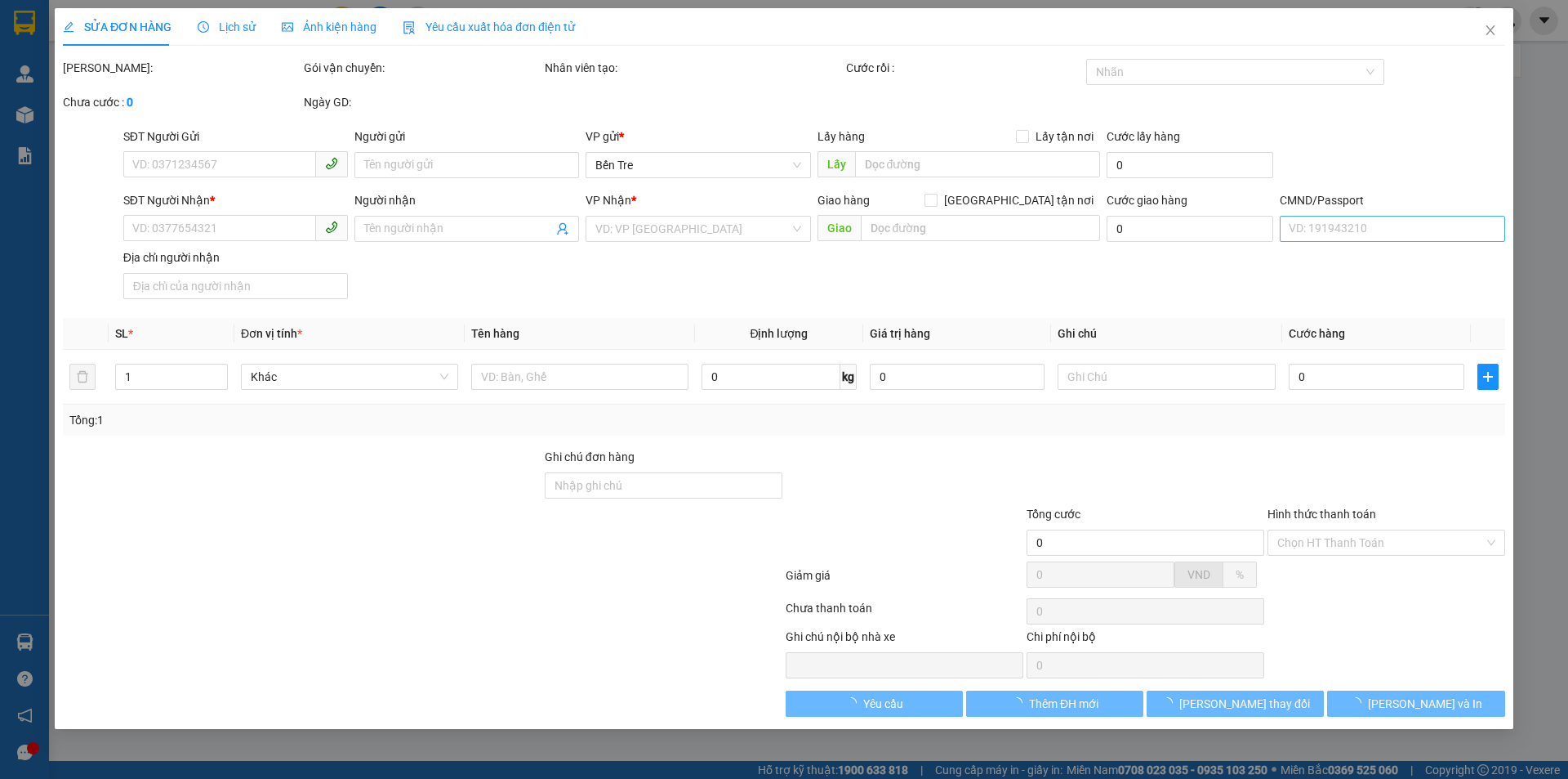
type input "0795678869"
type input "TẤN TÀI"
type input "0923356879"
type input "SƠN"
type input "20.000"
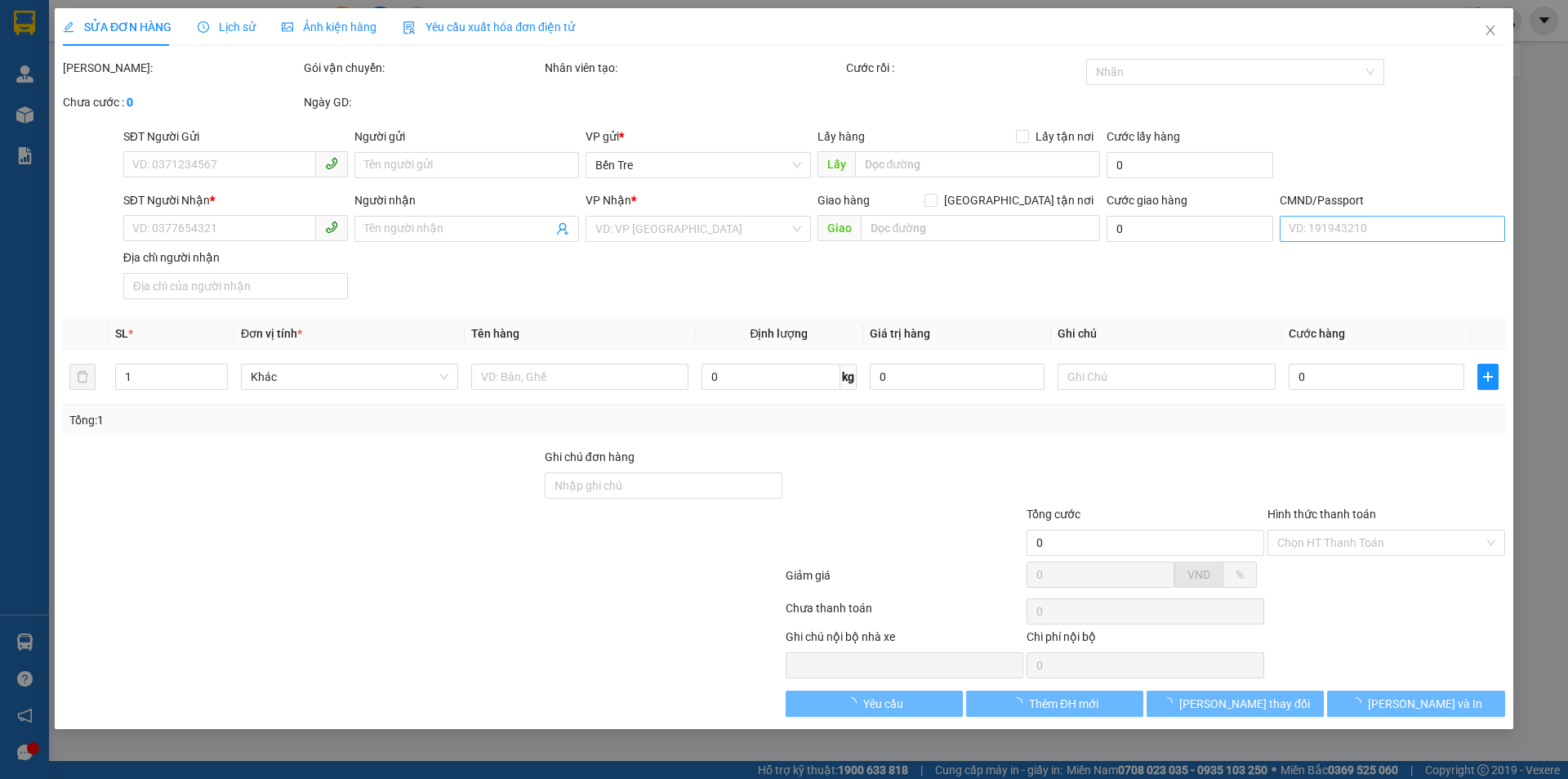
type input "20.000"
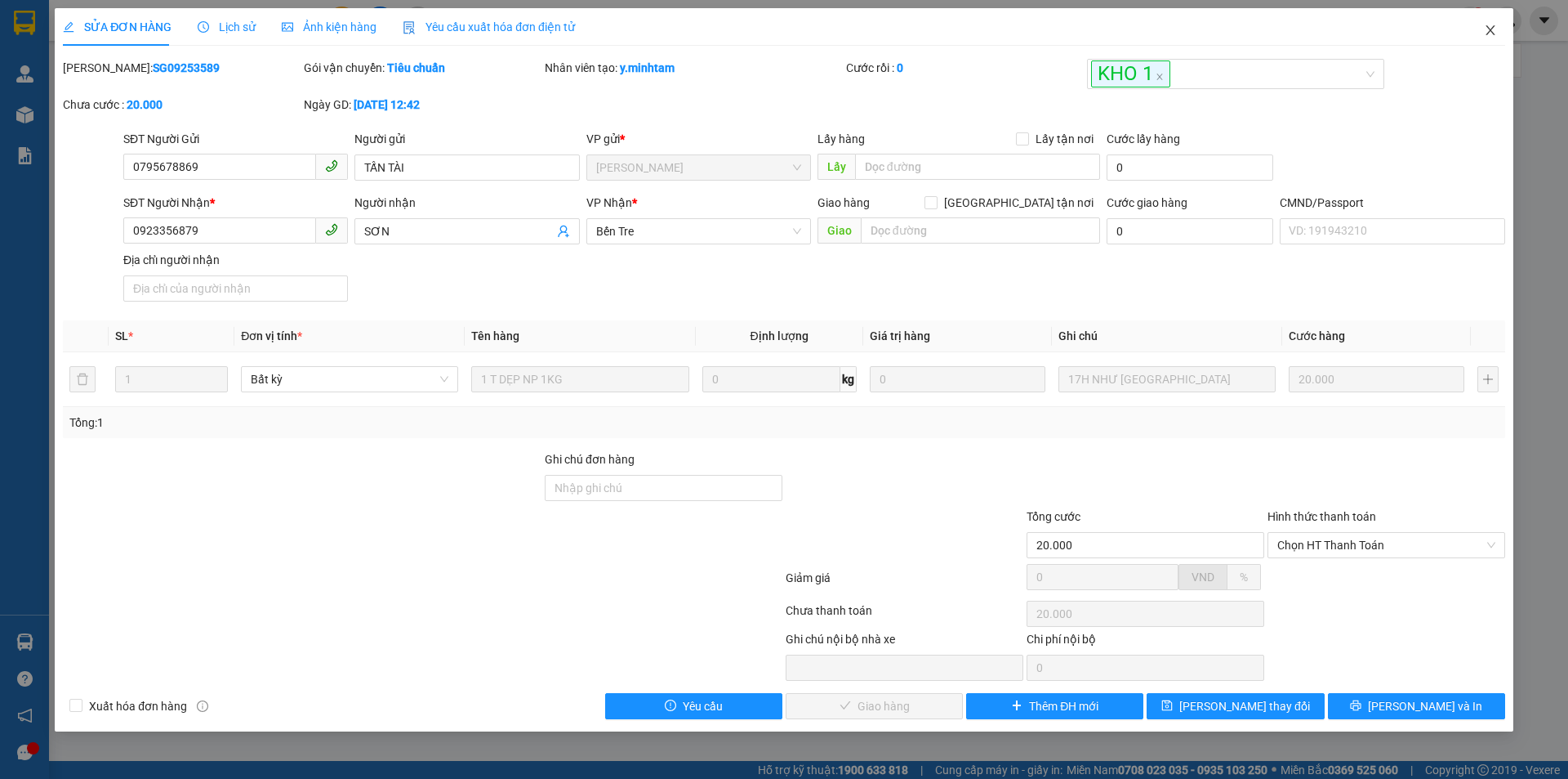
click at [1495, 30] on icon "close" at bounding box center [1491, 30] width 13 height 13
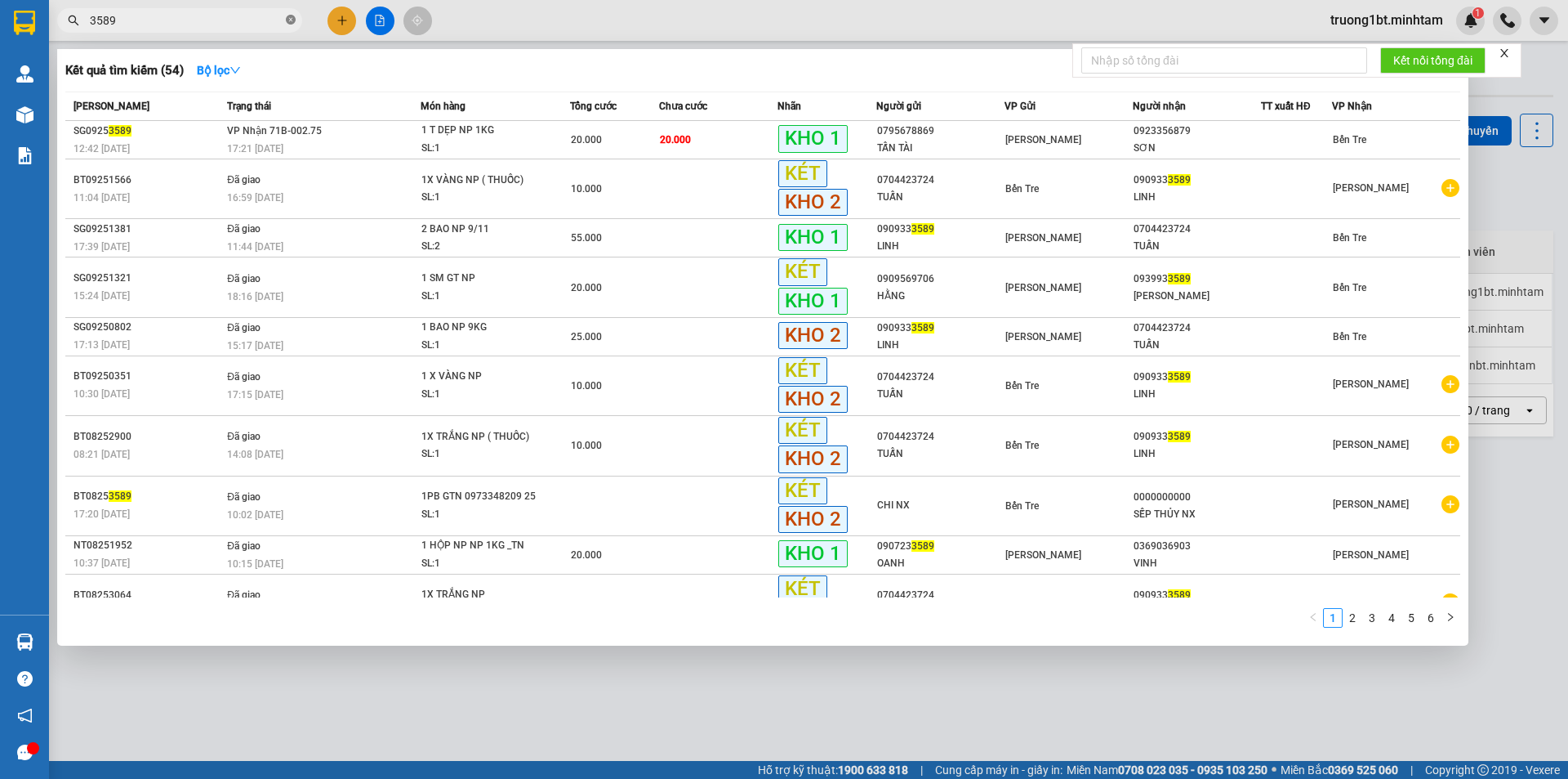
click at [295, 21] on icon "close-circle" at bounding box center [291, 19] width 10 height 10
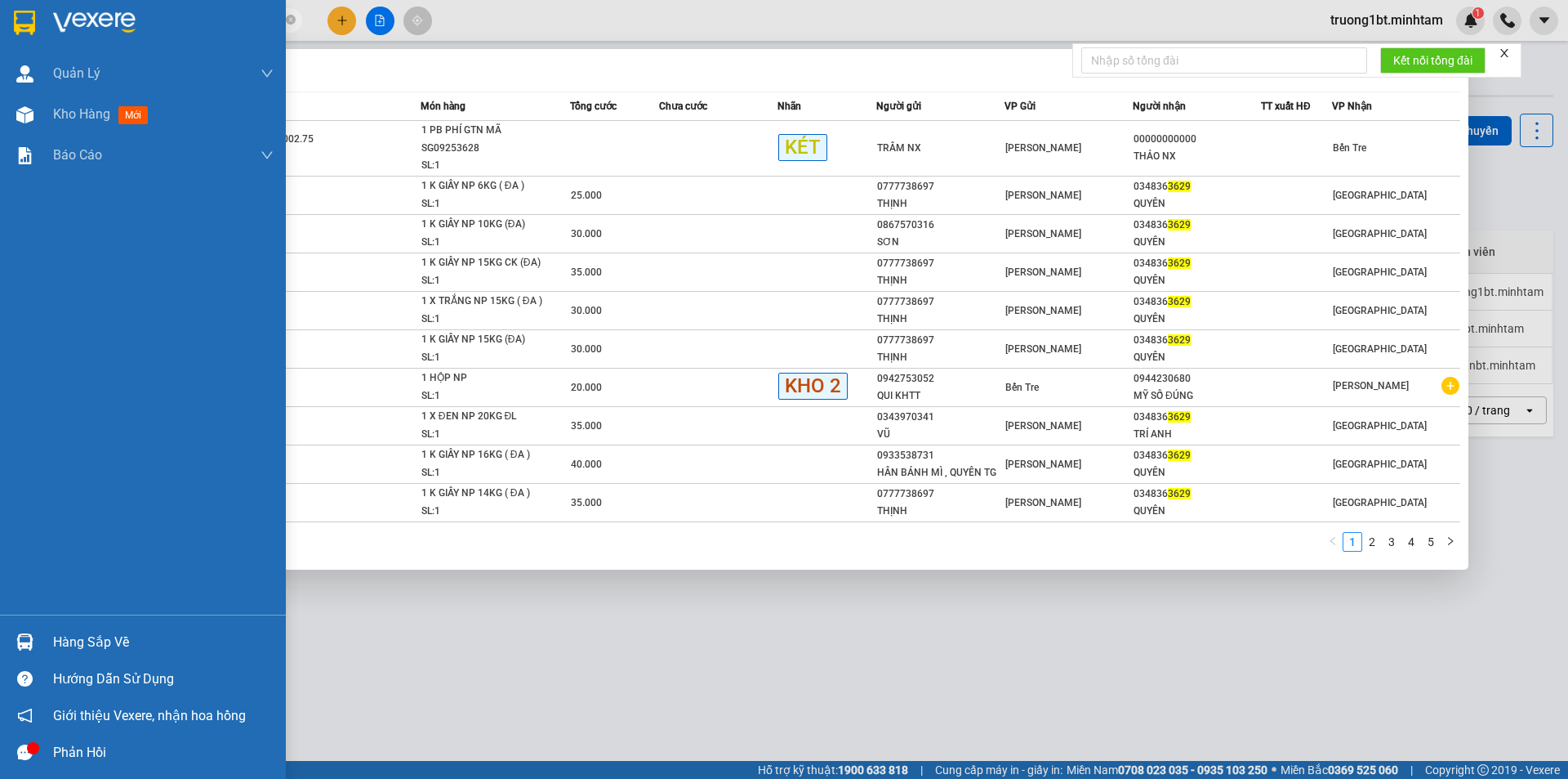
type input "3629"
click at [49, 652] on div "Hàng sắp về" at bounding box center [143, 642] width 286 height 37
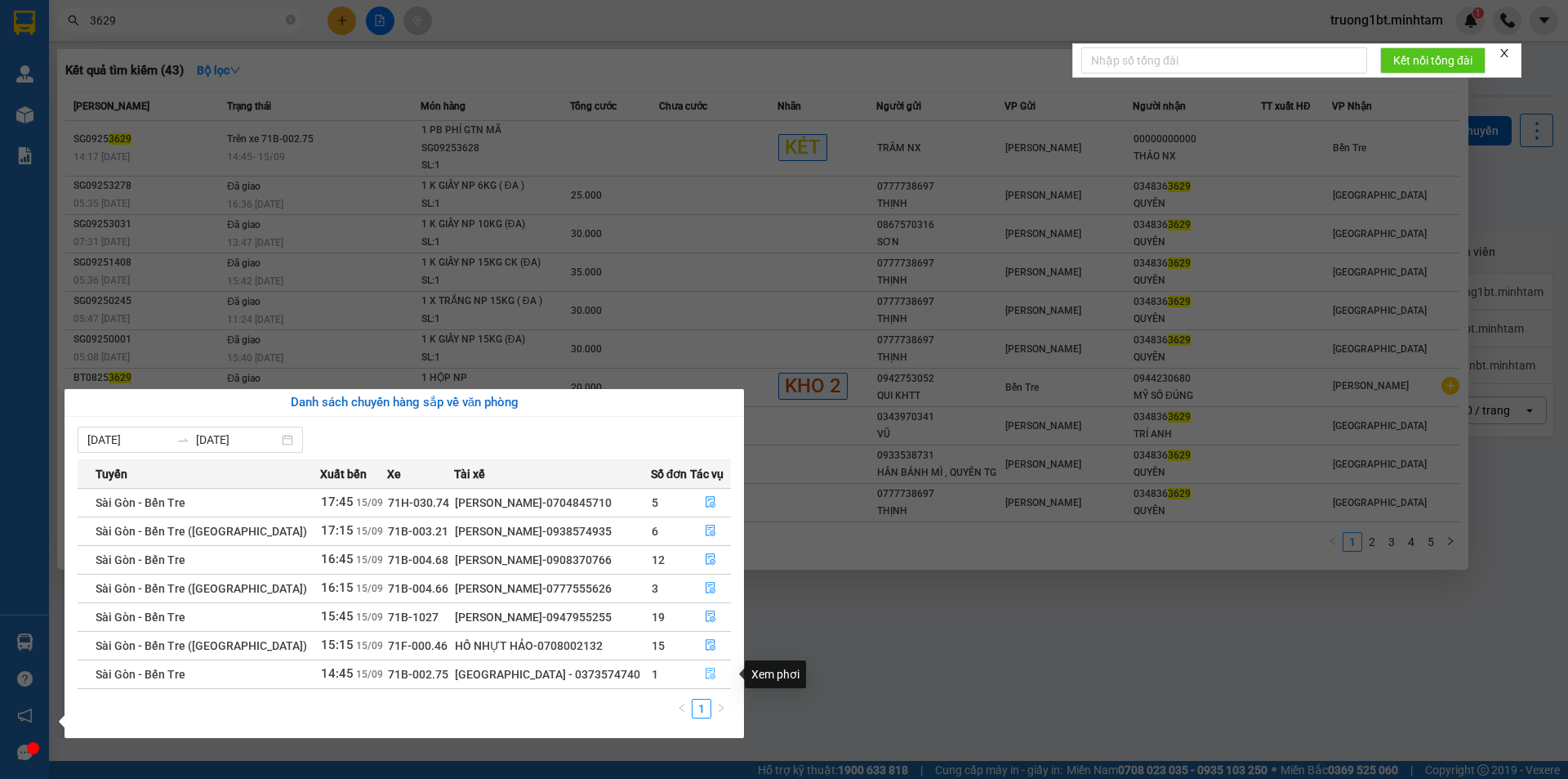
click at [710, 679] on icon "file-done" at bounding box center [710, 674] width 10 height 11
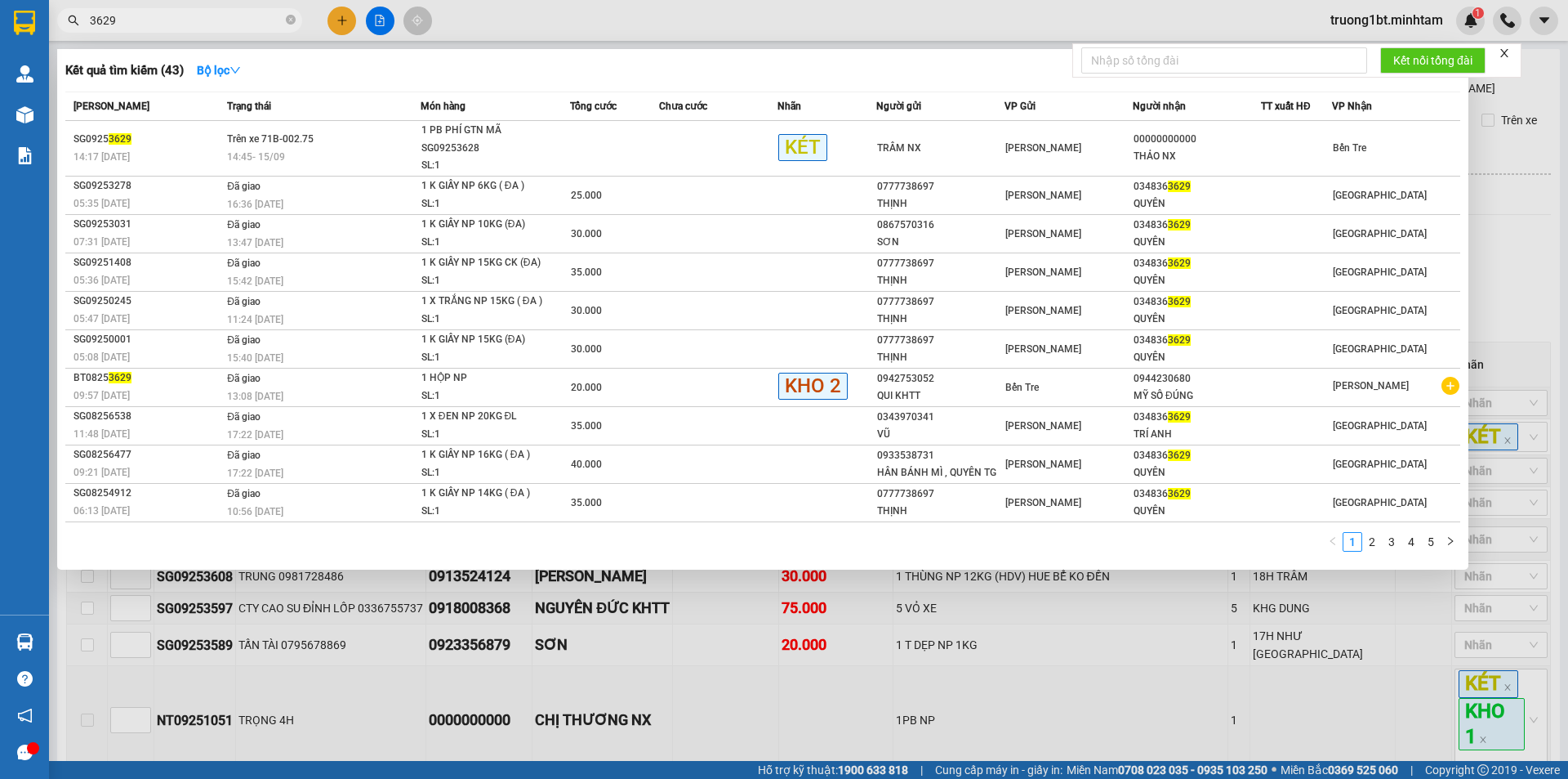
click at [1028, 697] on div at bounding box center [784, 389] width 1568 height 779
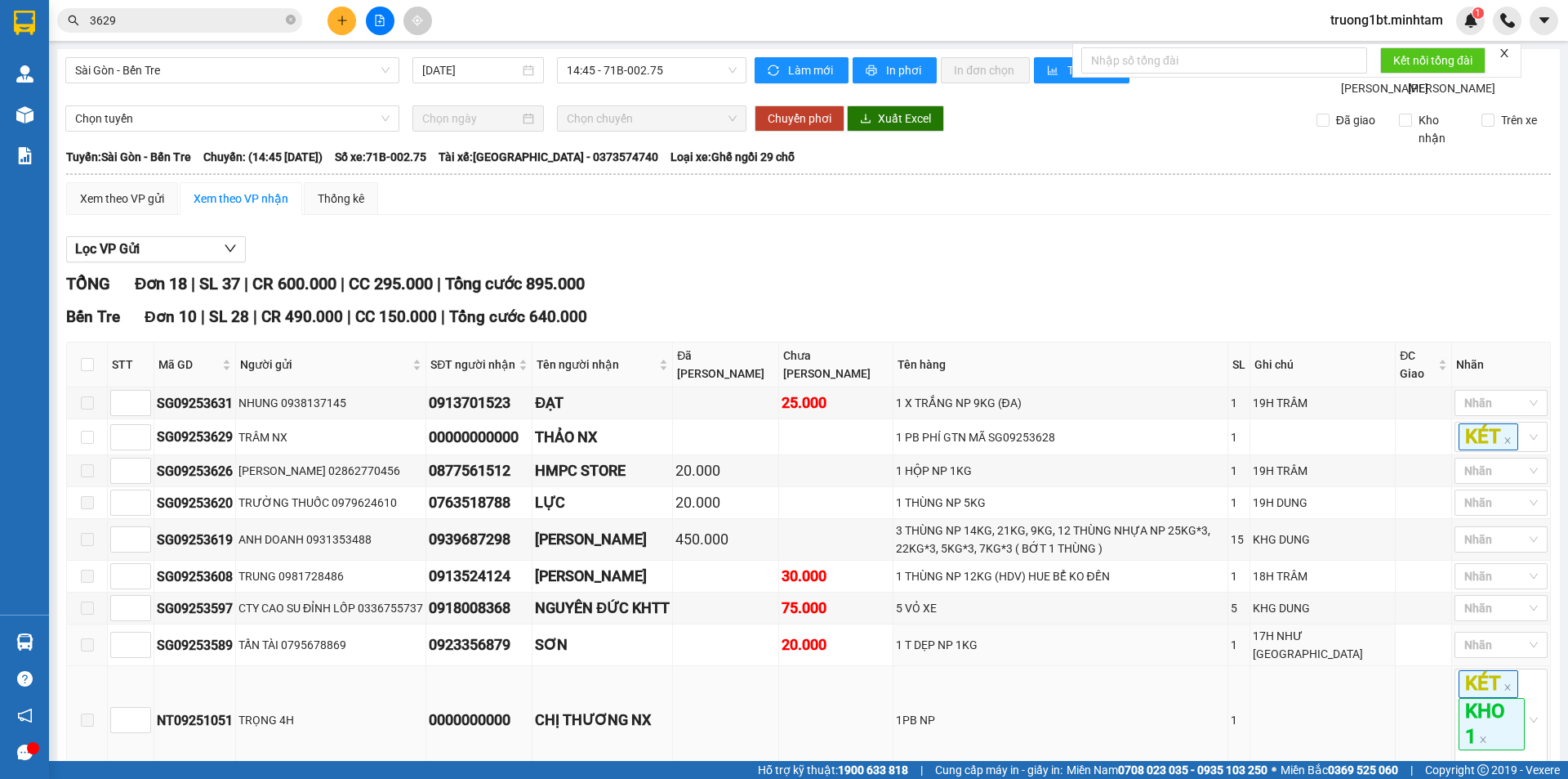
scroll to position [82, 0]
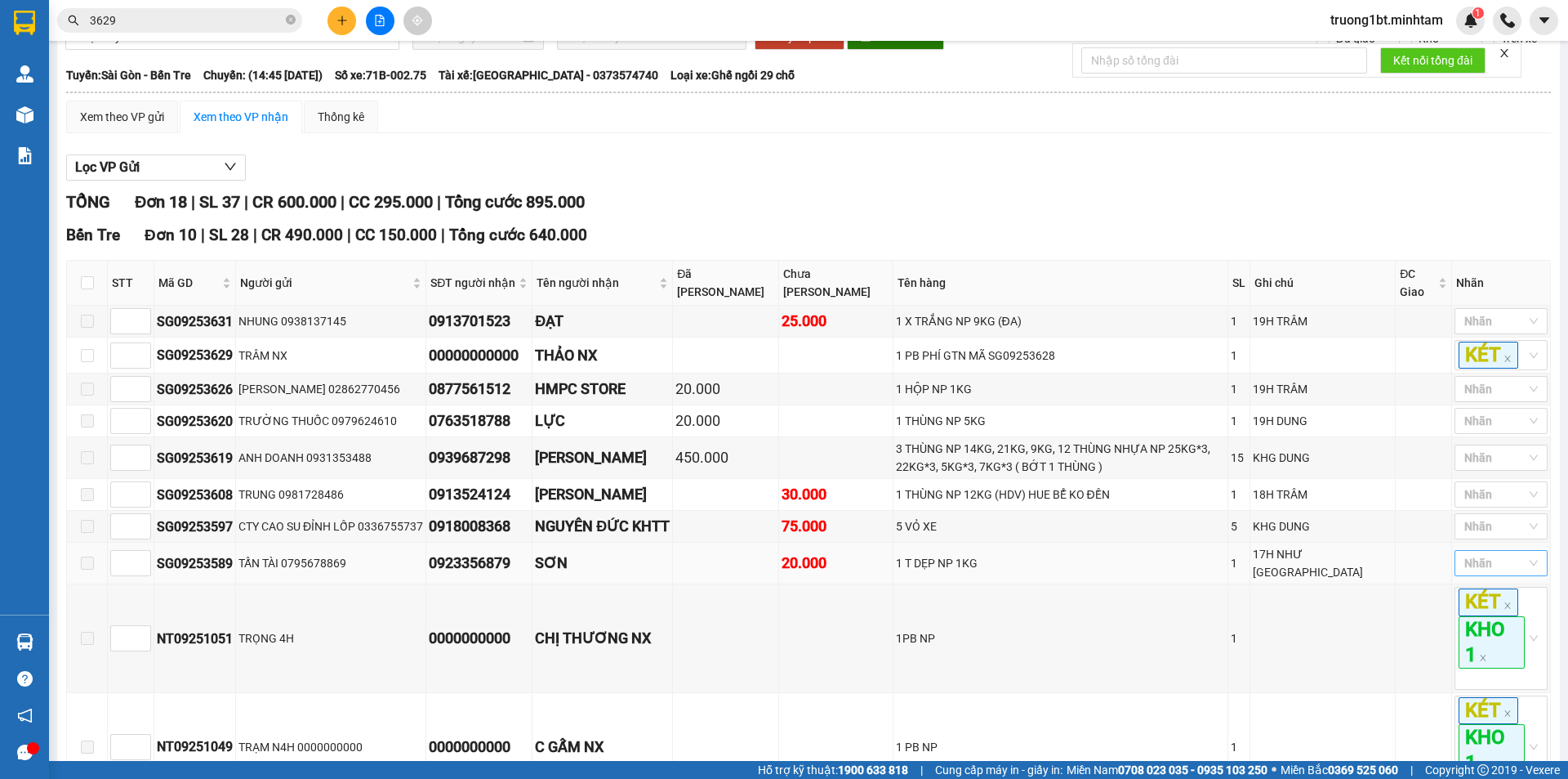
click at [1495, 576] on div "Nhãn" at bounding box center [1501, 563] width 93 height 26
click at [1478, 411] on div "KHO 2" at bounding box center [1489, 411] width 74 height 18
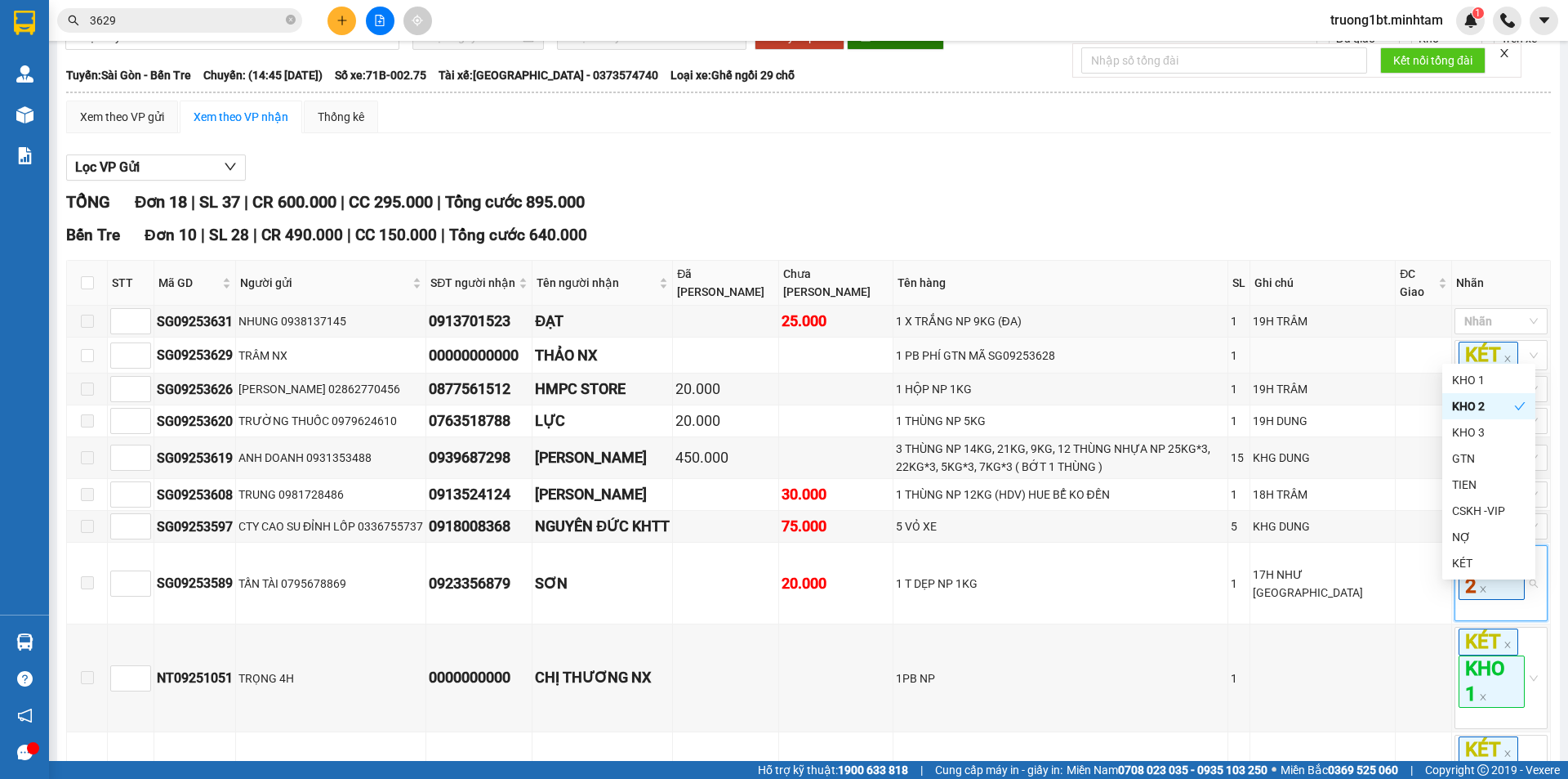
click at [1247, 213] on div "TỔNG Đơn 18 | SL 37 | CR 600.000 | CC 295.000 | Tổng cước 895.000" at bounding box center [809, 202] width 1485 height 25
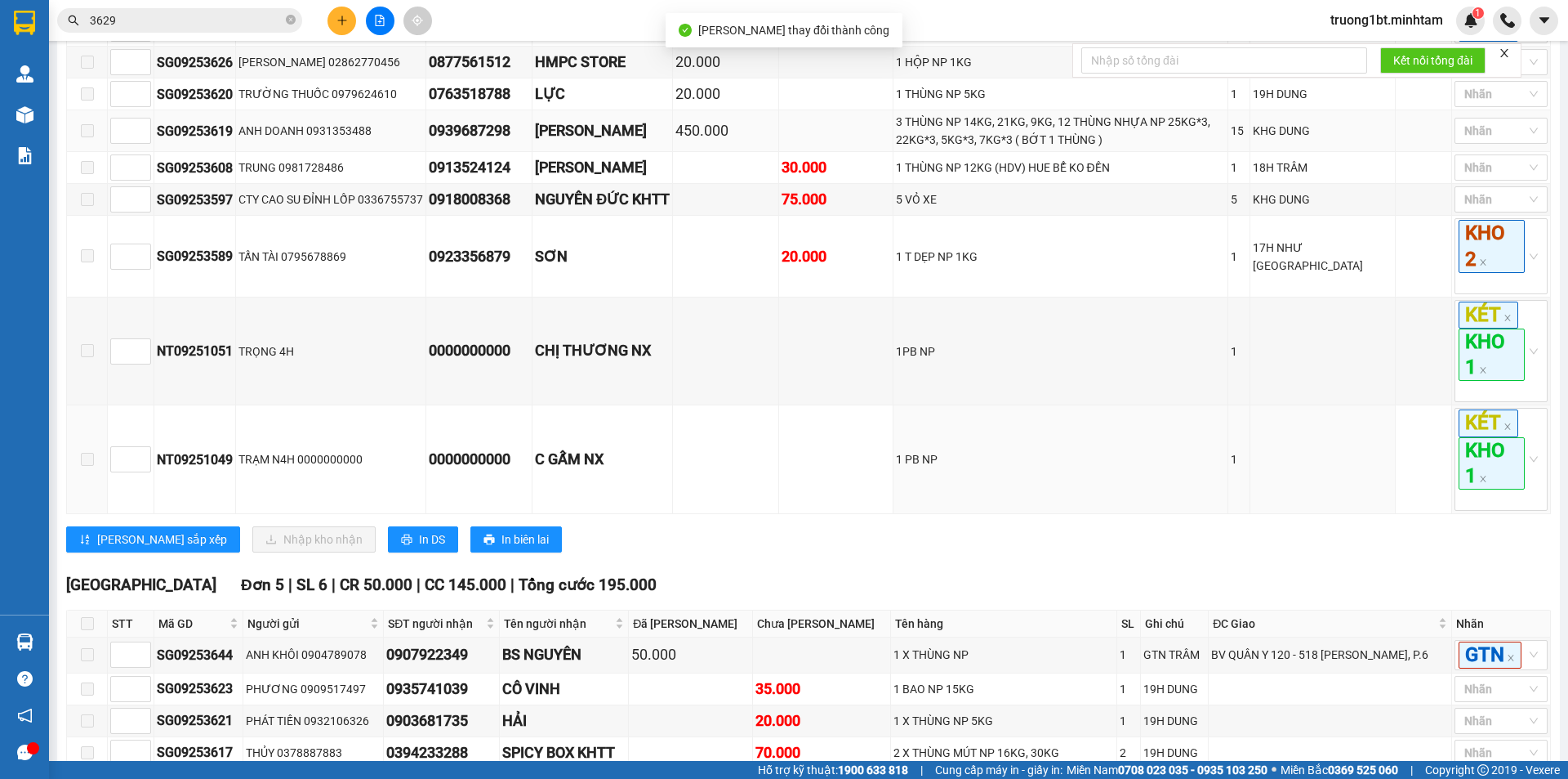
scroll to position [0, 0]
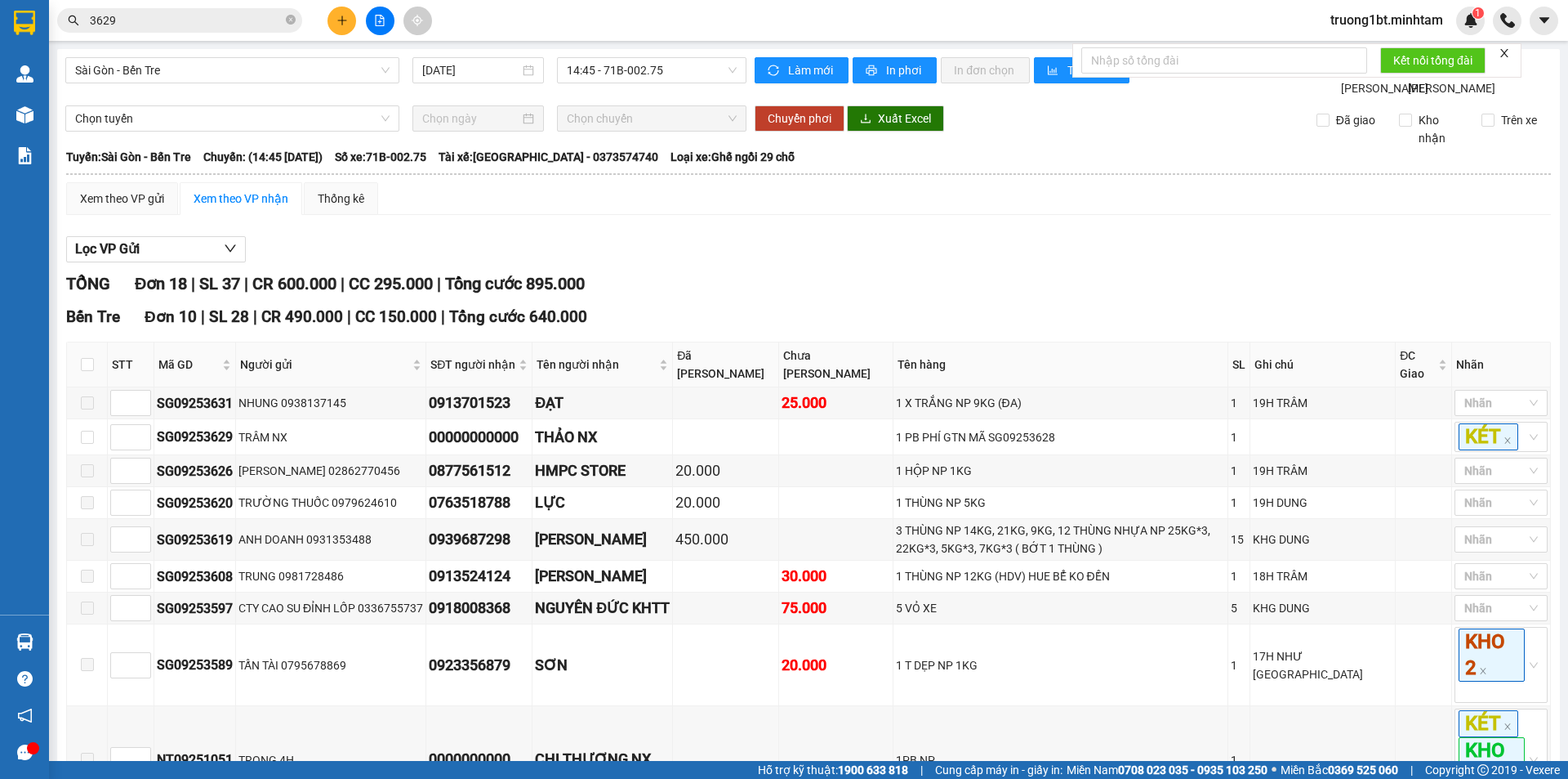
click at [294, 18] on icon "close-circle" at bounding box center [291, 19] width 10 height 10
click at [280, 18] on input "text" at bounding box center [186, 20] width 193 height 18
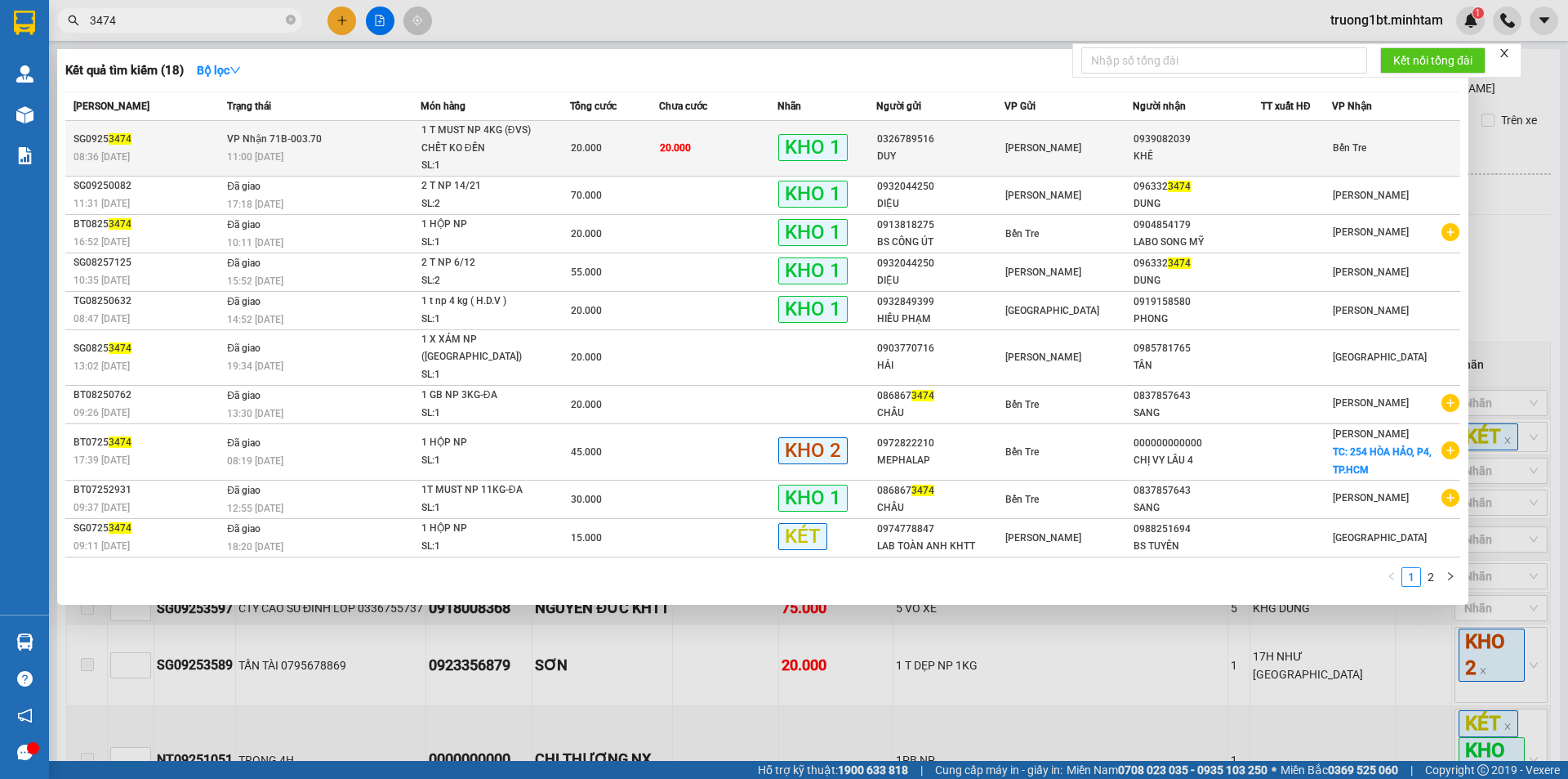
type input "3474"
click at [900, 146] on div "0326789516" at bounding box center [940, 140] width 126 height 18
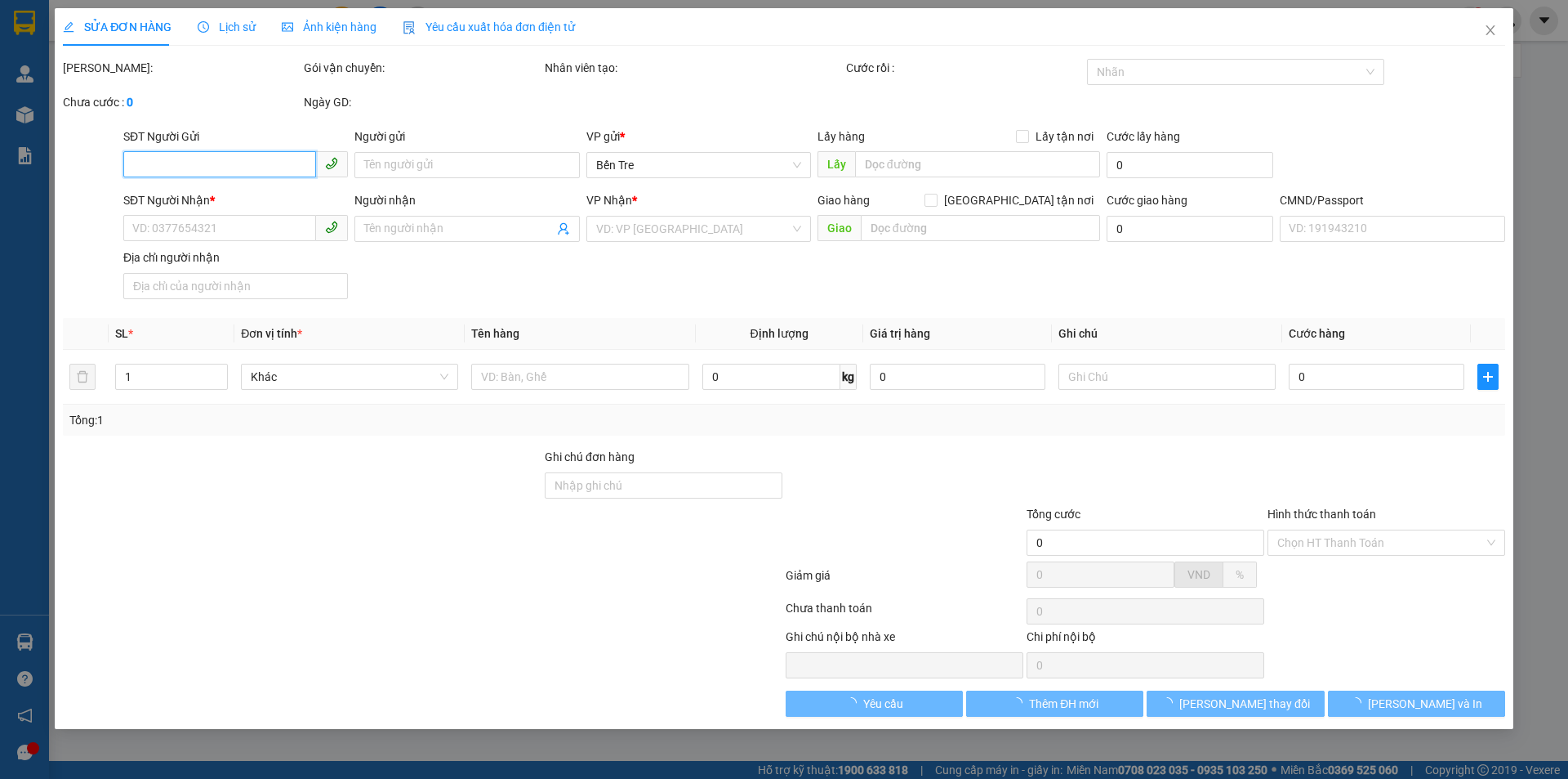
type input "0326789516"
type input "DUY"
type input "0939082039"
type input "KHÊ"
type input "CÁ CẢNH"
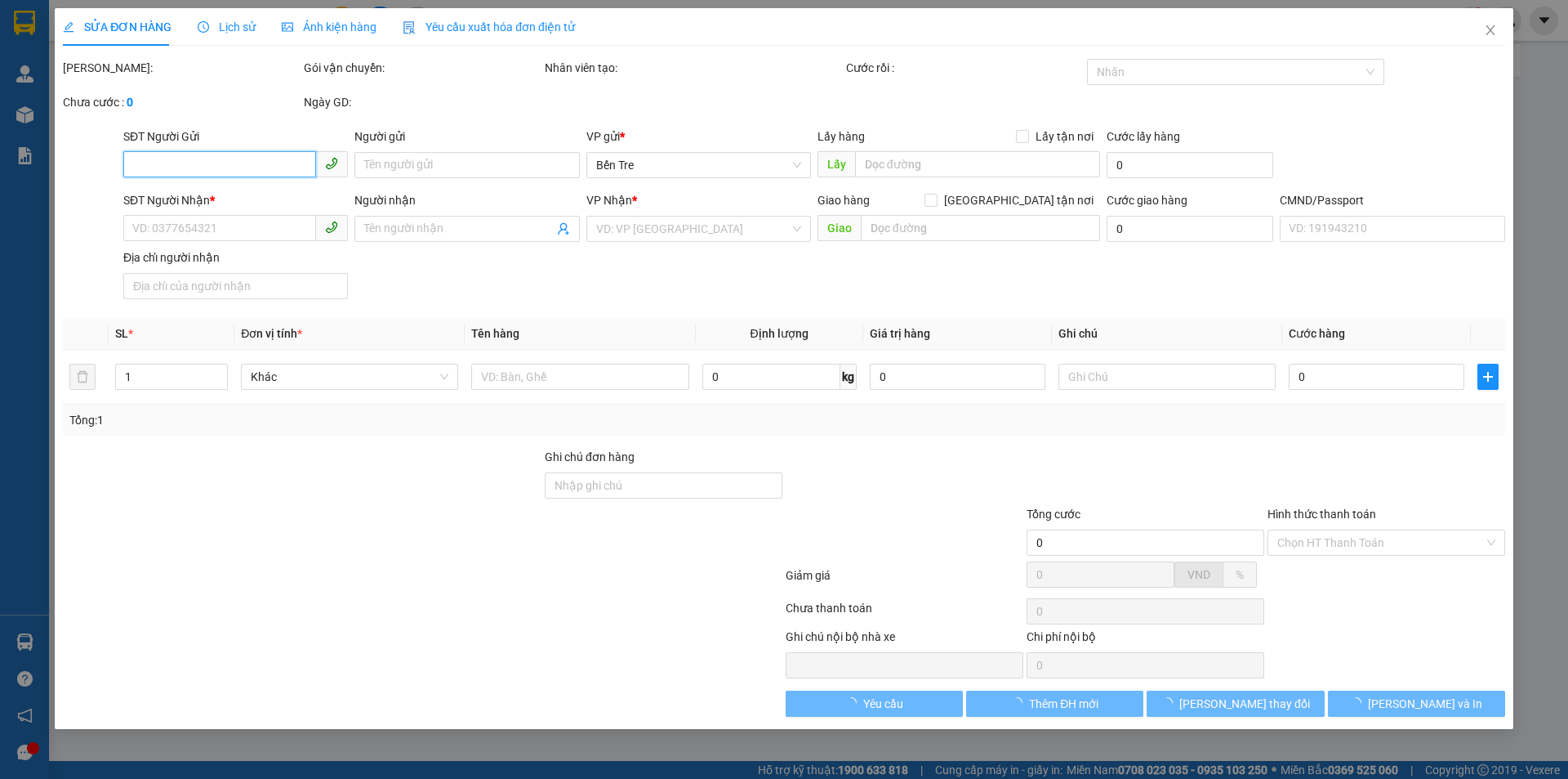
type input "20.000"
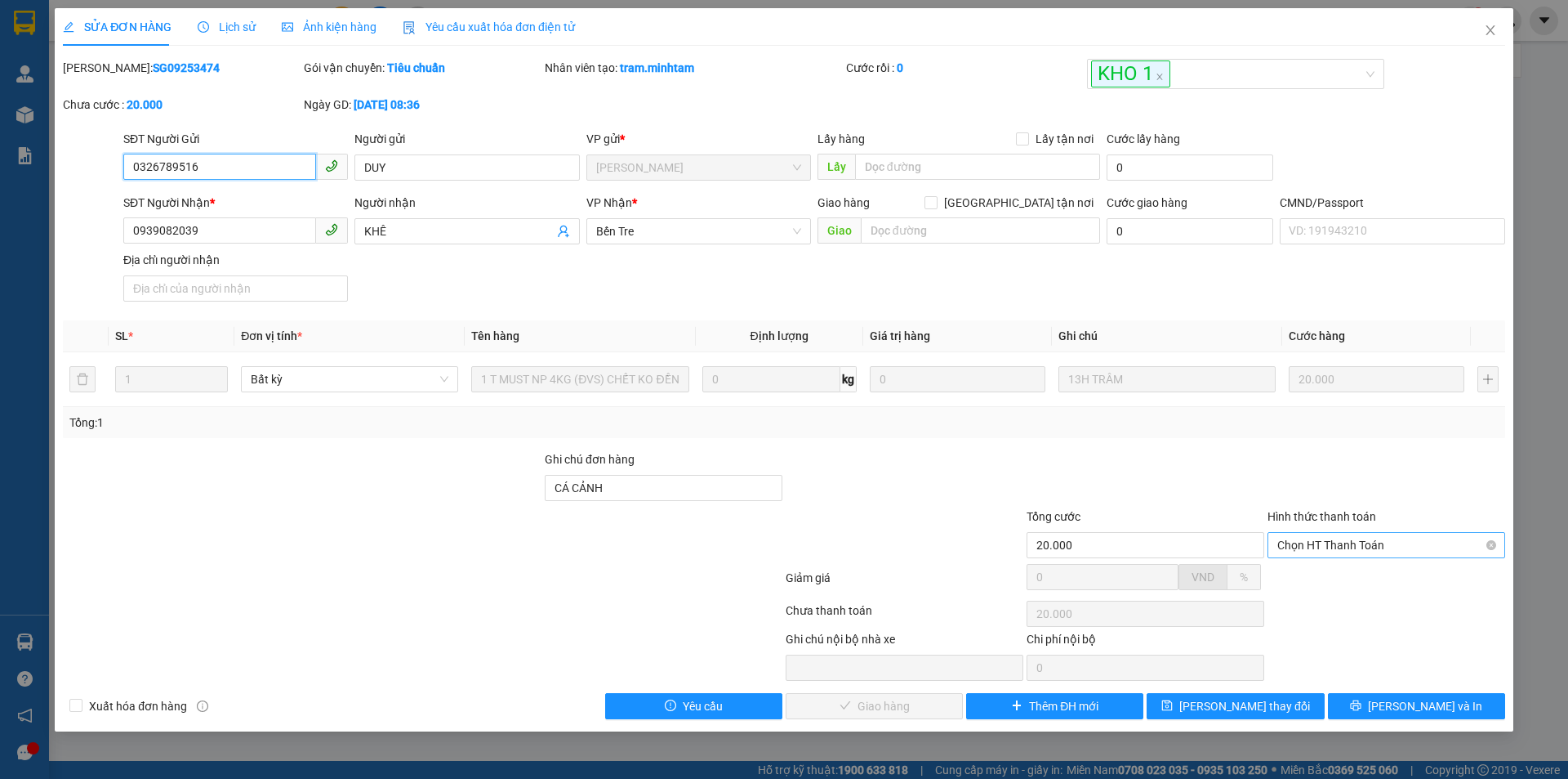
click at [1341, 552] on span "Chọn HT Thanh Toán" at bounding box center [1386, 545] width 218 height 25
click at [1344, 510] on label "Hình thức thanh toán" at bounding box center [1322, 516] width 109 height 13
click at [1344, 533] on input "Hình thức thanh toán" at bounding box center [1380, 545] width 206 height 25
drag, startPoint x: 1517, startPoint y: 688, endPoint x: 1501, endPoint y: 672, distance: 22.6
click at [1515, 687] on div "SỬA ĐƠN HÀNG Lịch sử Ảnh kiện hàng Yêu cầu xuất hóa đơn điện tử Total Paid Fee …" at bounding box center [784, 389] width 1568 height 779
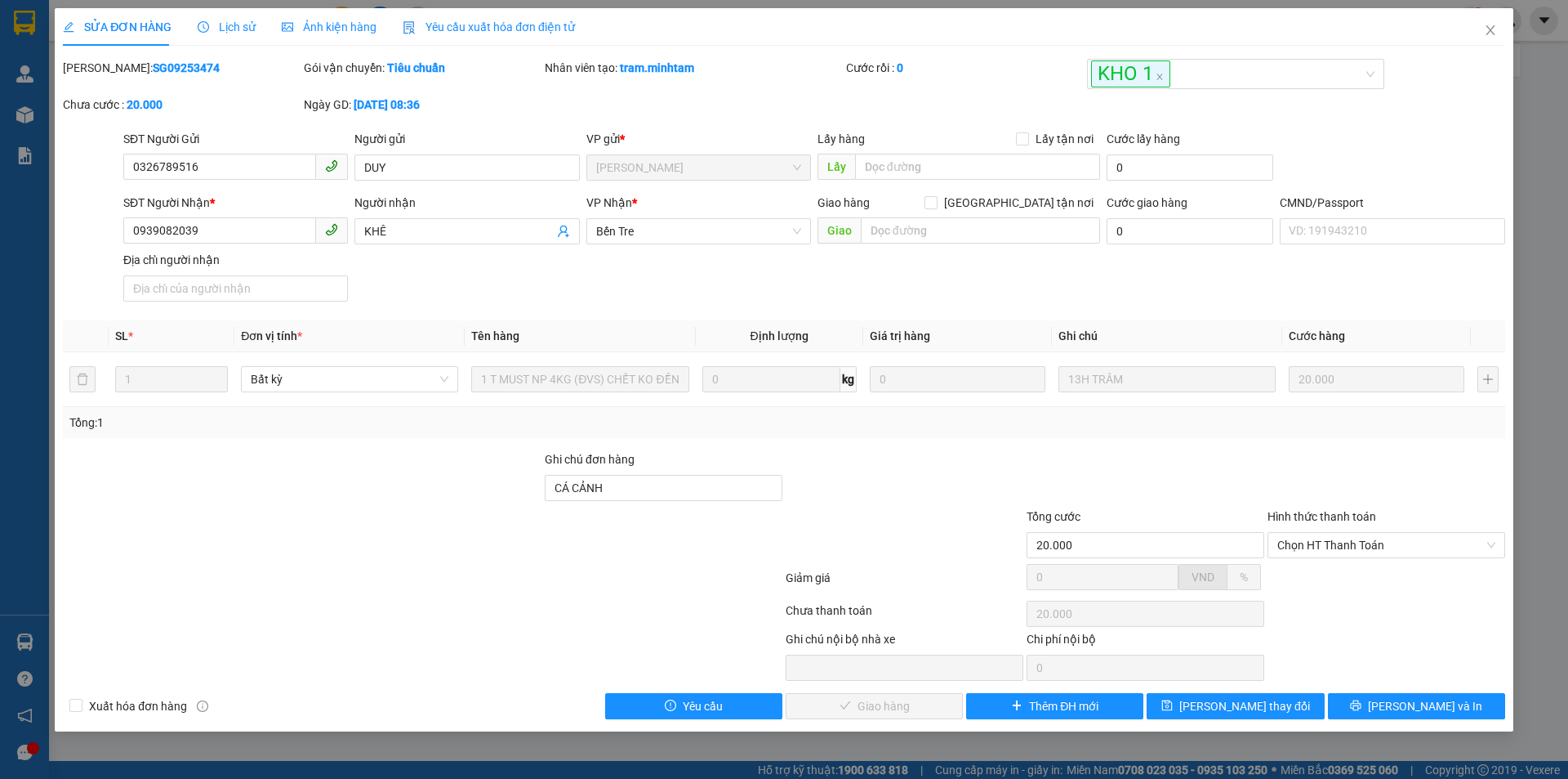
click at [1452, 659] on div "Ghi chú nội bộ nhà xe Chi phí nội bộ 0" at bounding box center [784, 655] width 1446 height 51
click at [1403, 706] on span "[PERSON_NAME] và In" at bounding box center [1425, 706] width 114 height 18
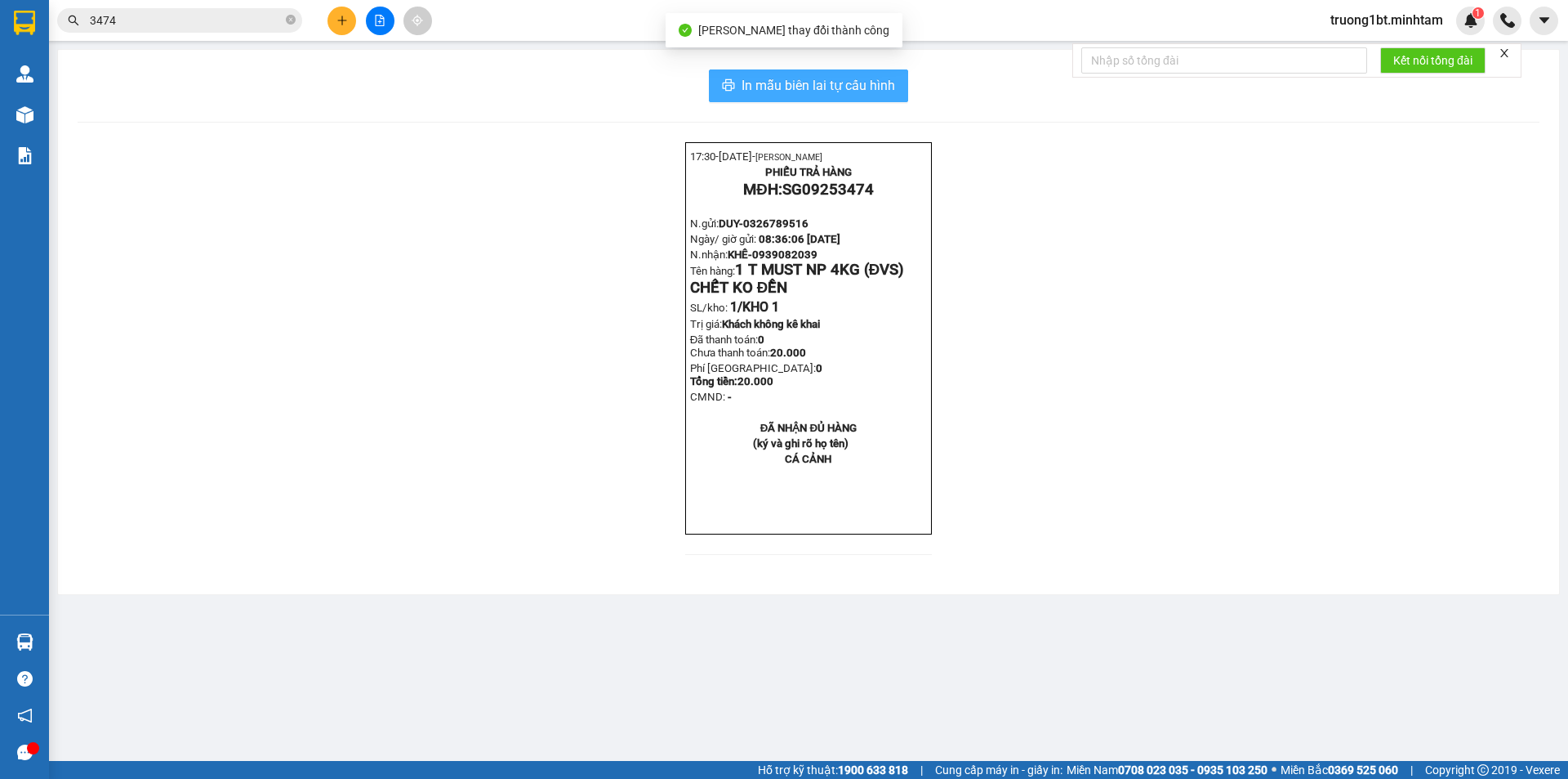
click at [862, 72] on button "In mẫu biên lai tự cấu hình" at bounding box center [809, 85] width 199 height 32
